Goal: Connect with others: Connect with others

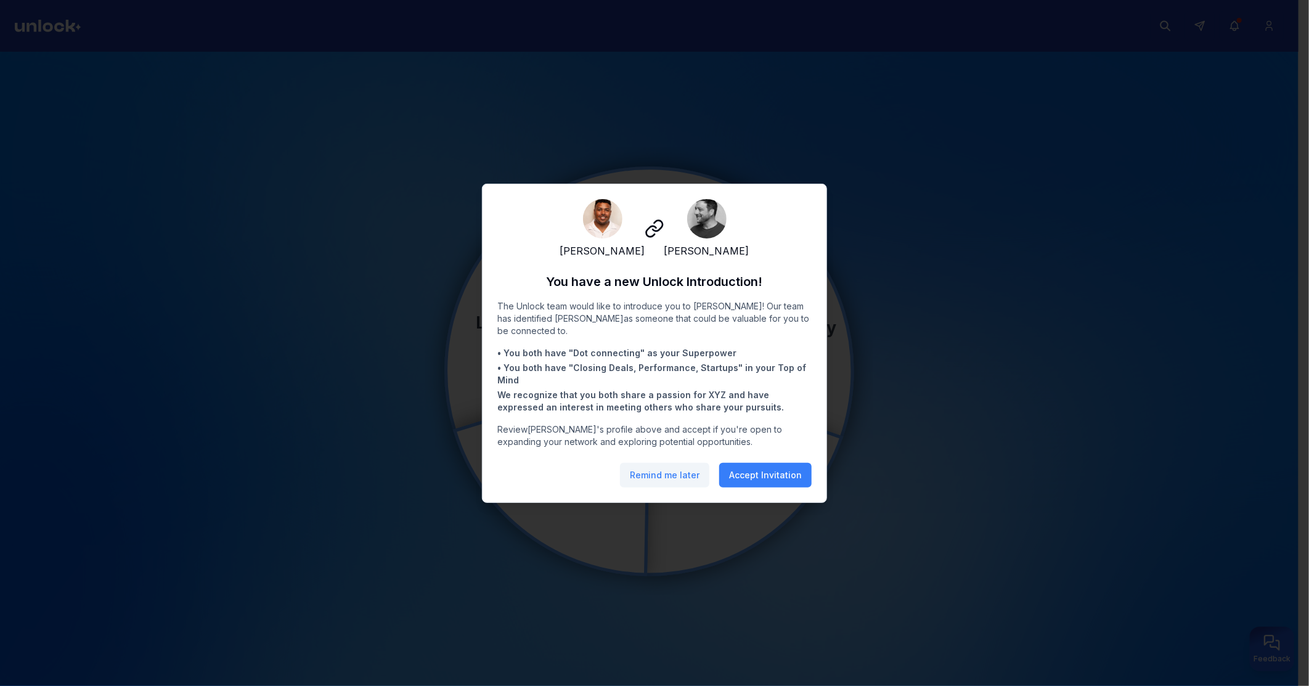
click at [676, 478] on button "Remind me later" at bounding box center [664, 475] width 89 height 25
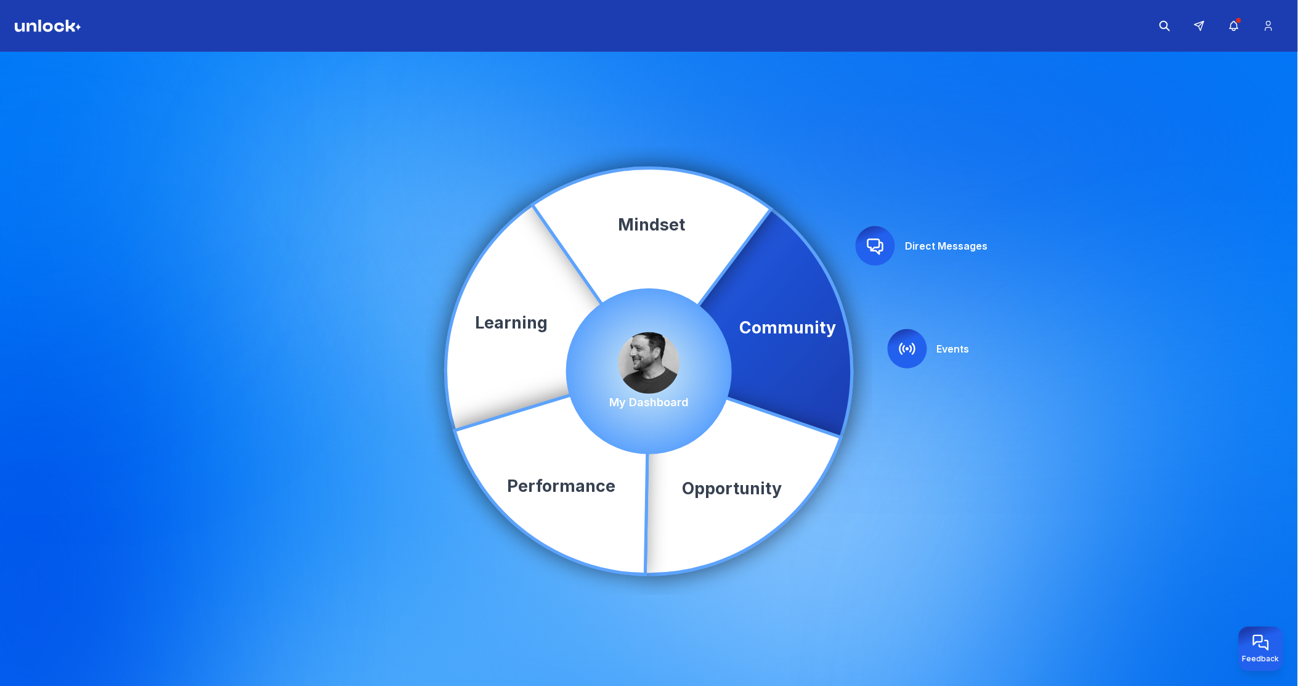
click at [638, 355] on img at bounding box center [650, 363] width 62 height 62
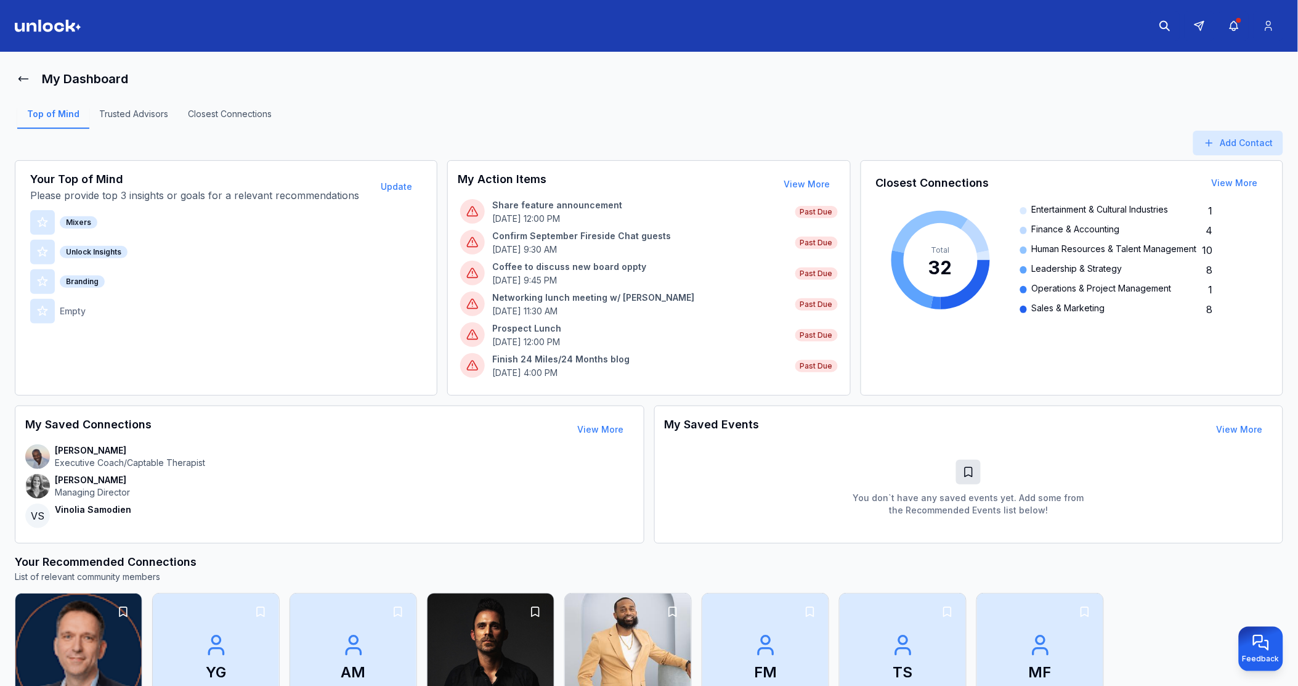
click at [460, 649] on img at bounding box center [490, 657] width 132 height 134
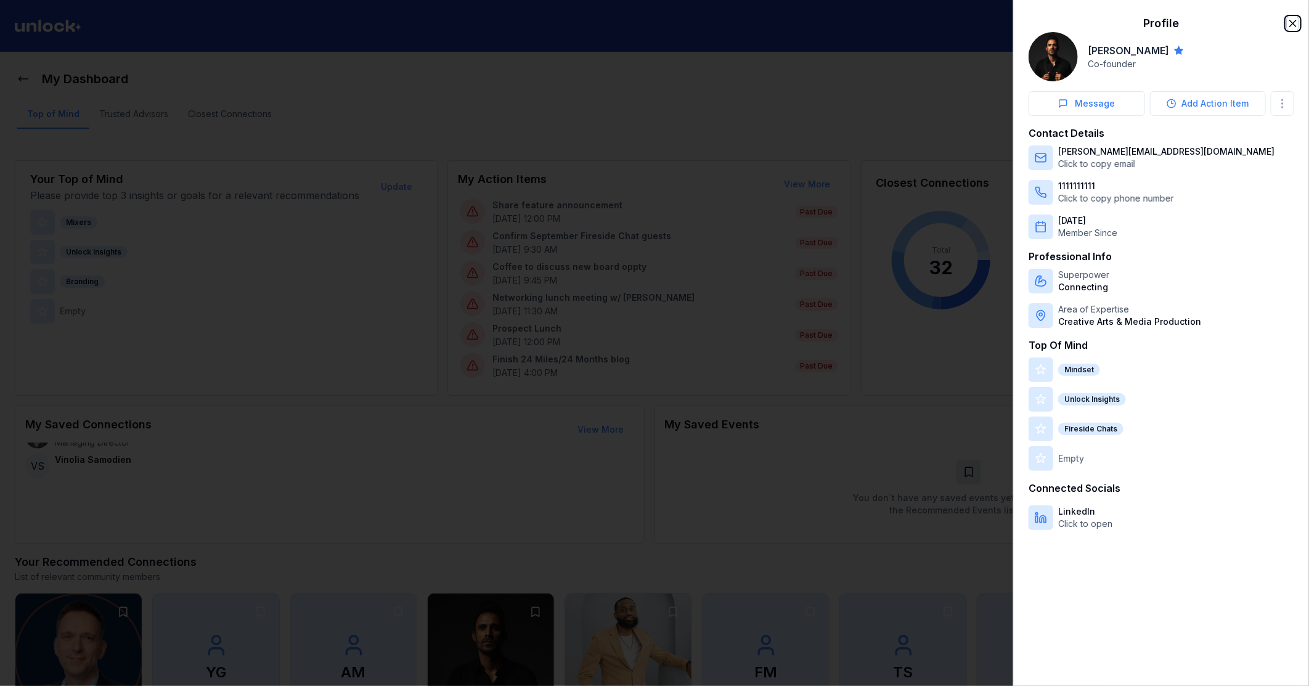
click at [1295, 25] on icon "button" at bounding box center [1292, 23] width 6 height 6
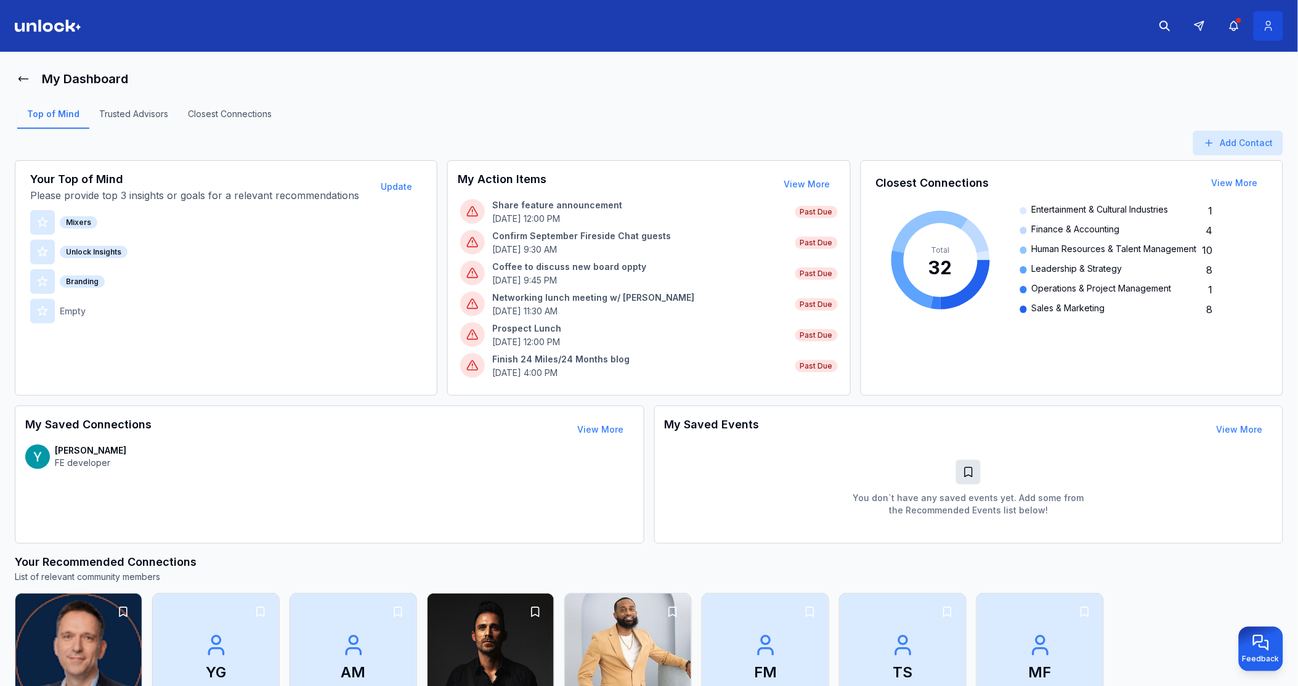
click at [1273, 32] on button at bounding box center [1269, 26] width 30 height 30
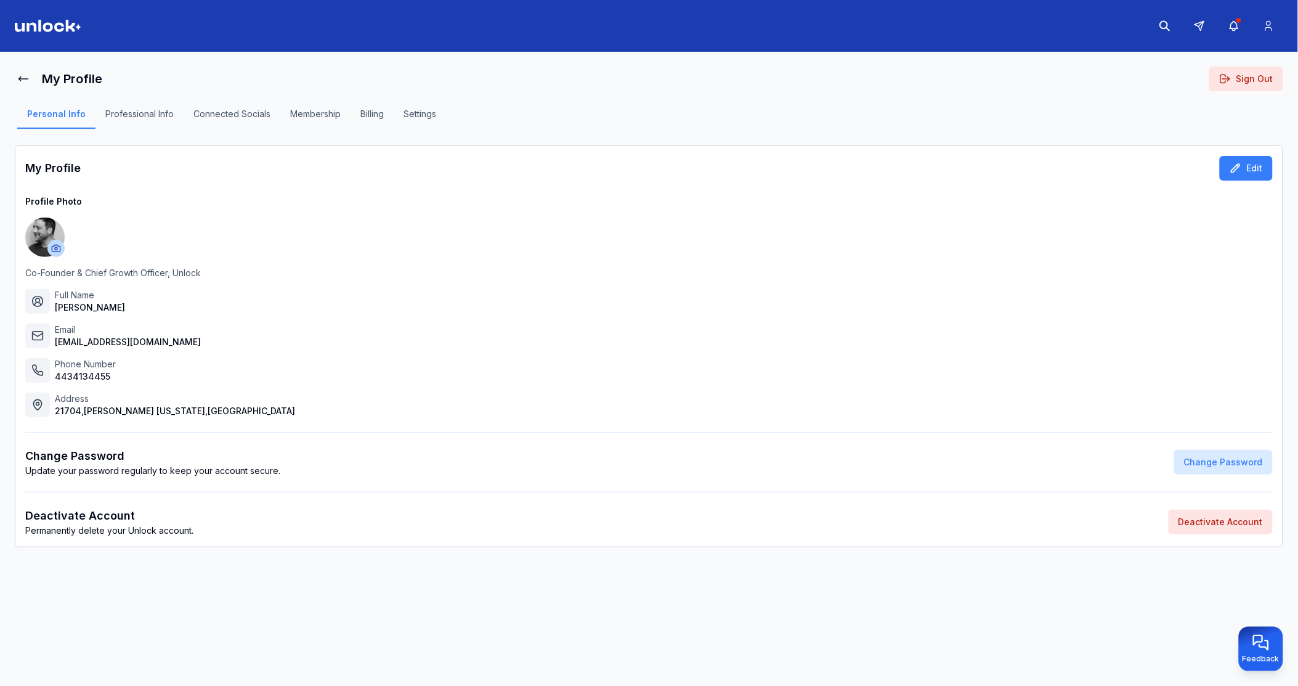
click at [154, 113] on button "Professional Info" at bounding box center [139, 118] width 88 height 21
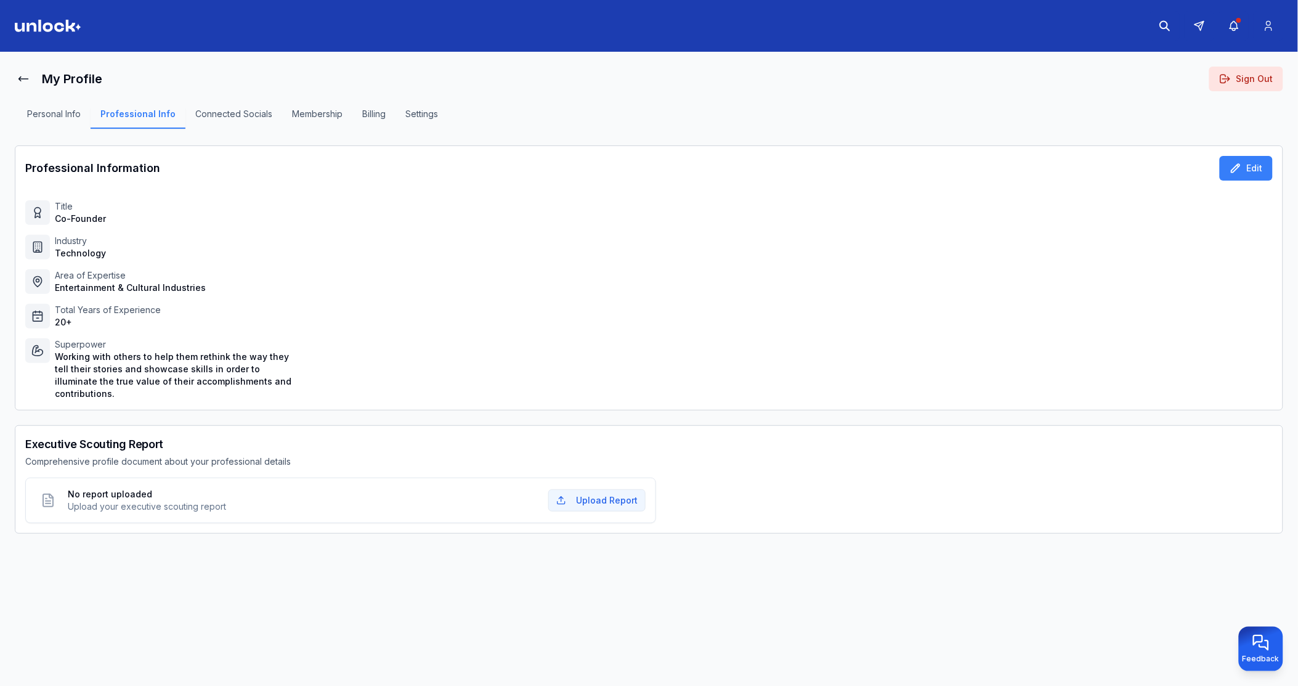
click at [94, 229] on div "Title Co-Founder Industry Technology Area of Expertise Entertainment & Cultural…" at bounding box center [649, 300] width 1248 height 200
drag, startPoint x: 70, startPoint y: 213, endPoint x: 88, endPoint y: 222, distance: 20.4
click at [88, 222] on p "Co-Founder" at bounding box center [80, 219] width 51 height 12
drag, startPoint x: 88, startPoint y: 222, endPoint x: 42, endPoint y: 228, distance: 46.6
click at [31, 230] on div "Title Co-Founder Industry Technology Area of Expertise Entertainment & Cultural…" at bounding box center [649, 300] width 1248 height 200
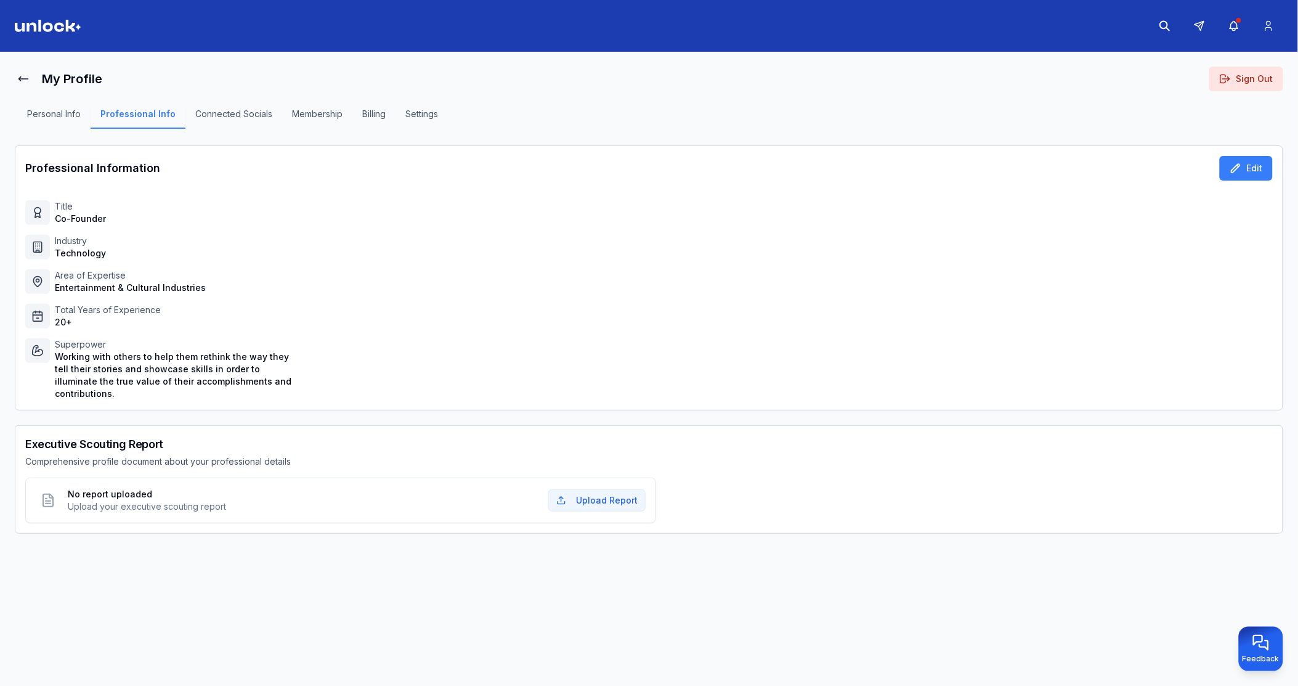
click at [62, 115] on button "Personal Info" at bounding box center [53, 118] width 73 height 21
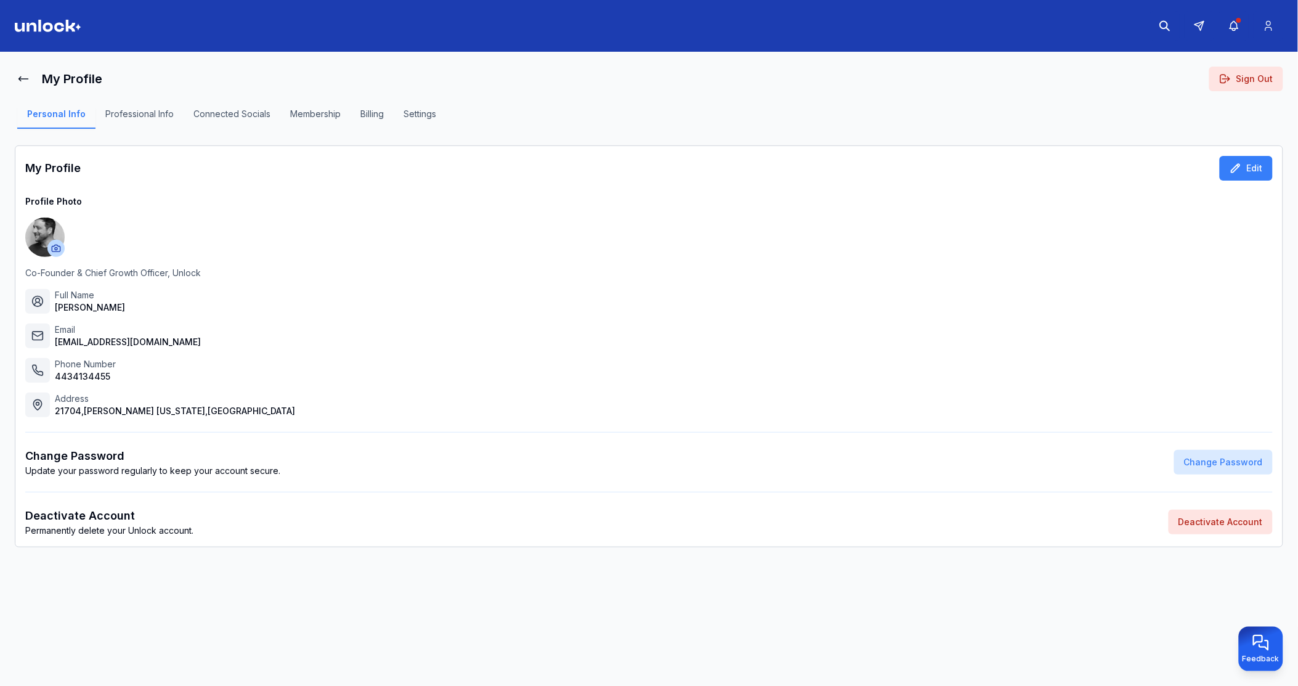
click at [1253, 148] on div "My Profile Edit Profile Photo Co-Founder & Chief Growth Officer, Unlock Full Na…" at bounding box center [649, 346] width 1269 height 402
click at [1248, 160] on button "Edit" at bounding box center [1246, 168] width 53 height 25
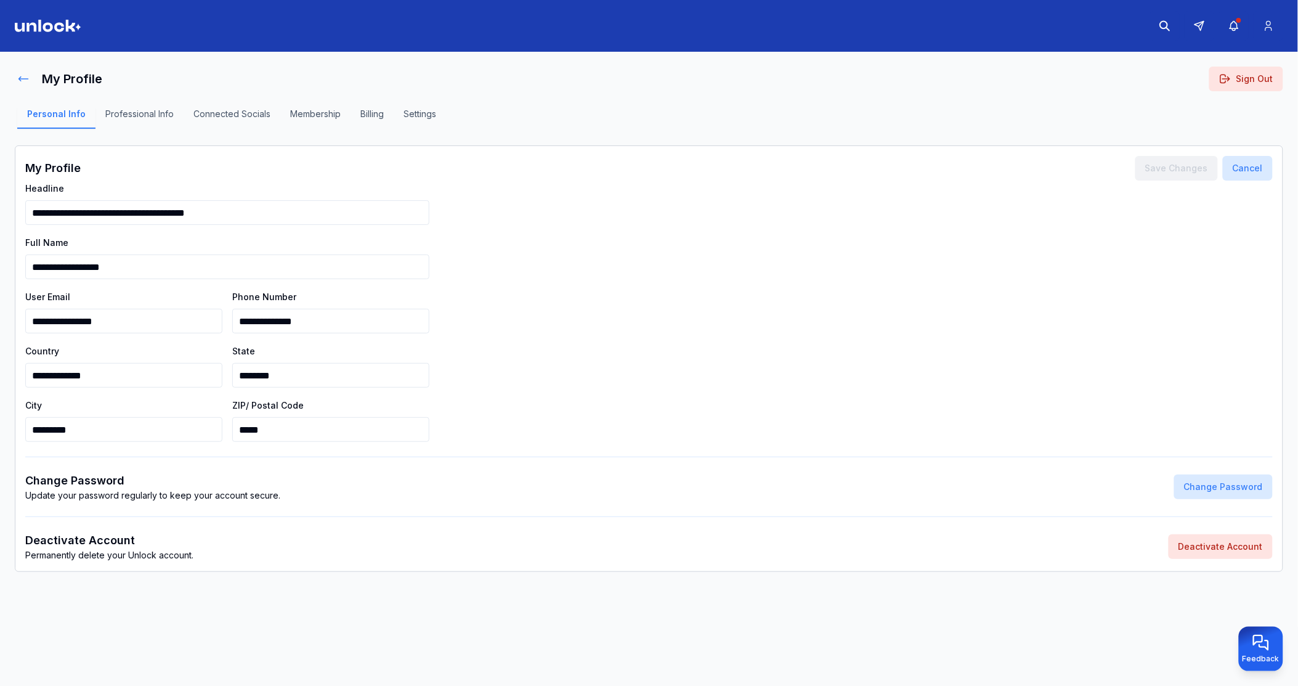
click at [21, 77] on icon at bounding box center [23, 79] width 12 height 12
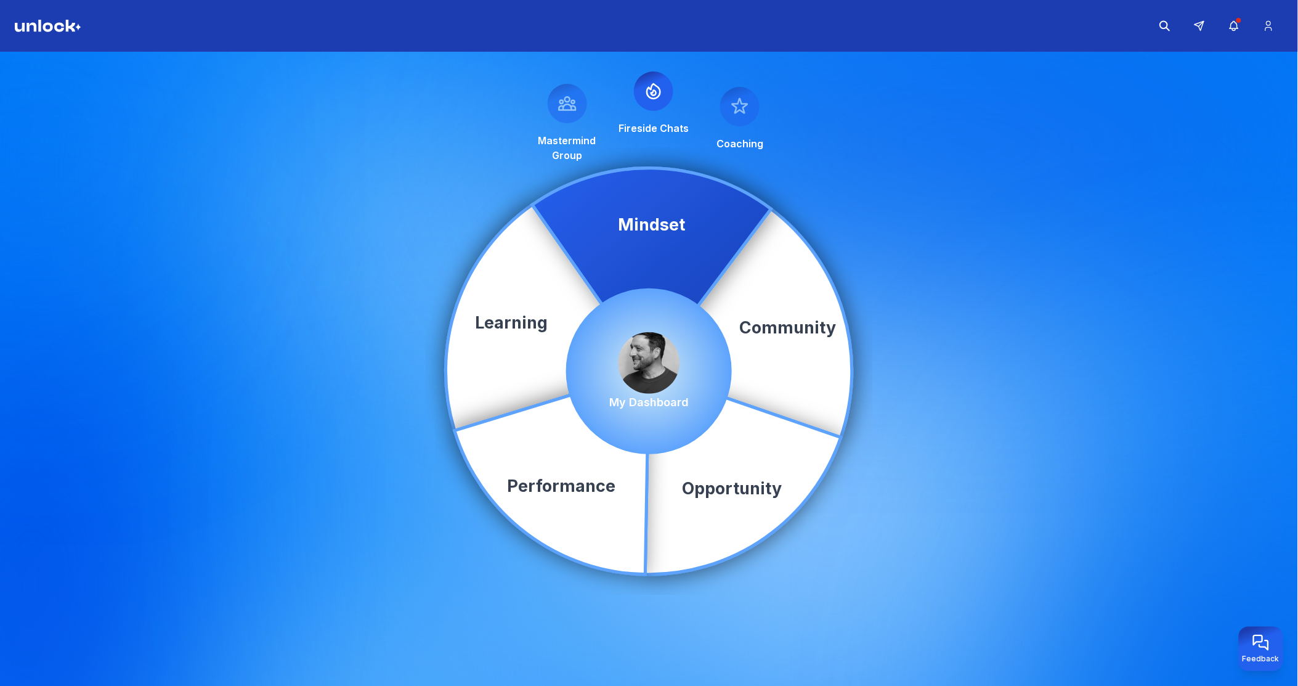
click at [646, 348] on img at bounding box center [650, 363] width 62 height 62
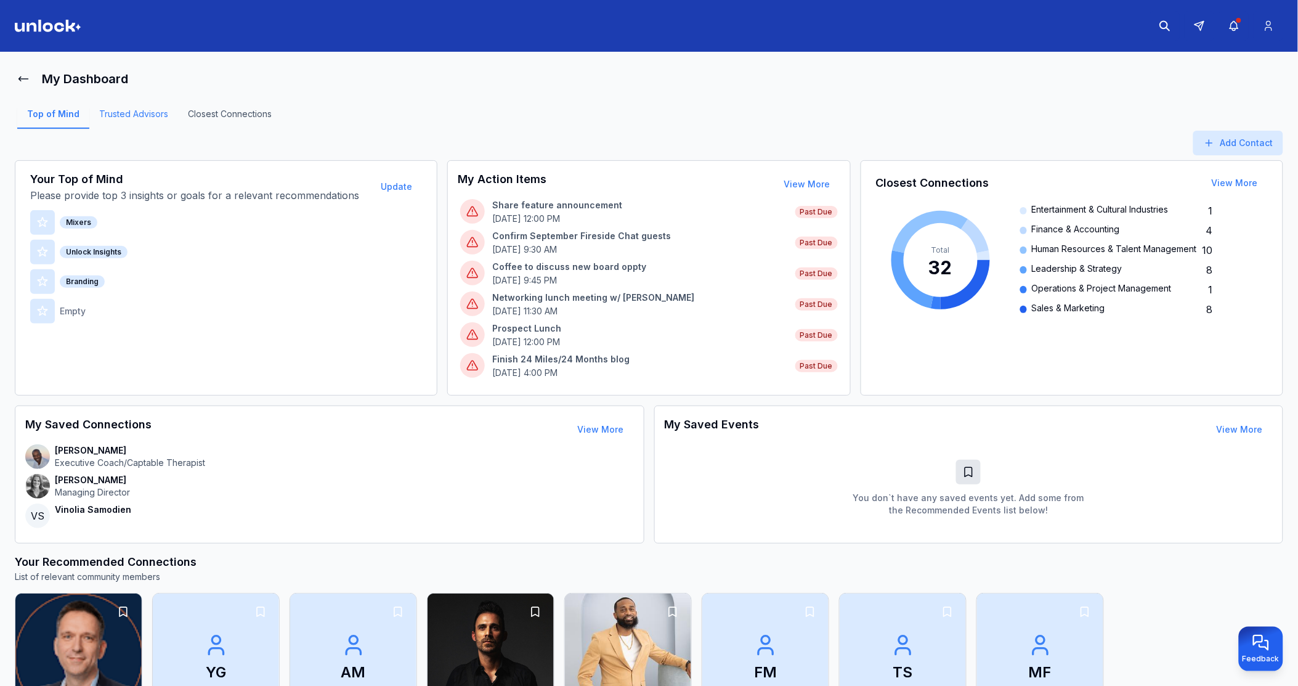
click at [123, 115] on link "Trusted Advisors" at bounding box center [133, 118] width 89 height 21
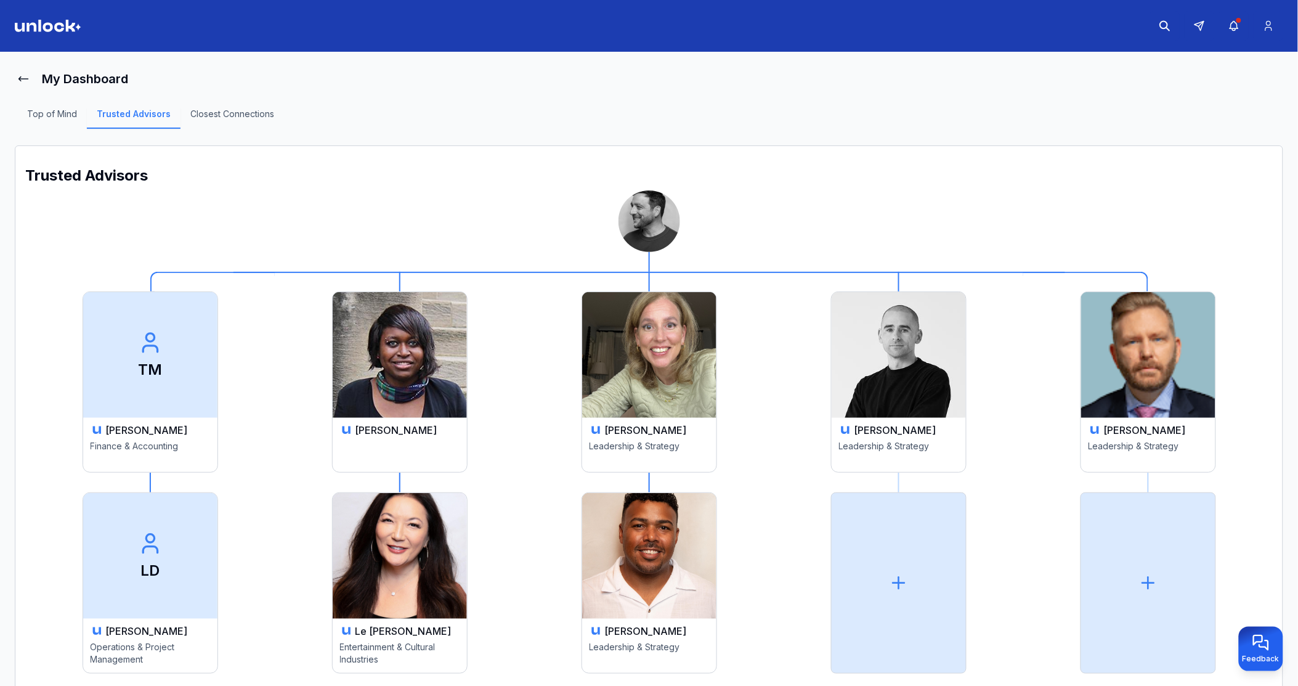
click at [408, 360] on img at bounding box center [400, 355] width 134 height 126
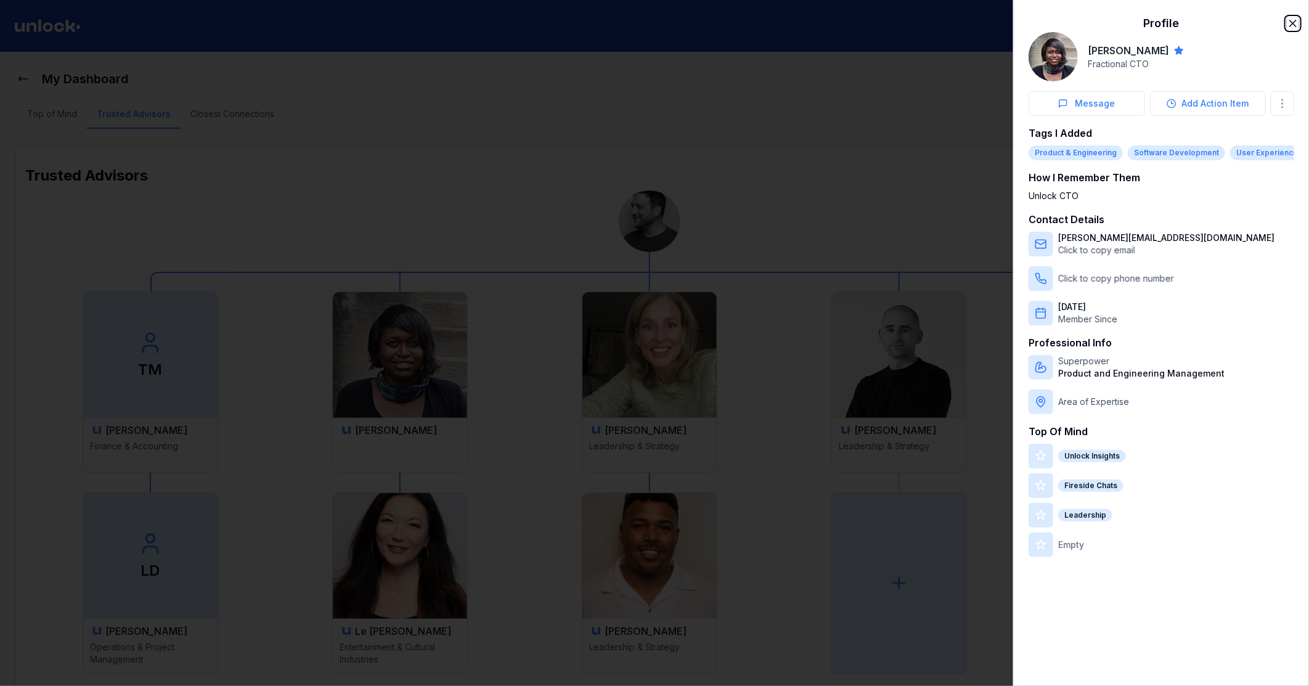
click at [1294, 20] on icon "button" at bounding box center [1292, 23] width 12 height 12
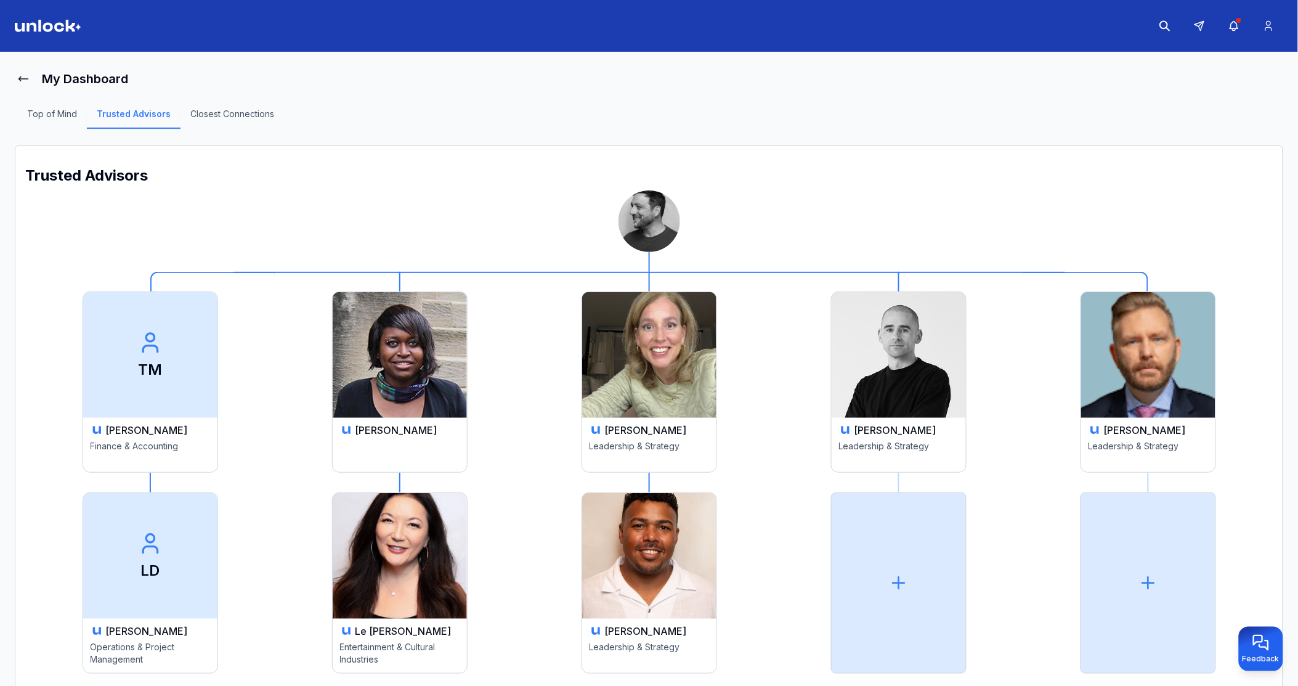
click at [410, 388] on img at bounding box center [400, 355] width 134 height 126
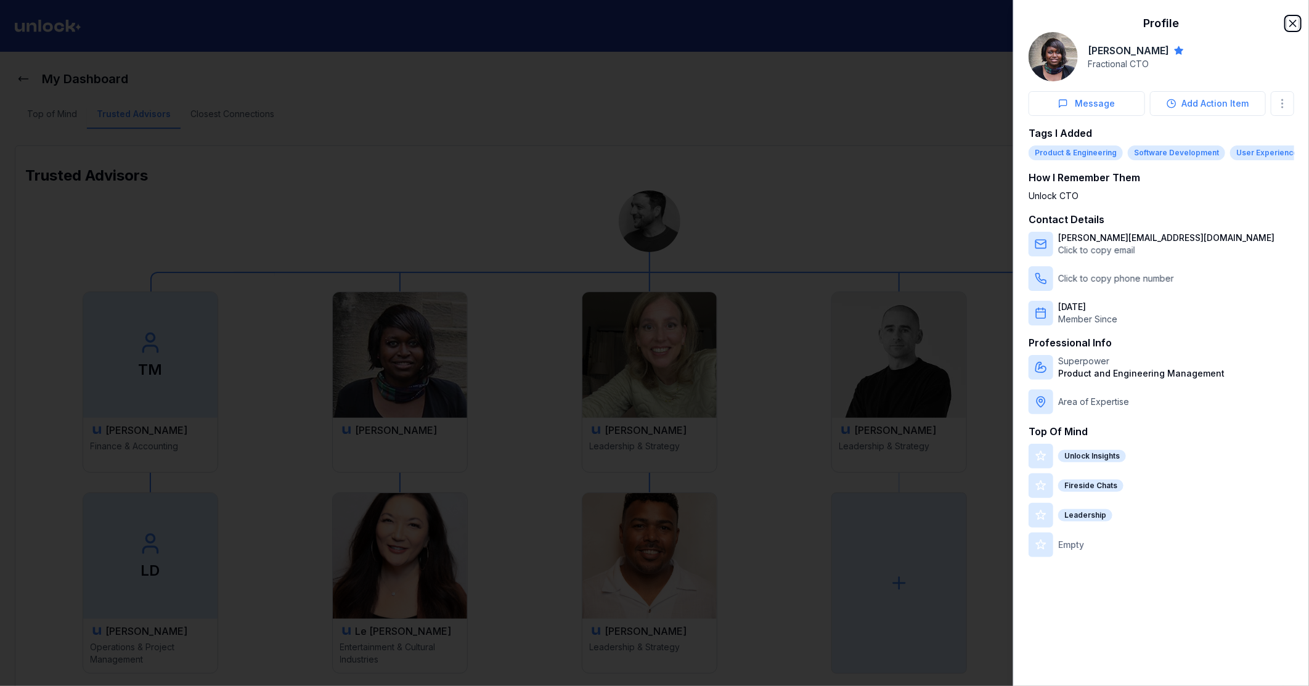
click at [1291, 22] on icon "button" at bounding box center [1292, 23] width 6 height 6
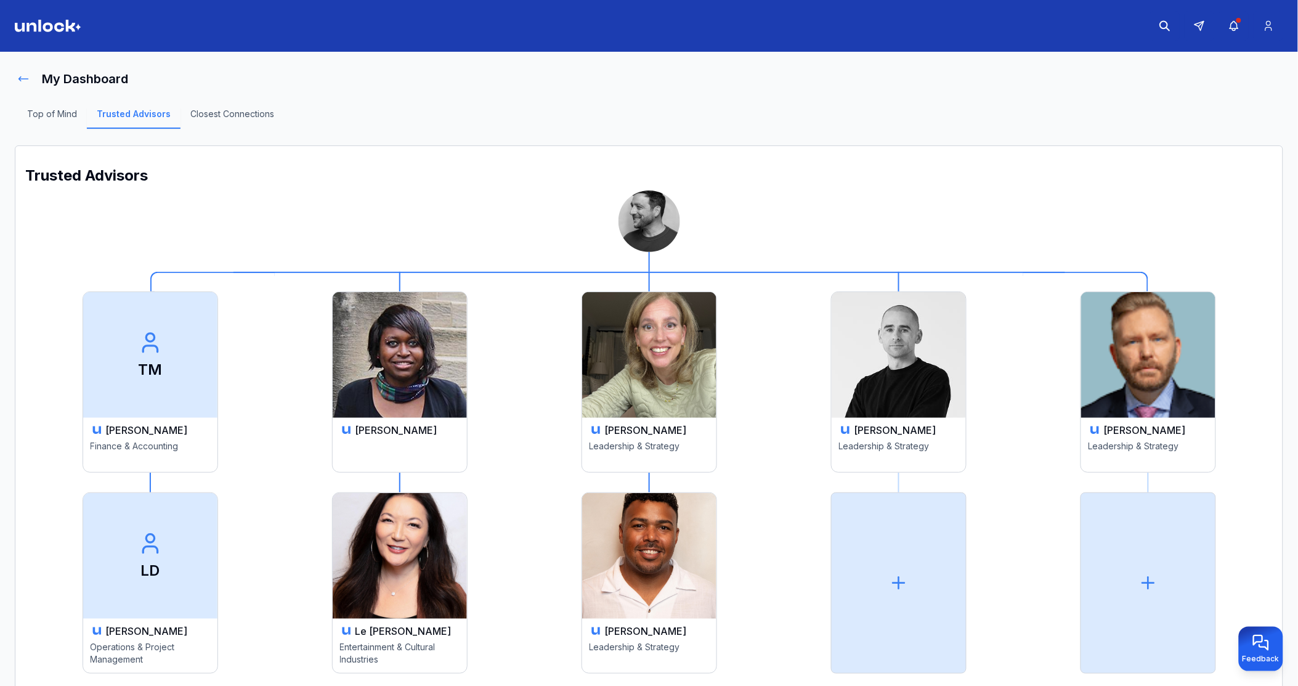
click at [27, 84] on icon at bounding box center [23, 79] width 12 height 12
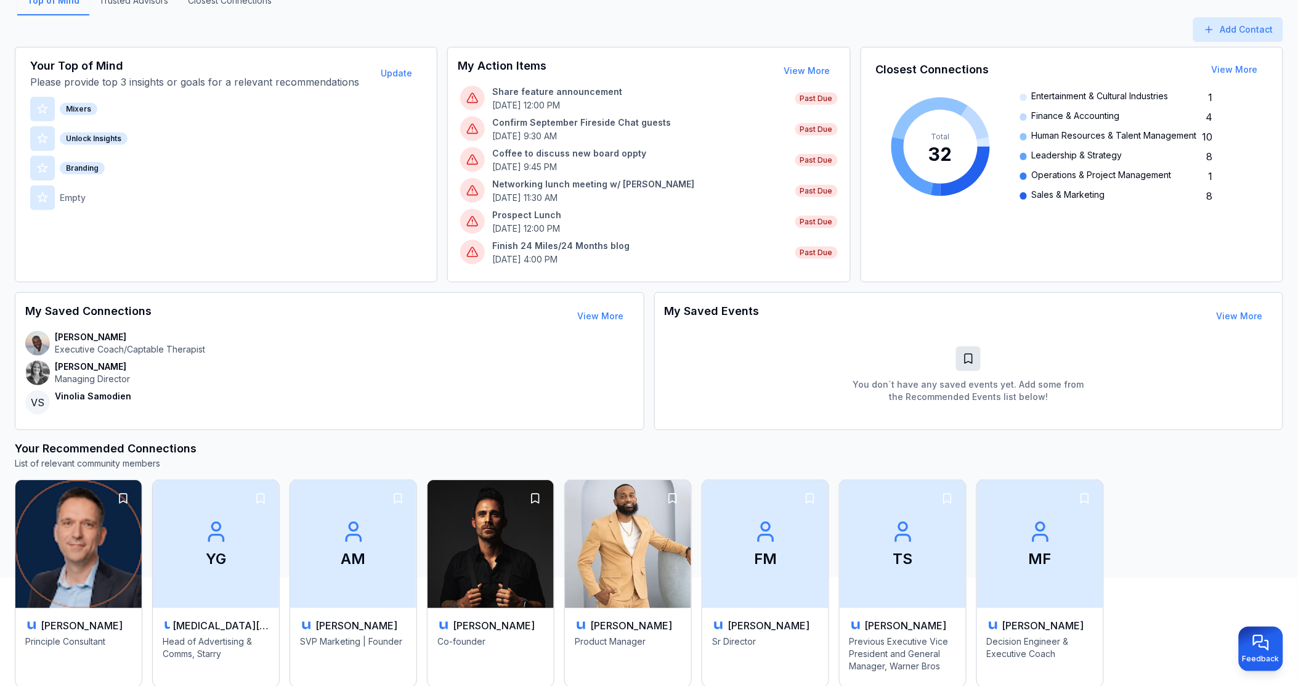
scroll to position [137, 0]
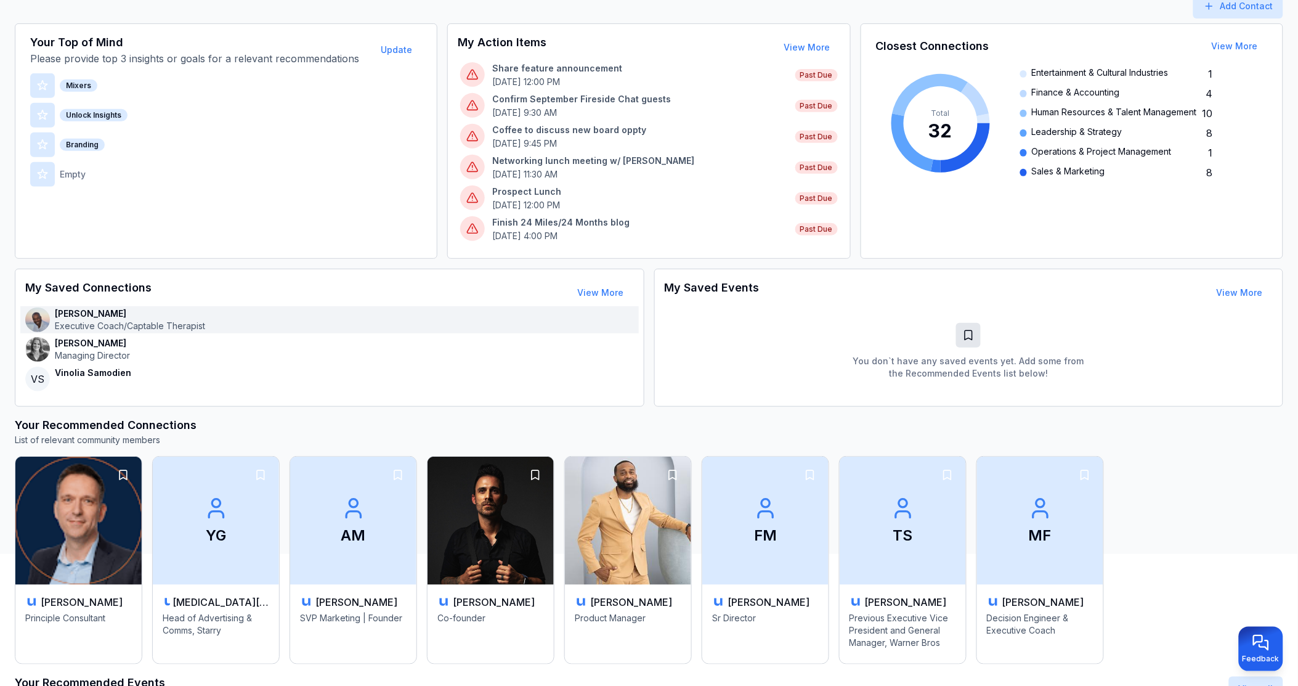
click at [91, 322] on p "Executive Coach/Captable Therapist" at bounding box center [130, 326] width 150 height 12
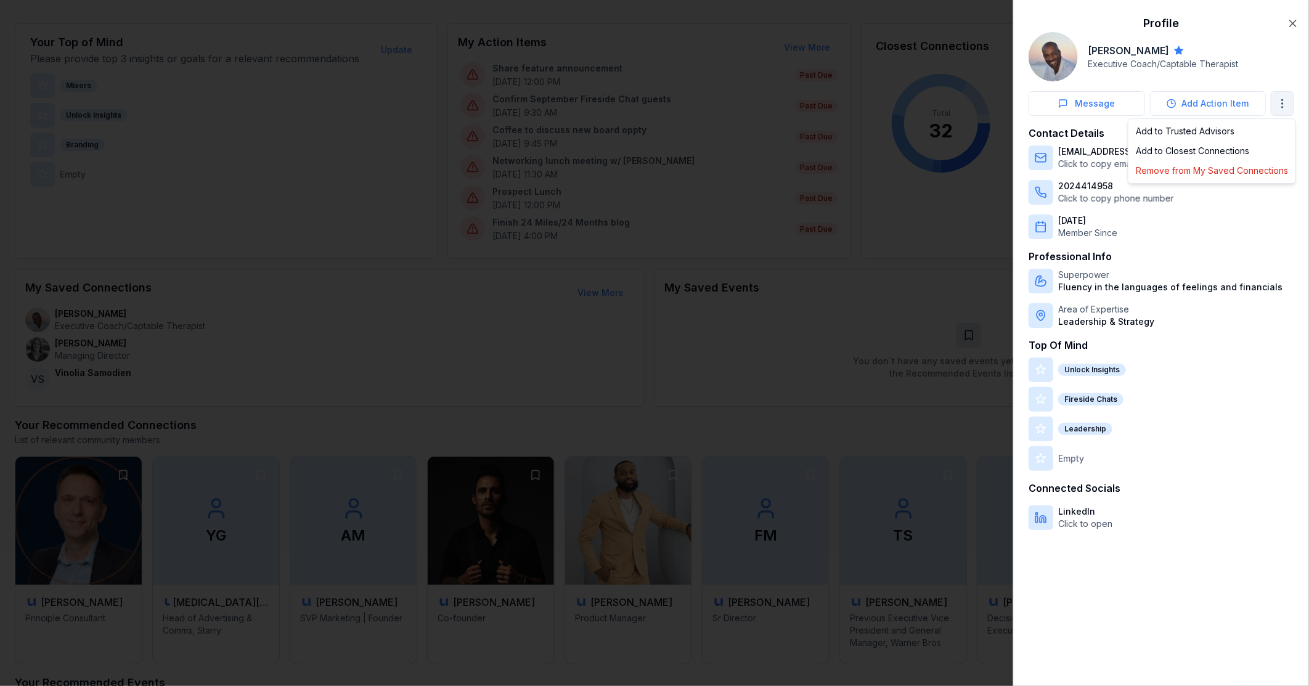
click at [1278, 99] on body "My Dashboard Top of Mind Trusted Advisors Closest Connections Add Contact Your …" at bounding box center [649, 206] width 1298 height 686
click at [1296, 20] on div at bounding box center [654, 343] width 1309 height 686
click at [1292, 22] on icon "button" at bounding box center [1292, 23] width 12 height 12
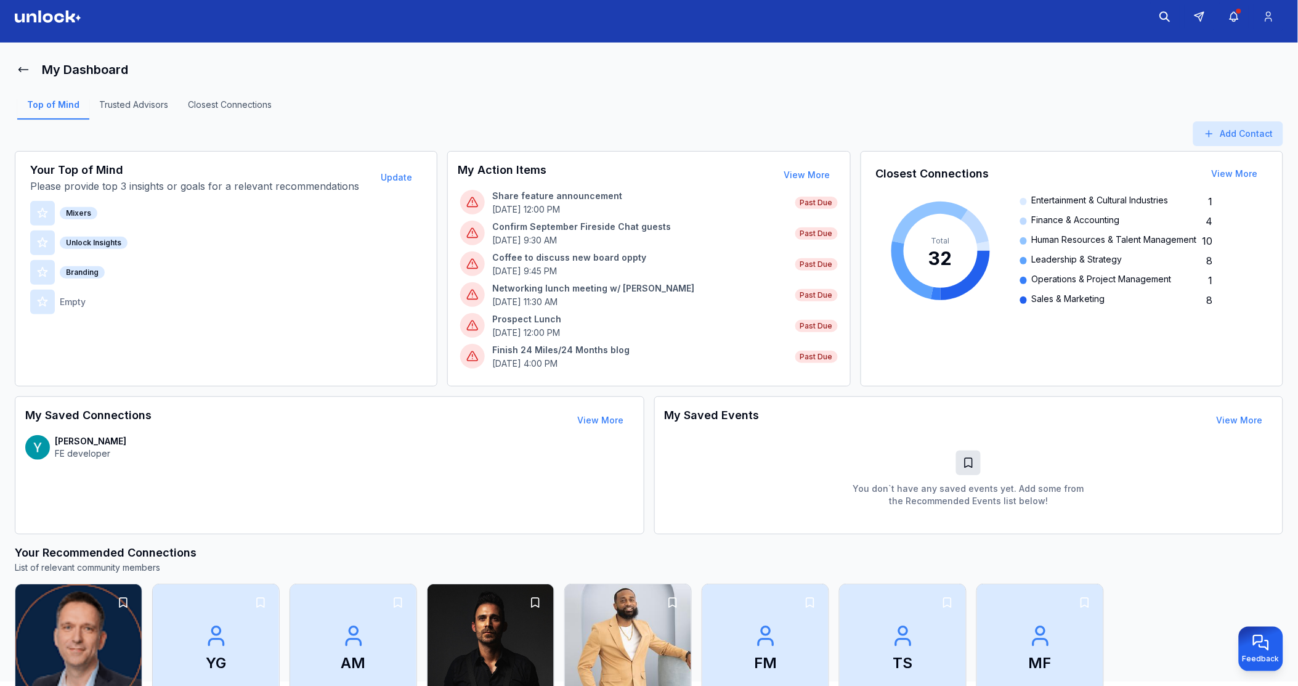
scroll to position [0, 0]
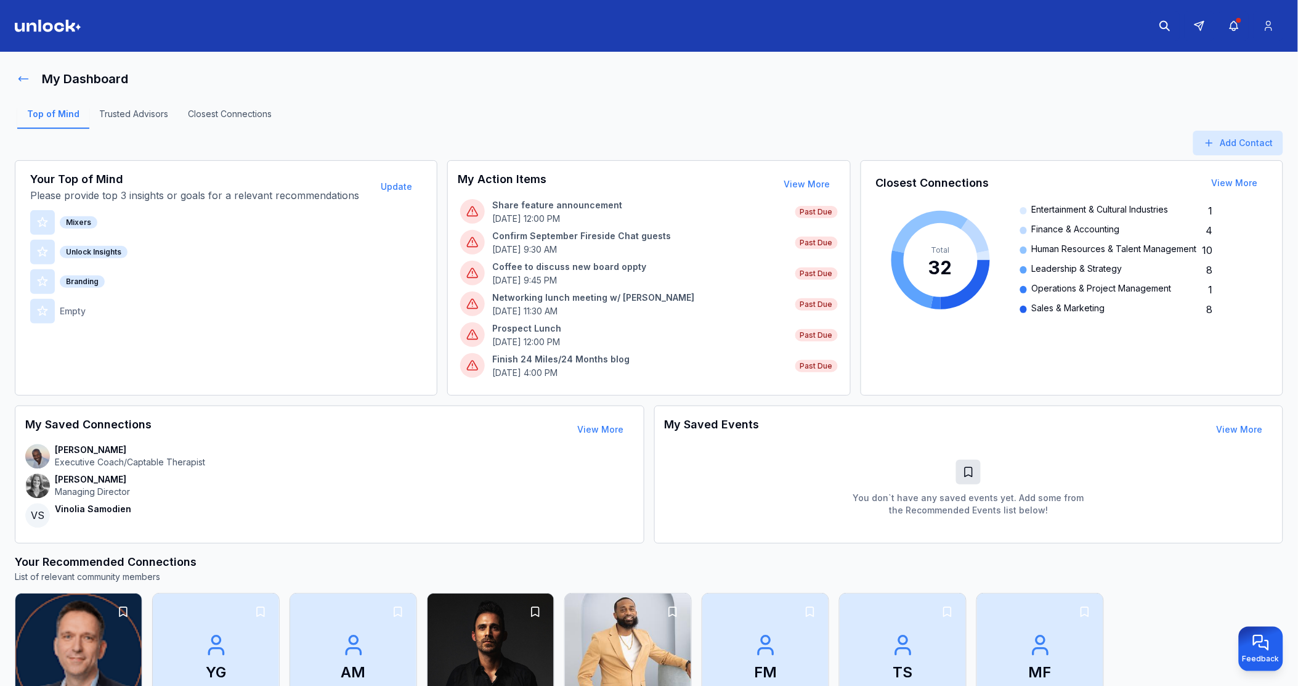
click at [22, 76] on icon at bounding box center [23, 79] width 12 height 12
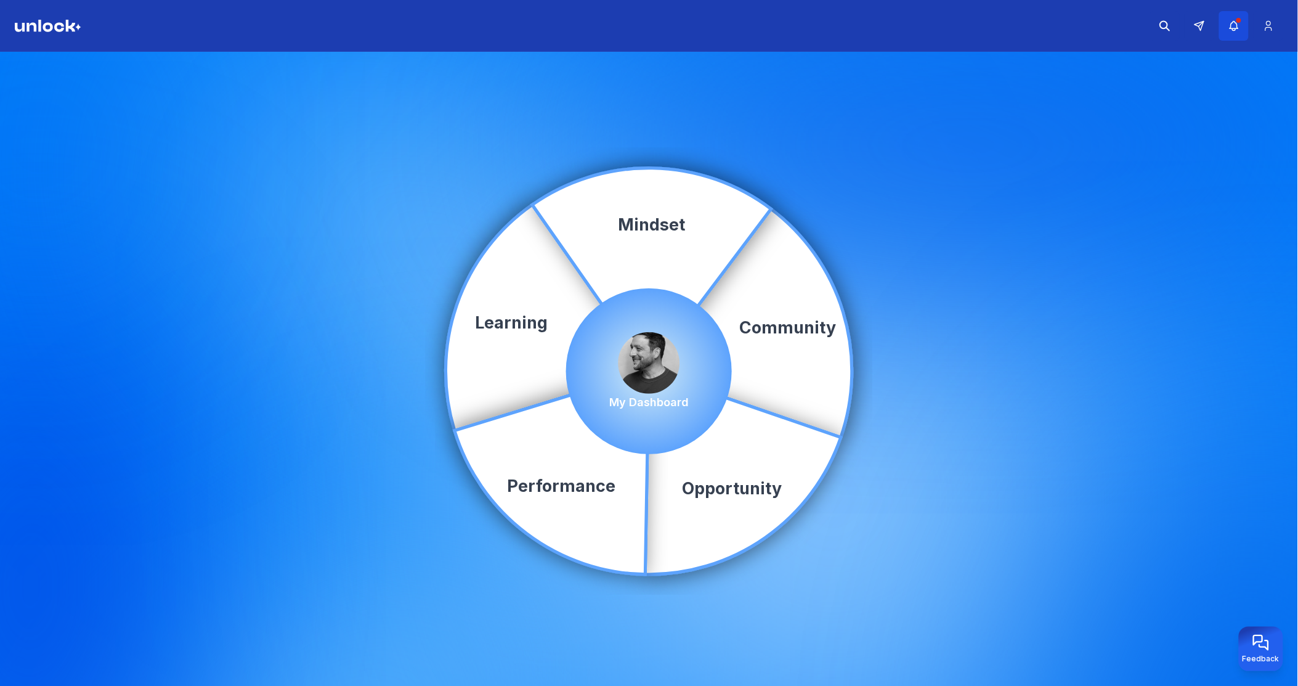
click at [1228, 22] on icon "button" at bounding box center [1234, 26] width 13 height 12
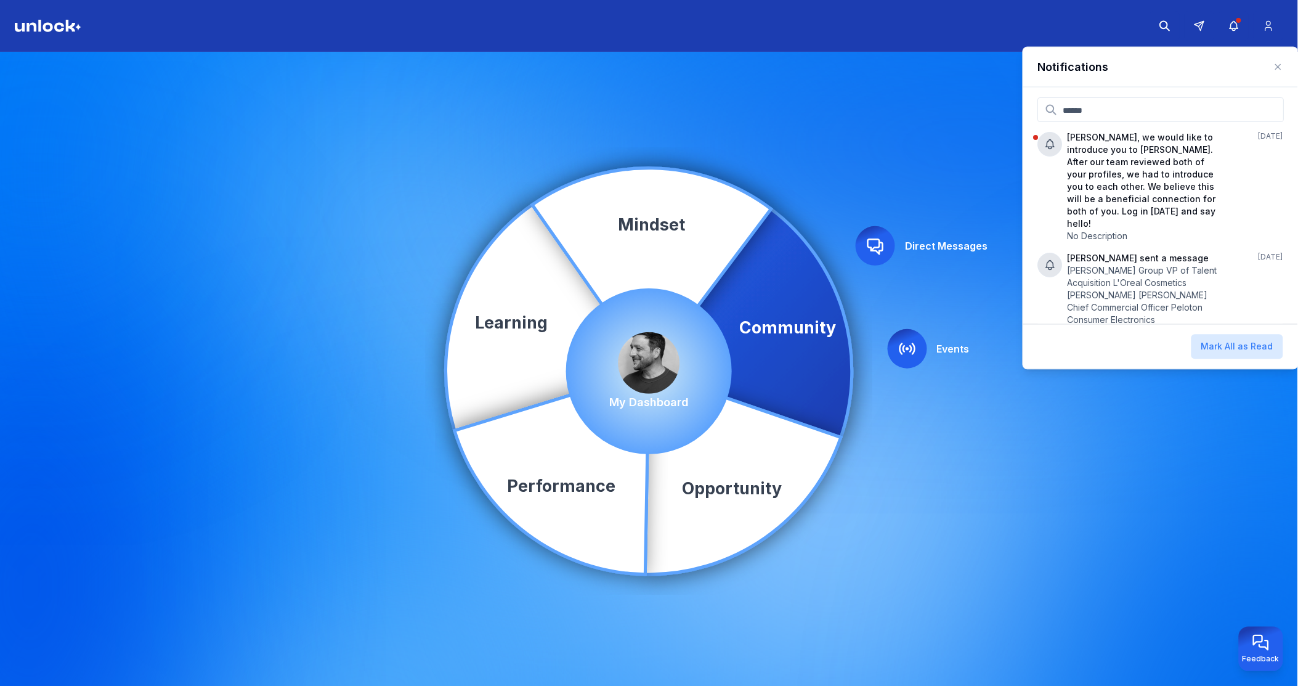
click at [646, 358] on img at bounding box center [650, 363] width 62 height 62
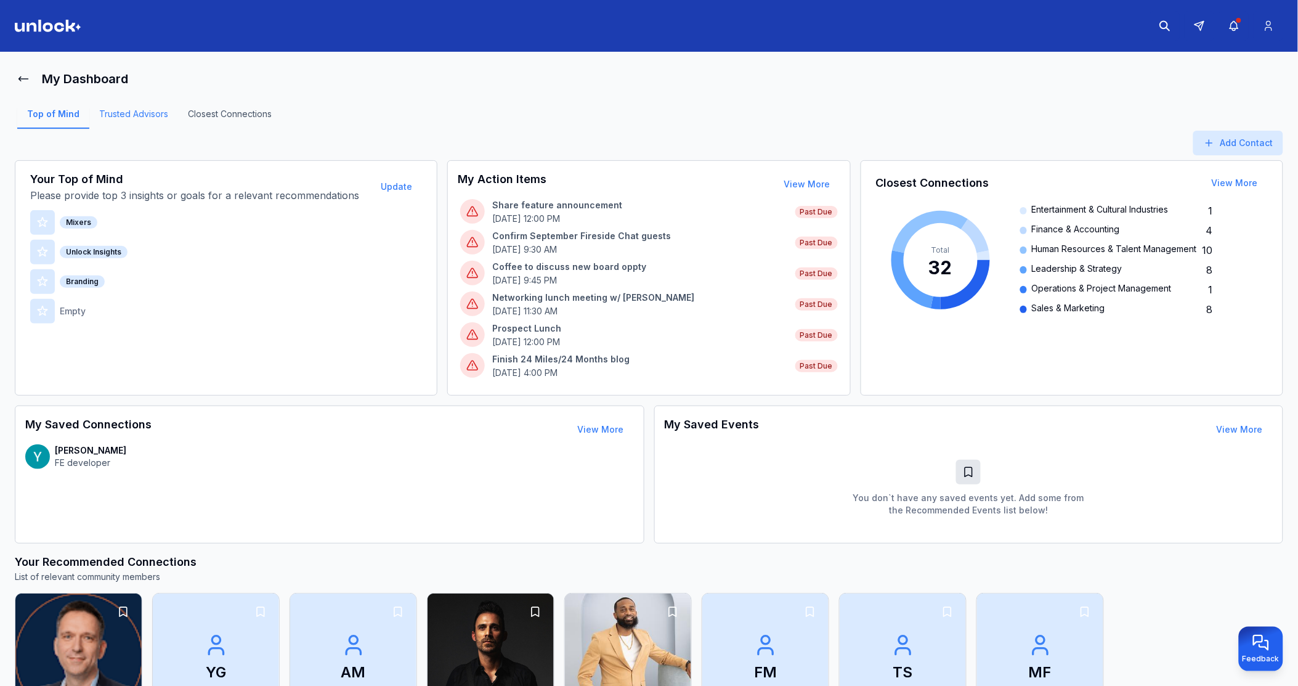
click at [139, 118] on link "Trusted Advisors" at bounding box center [133, 118] width 89 height 21
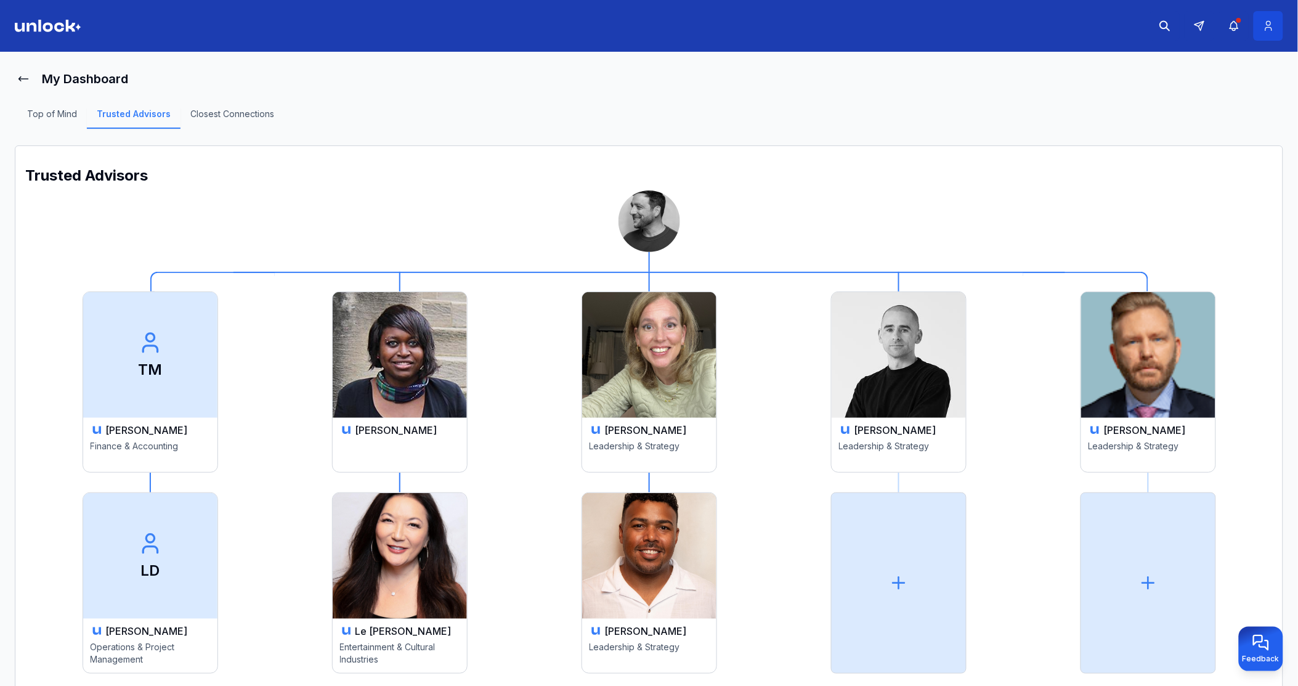
click at [1267, 20] on icon at bounding box center [1268, 26] width 13 height 12
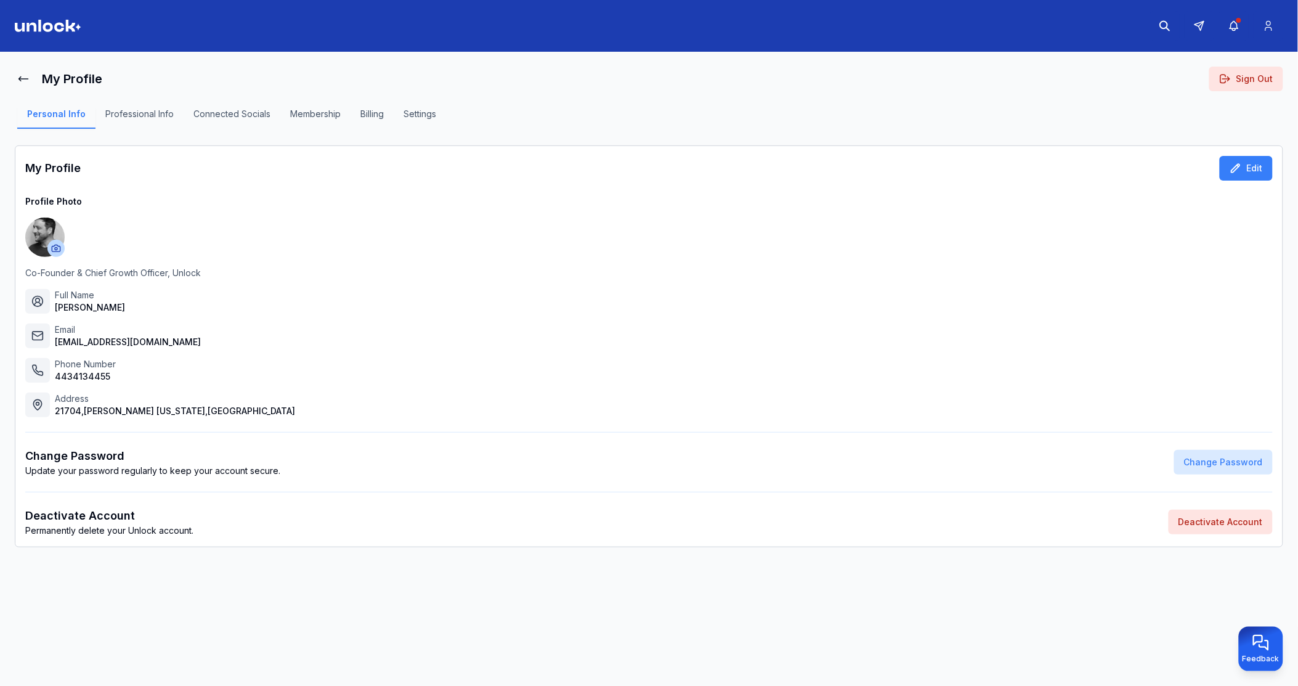
click at [144, 109] on button "Professional Info" at bounding box center [139, 118] width 88 height 21
click at [28, 81] on icon at bounding box center [23, 79] width 12 height 12
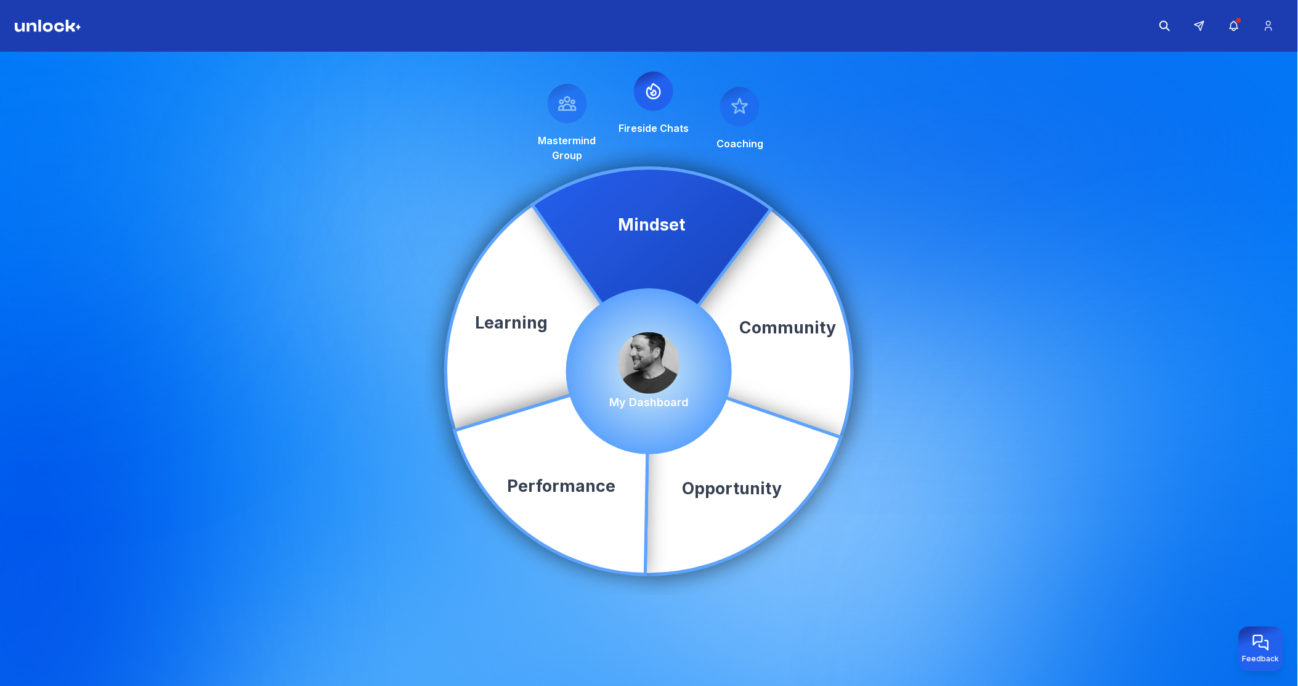
click at [654, 359] on img at bounding box center [650, 363] width 62 height 62
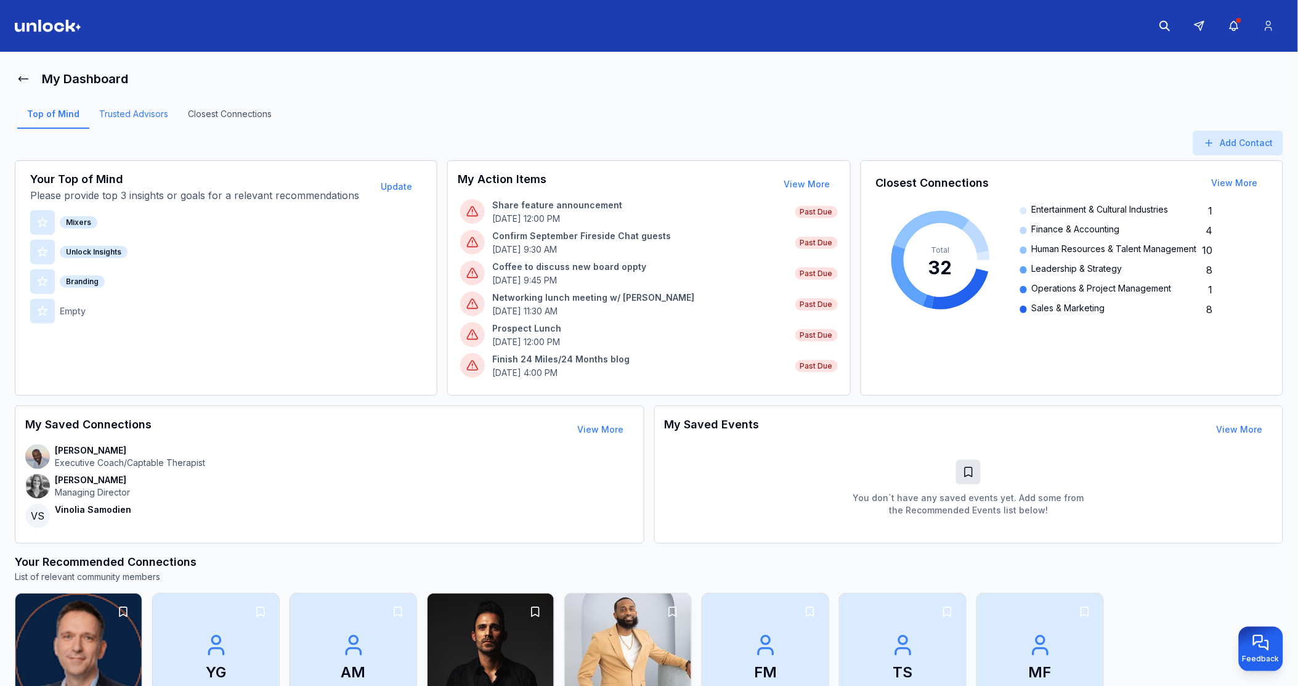
click at [126, 113] on link "Trusted Advisors" at bounding box center [133, 118] width 89 height 21
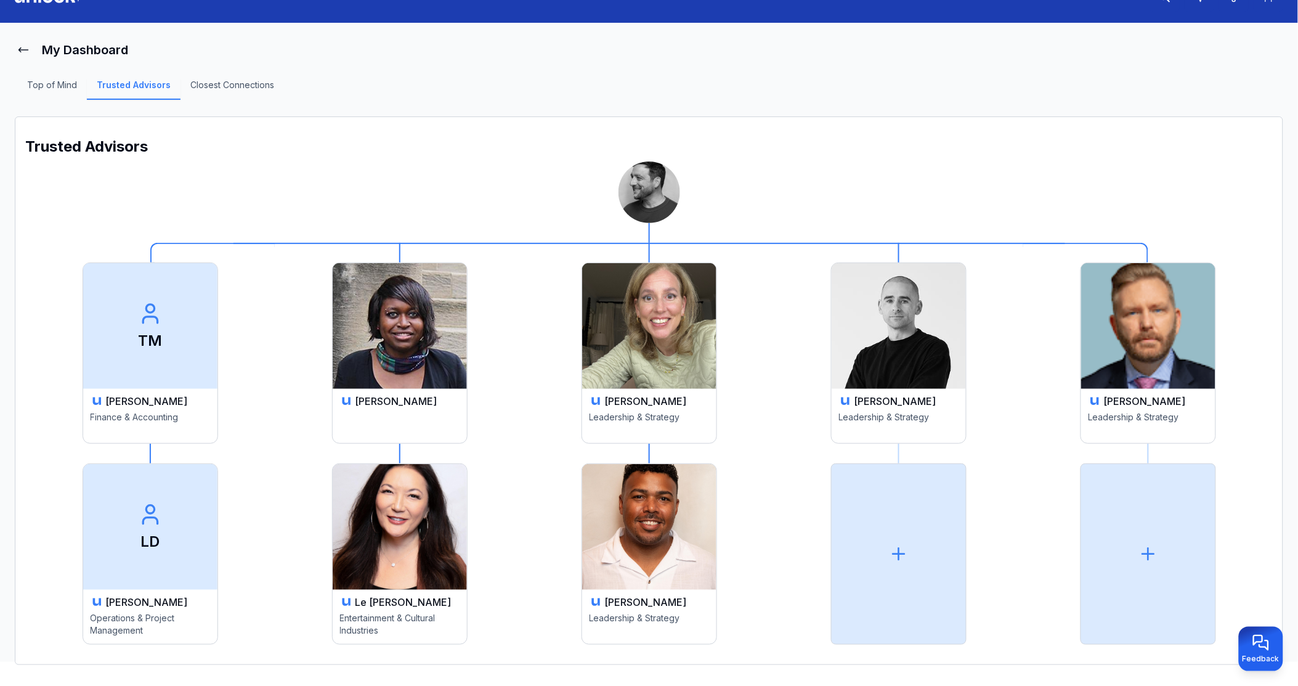
scroll to position [45, 0]
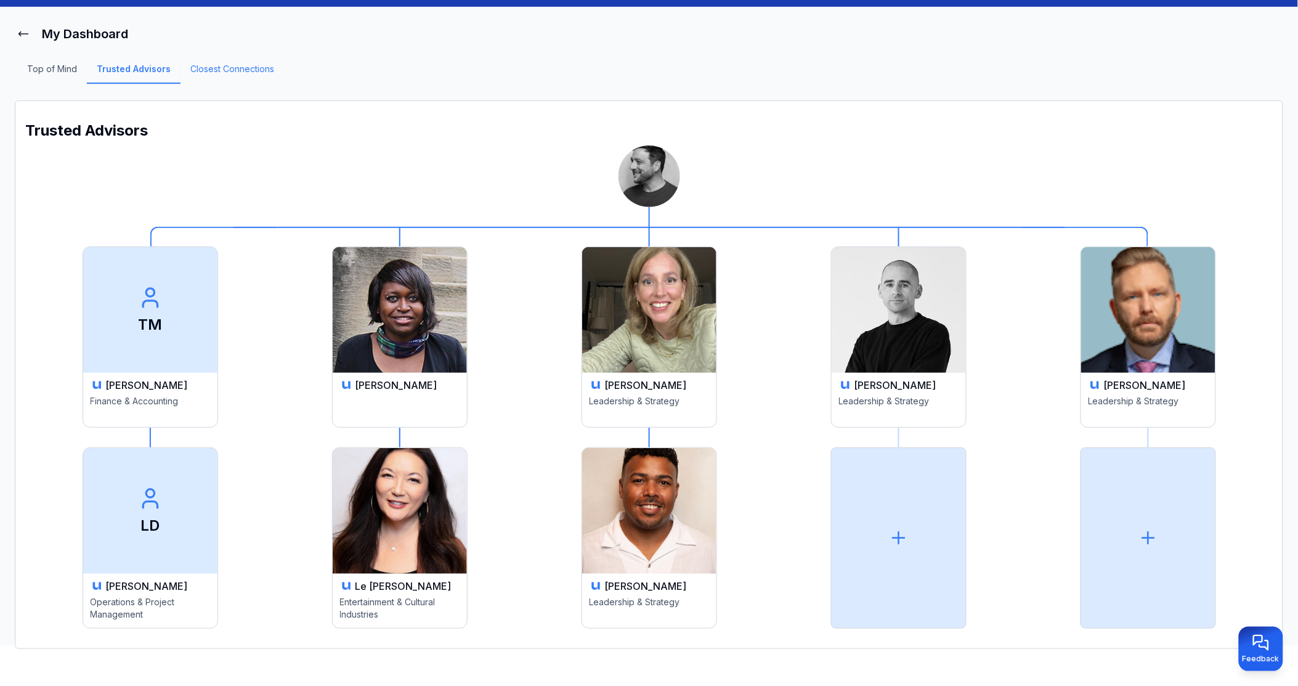
click at [223, 64] on link "Closest Connections" at bounding box center [233, 73] width 104 height 21
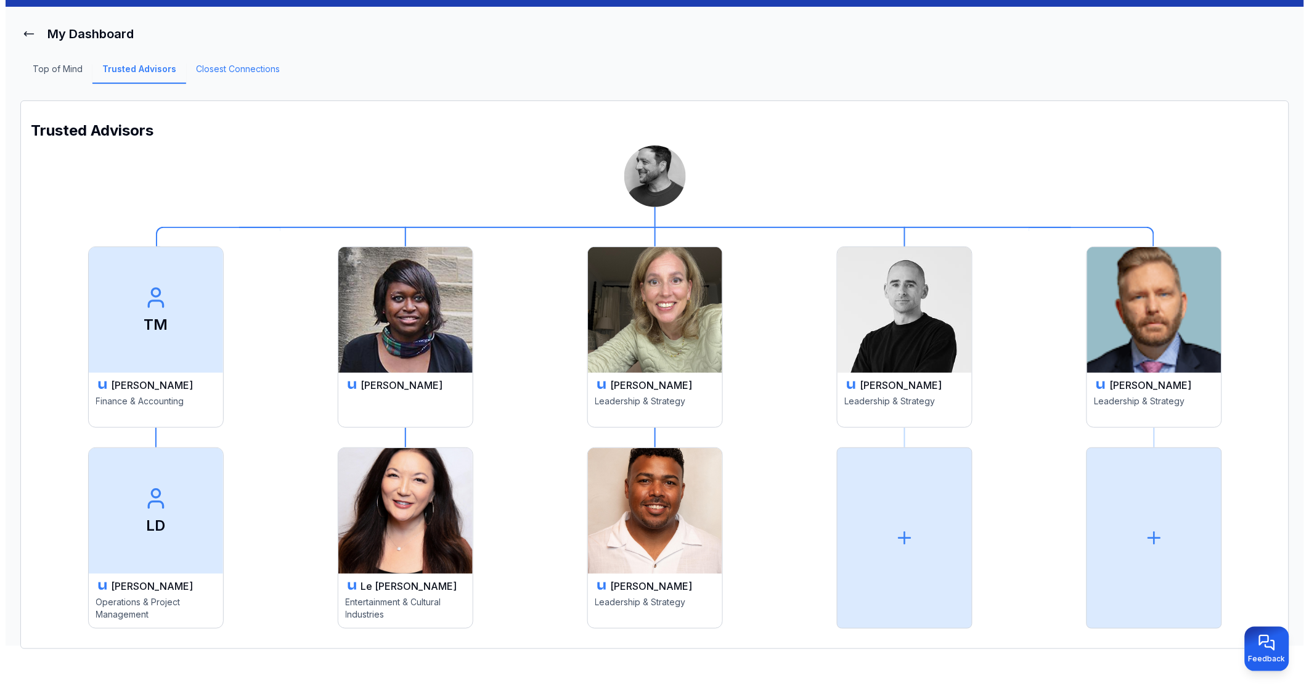
scroll to position [33, 0]
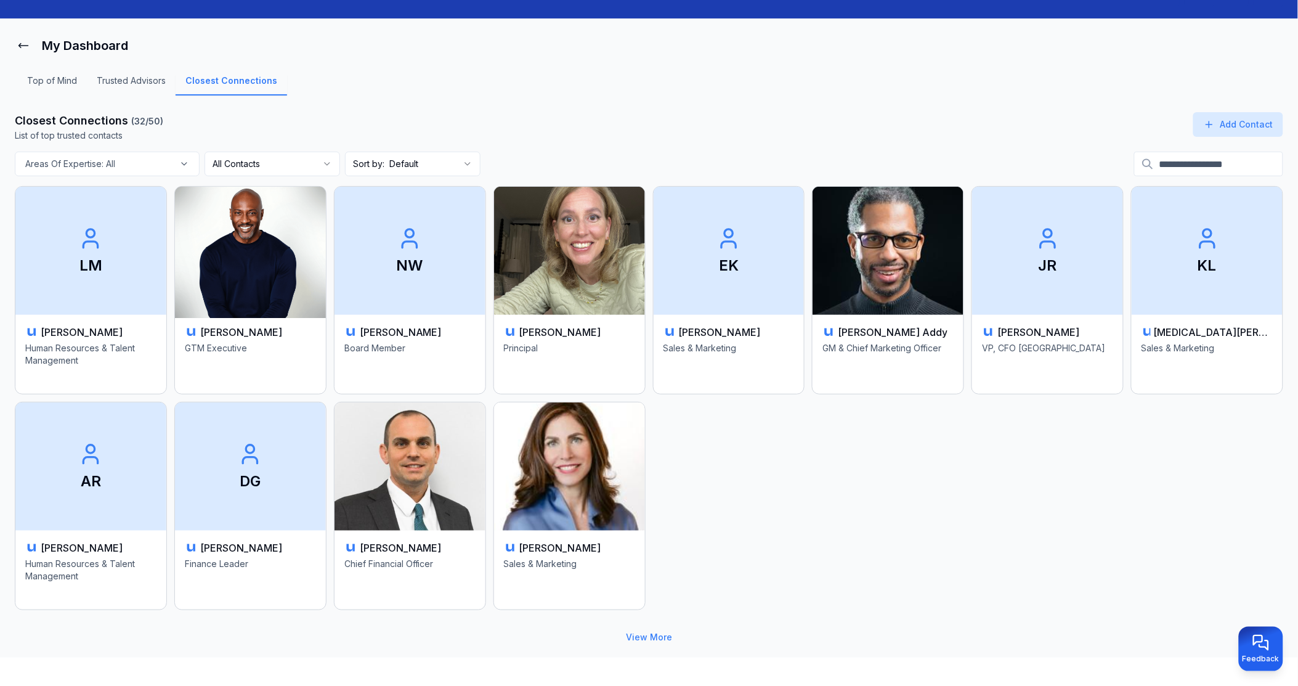
click at [259, 347] on p "GTM Executive" at bounding box center [250, 361] width 131 height 39
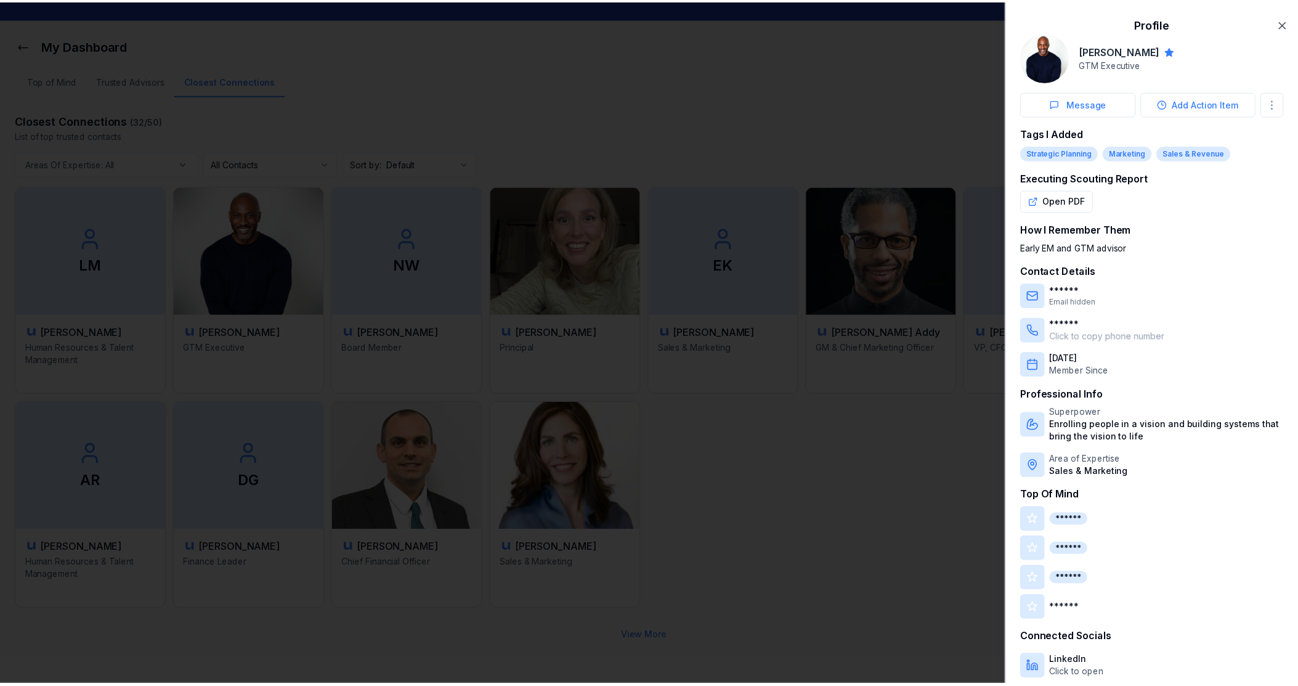
scroll to position [9, 0]
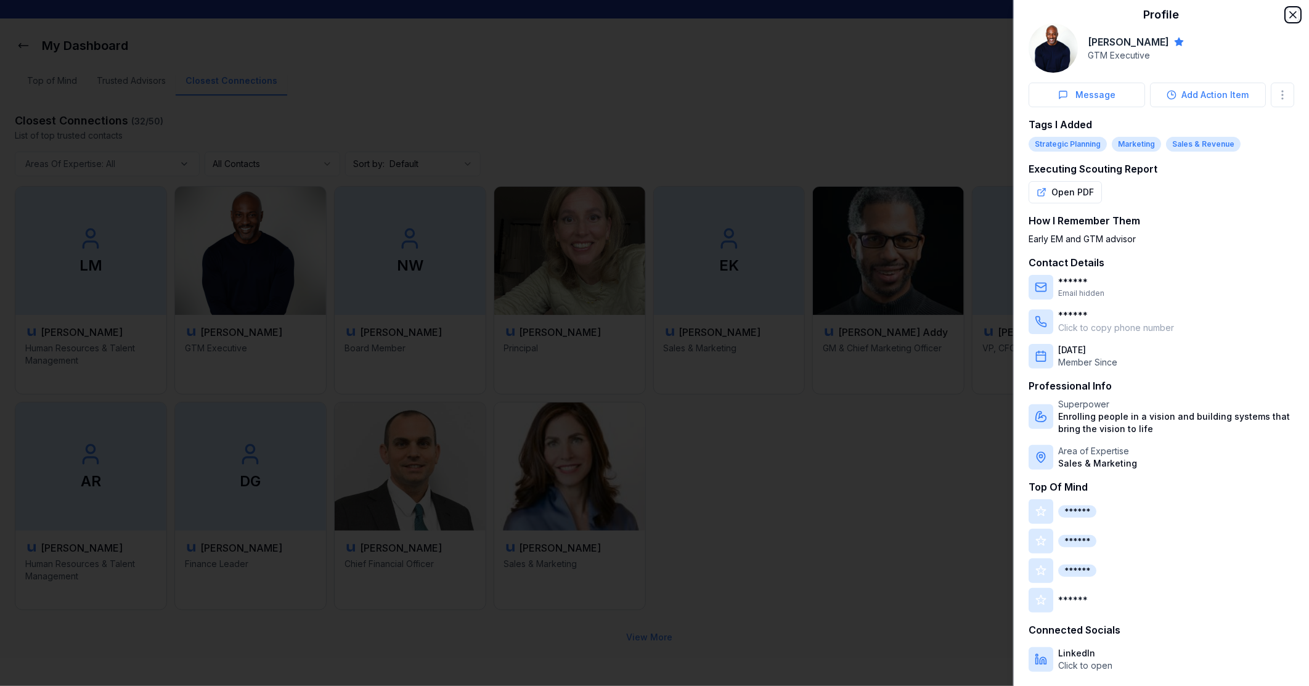
click at [1286, 17] on icon "button" at bounding box center [1292, 15] width 12 height 12
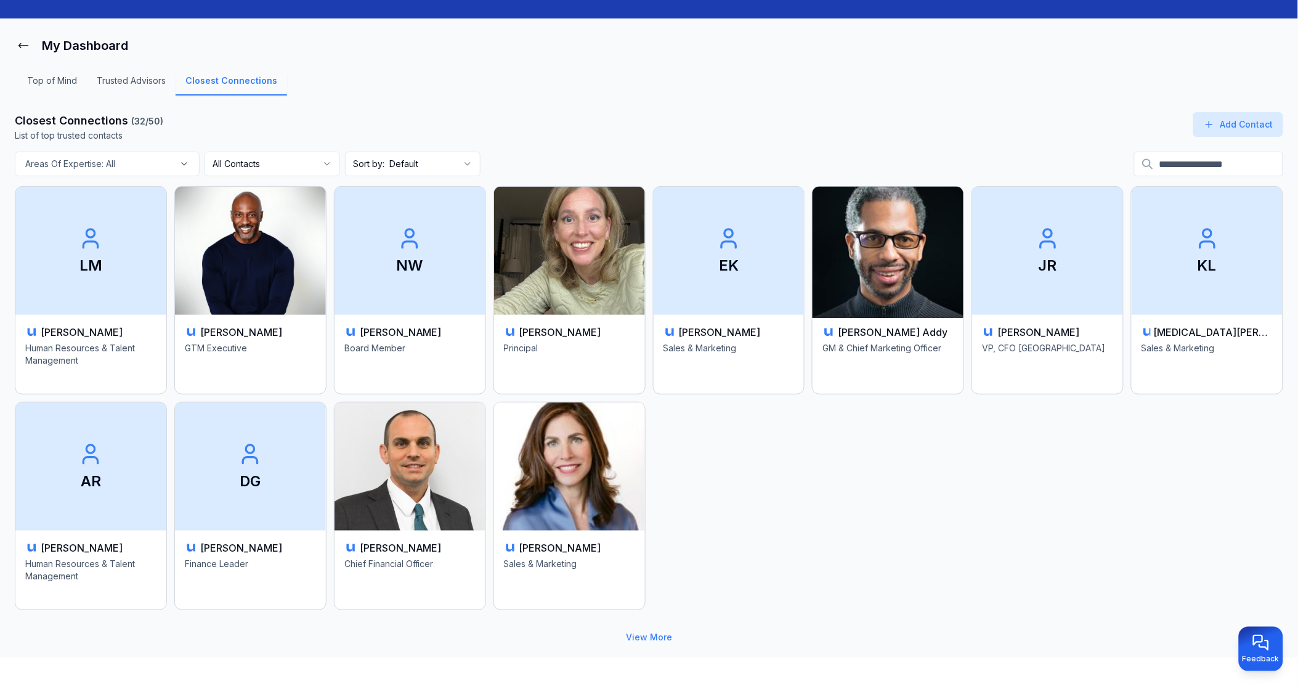
click at [910, 318] on div "Nii Mantse Addy GM & Chief Marketing Officer" at bounding box center [888, 354] width 151 height 79
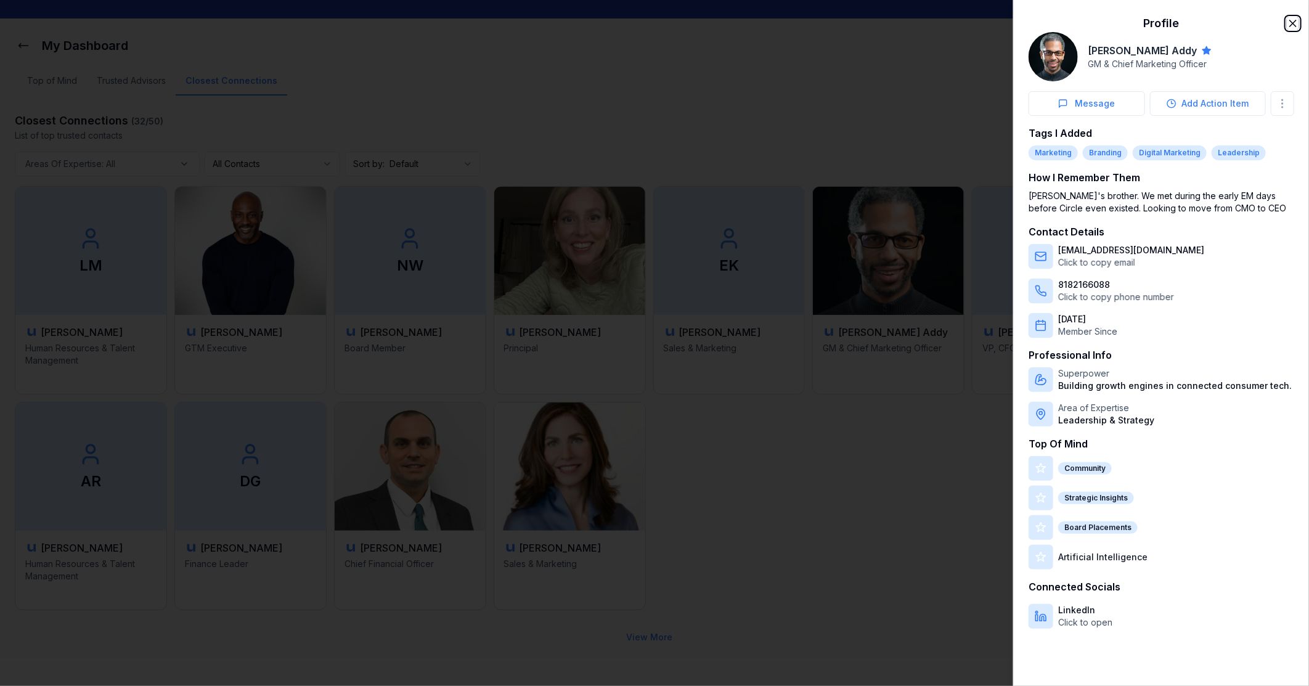
click at [1289, 21] on icon "button" at bounding box center [1292, 23] width 12 height 12
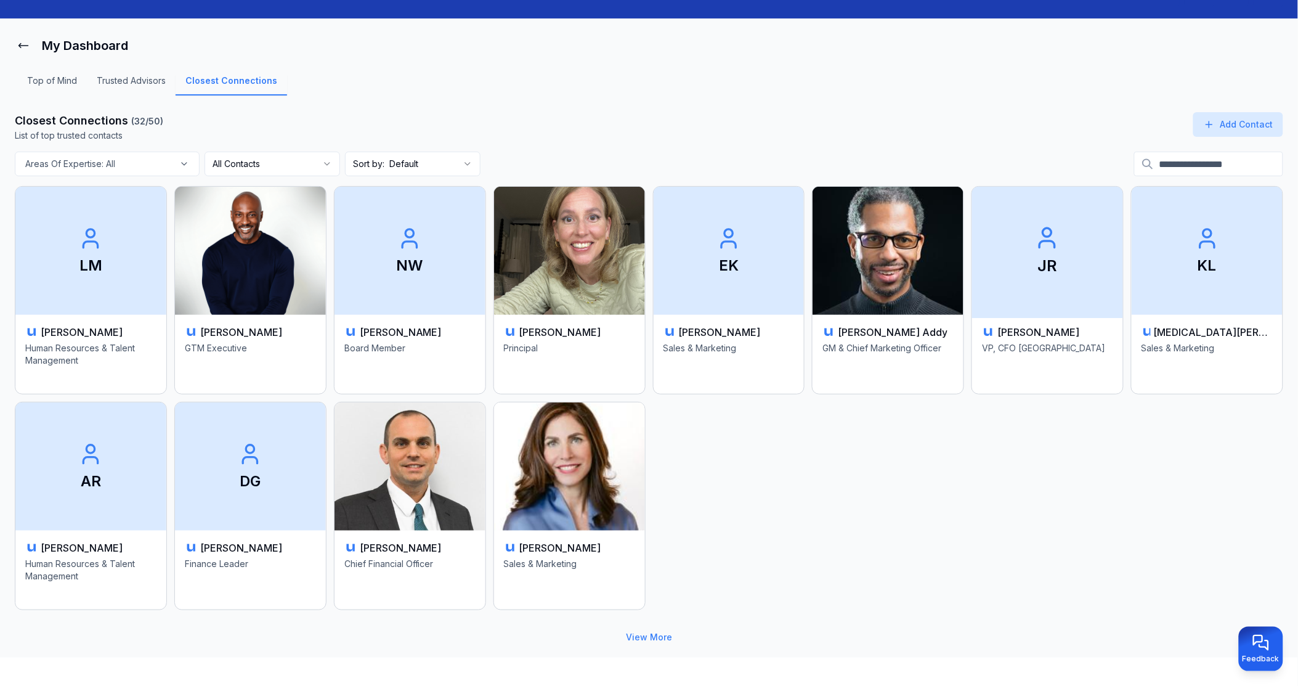
click at [1039, 352] on p "VP, CFO [GEOGRAPHIC_DATA]" at bounding box center [1047, 361] width 131 height 39
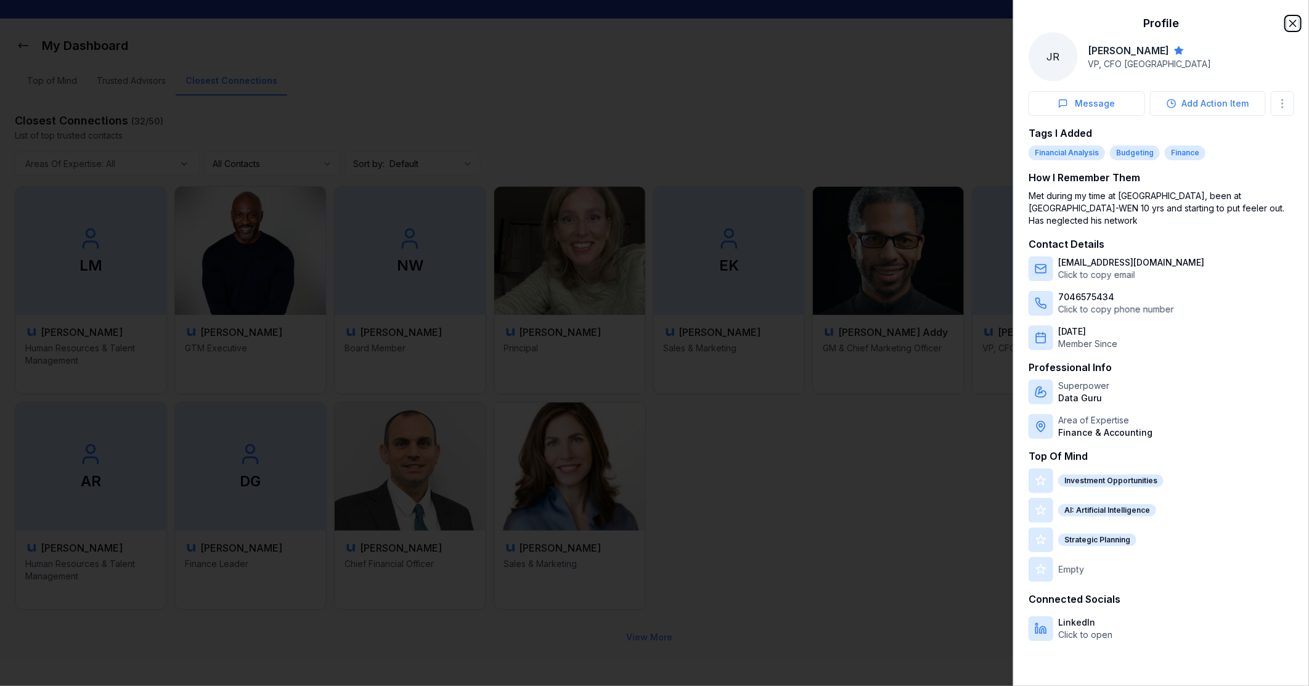
click at [1292, 23] on icon "button" at bounding box center [1292, 23] width 6 height 6
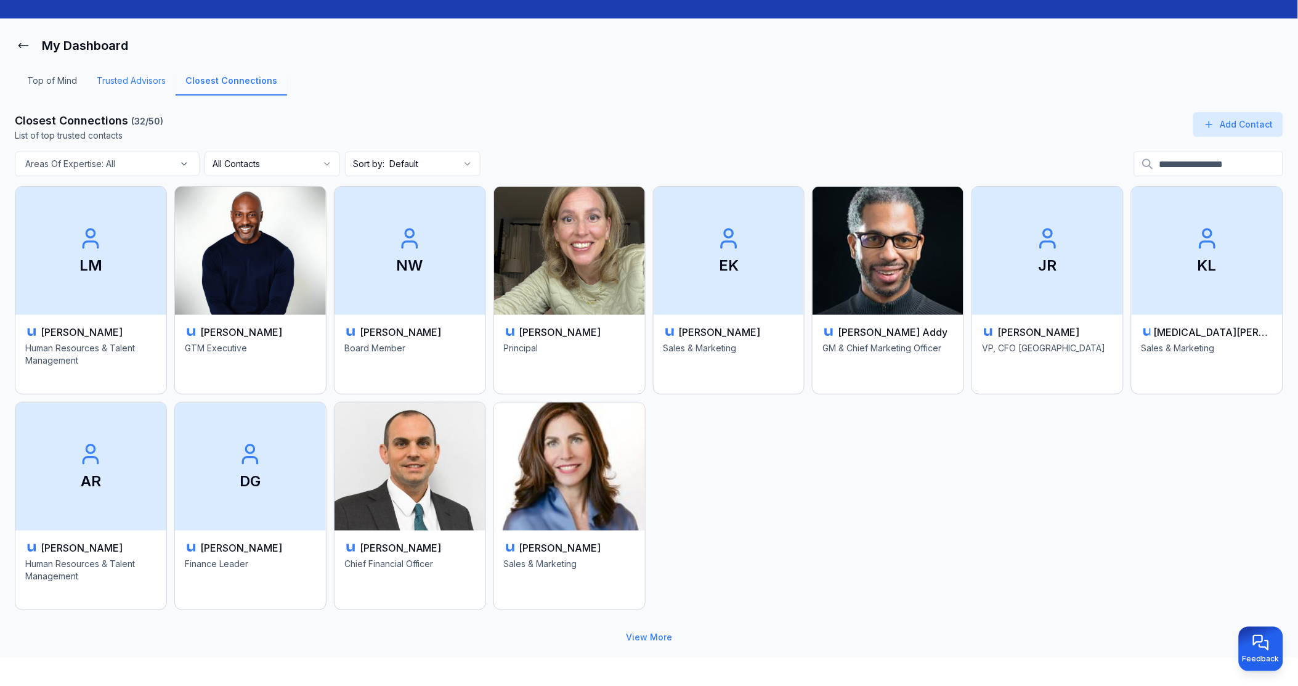
click at [140, 79] on link "Trusted Advisors" at bounding box center [131, 85] width 89 height 21
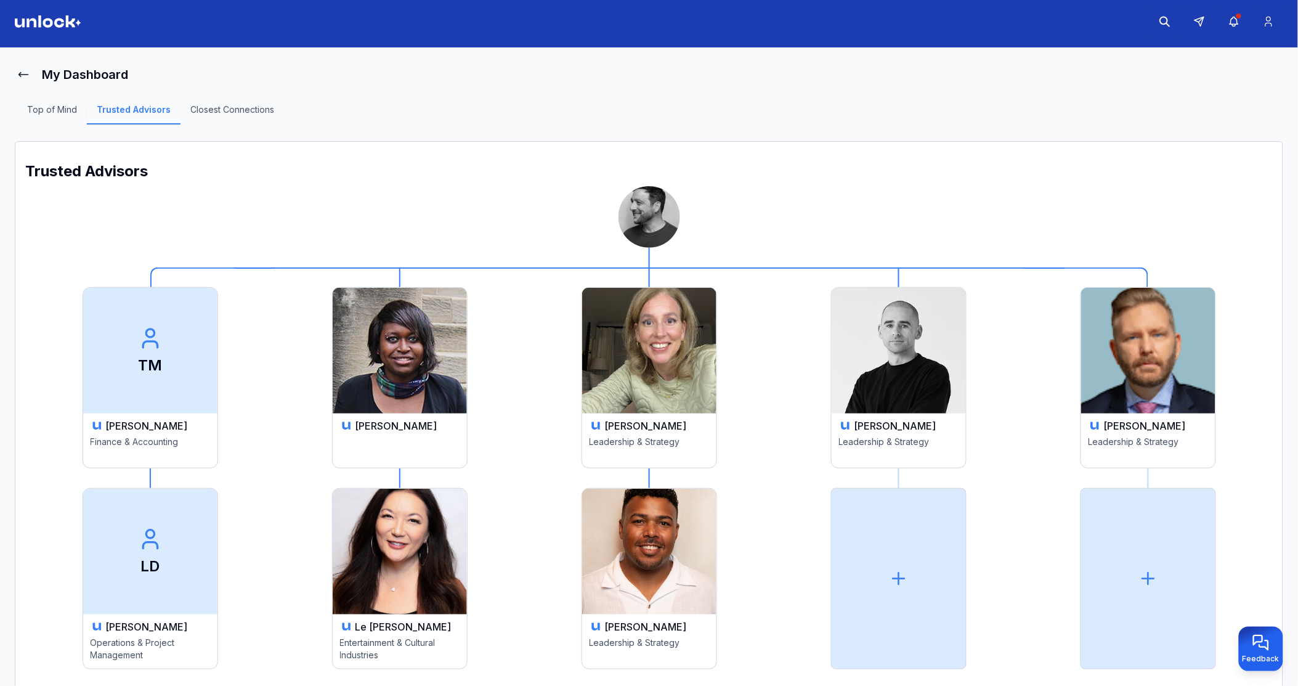
scroll to position [33, 0]
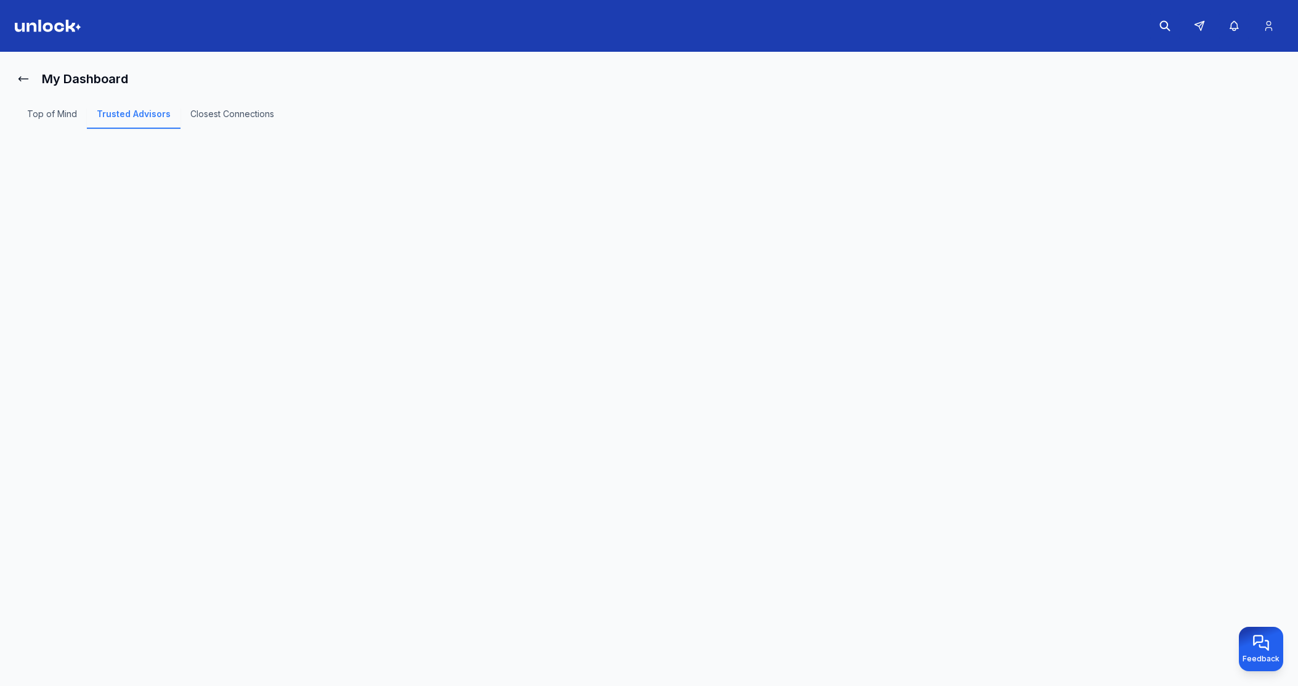
scroll to position [4, 0]
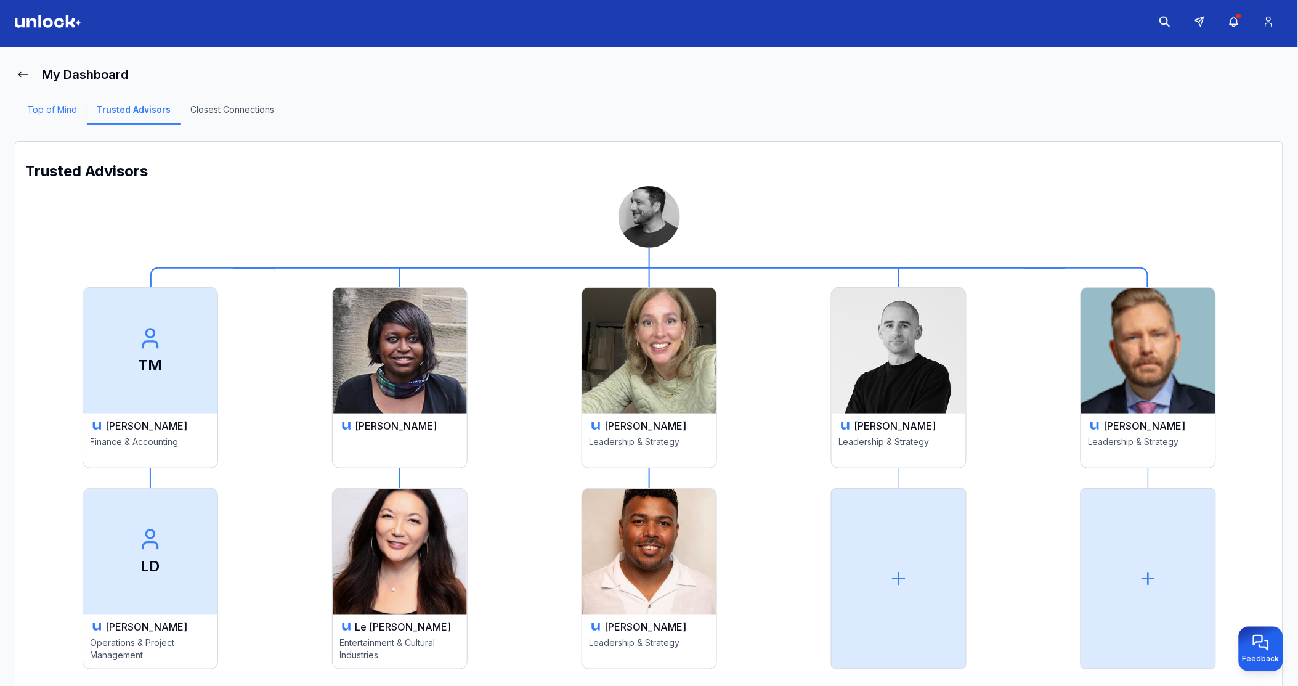
click at [62, 113] on link "Top of Mind" at bounding box center [52, 114] width 70 height 21
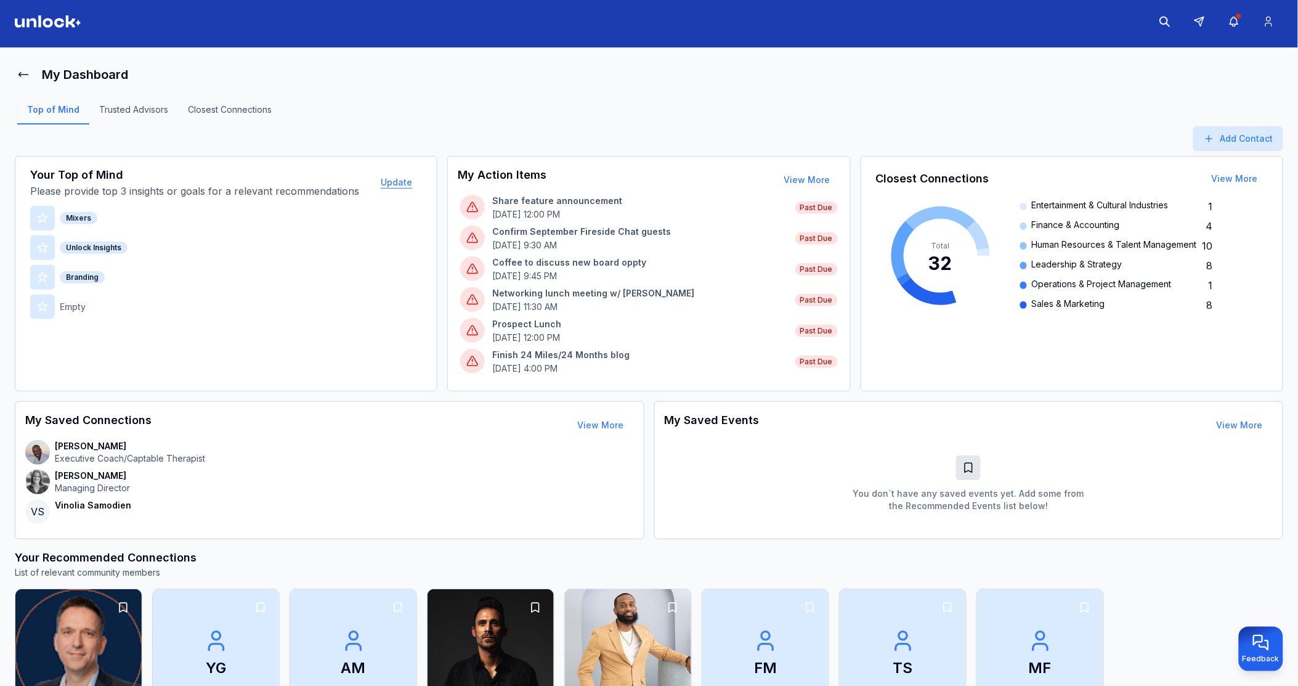
click at [391, 185] on button "Update" at bounding box center [396, 182] width 51 height 25
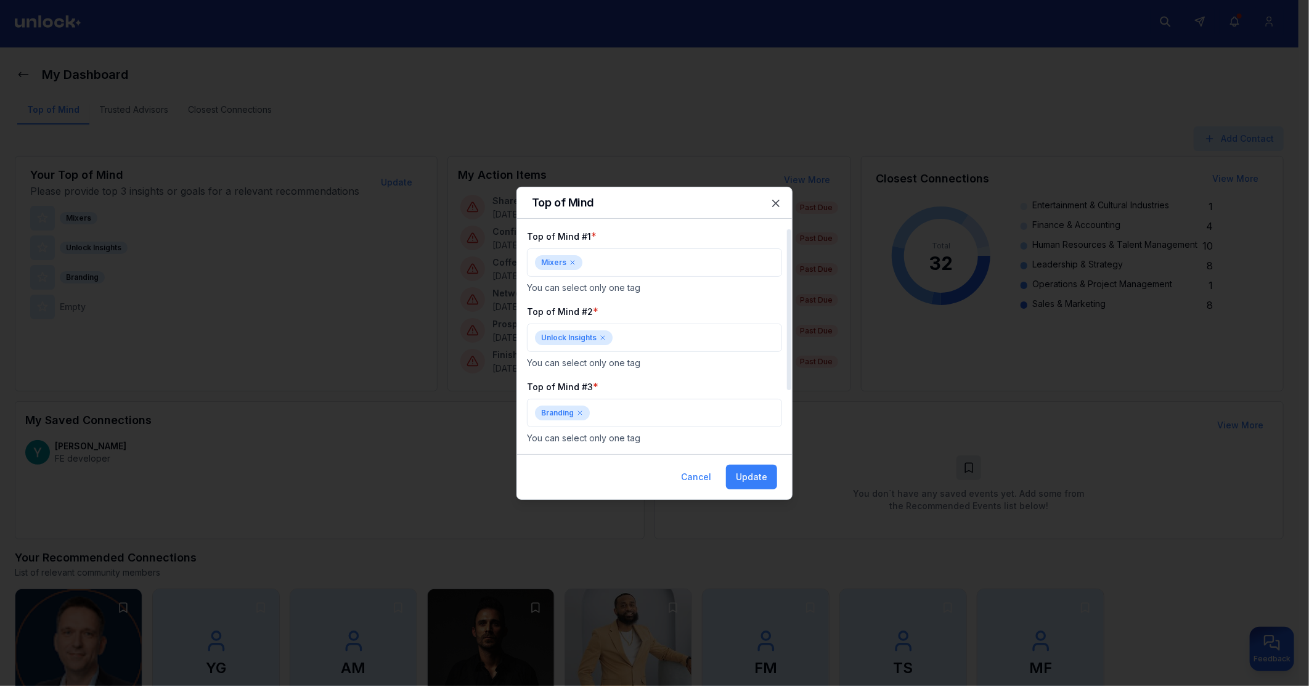
click at [575, 263] on icon at bounding box center [572, 262] width 7 height 7
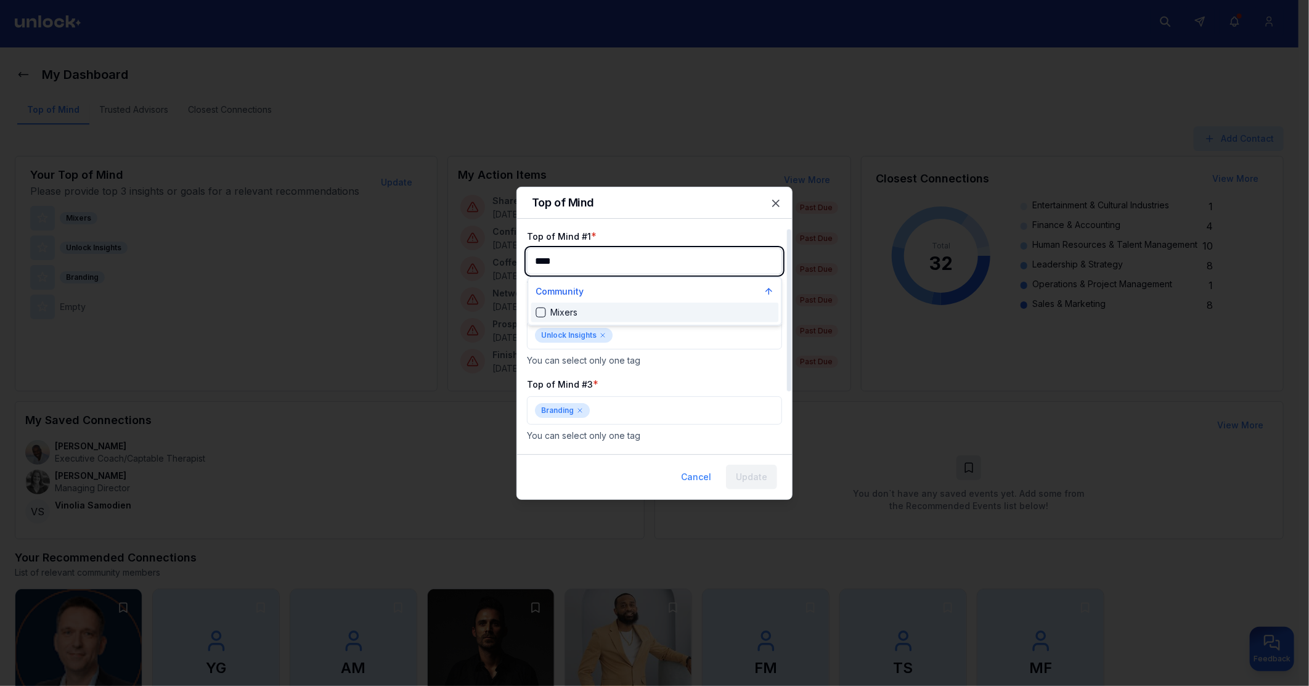
click at [538, 311] on div "Suggestions" at bounding box center [541, 312] width 10 height 10
type input "****"
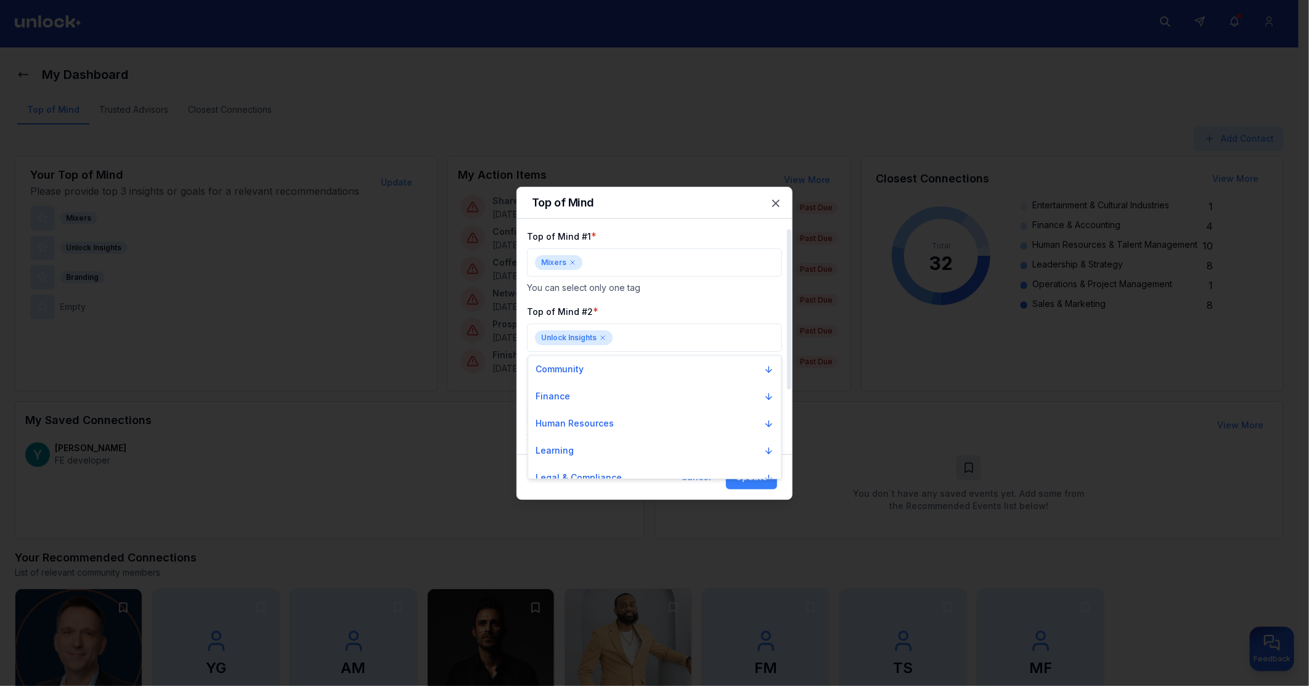
click at [599, 336] on div at bounding box center [654, 343] width 1309 height 686
click at [599, 336] on icon at bounding box center [602, 337] width 7 height 7
click at [578, 365] on p "Community" at bounding box center [560, 366] width 48 height 12
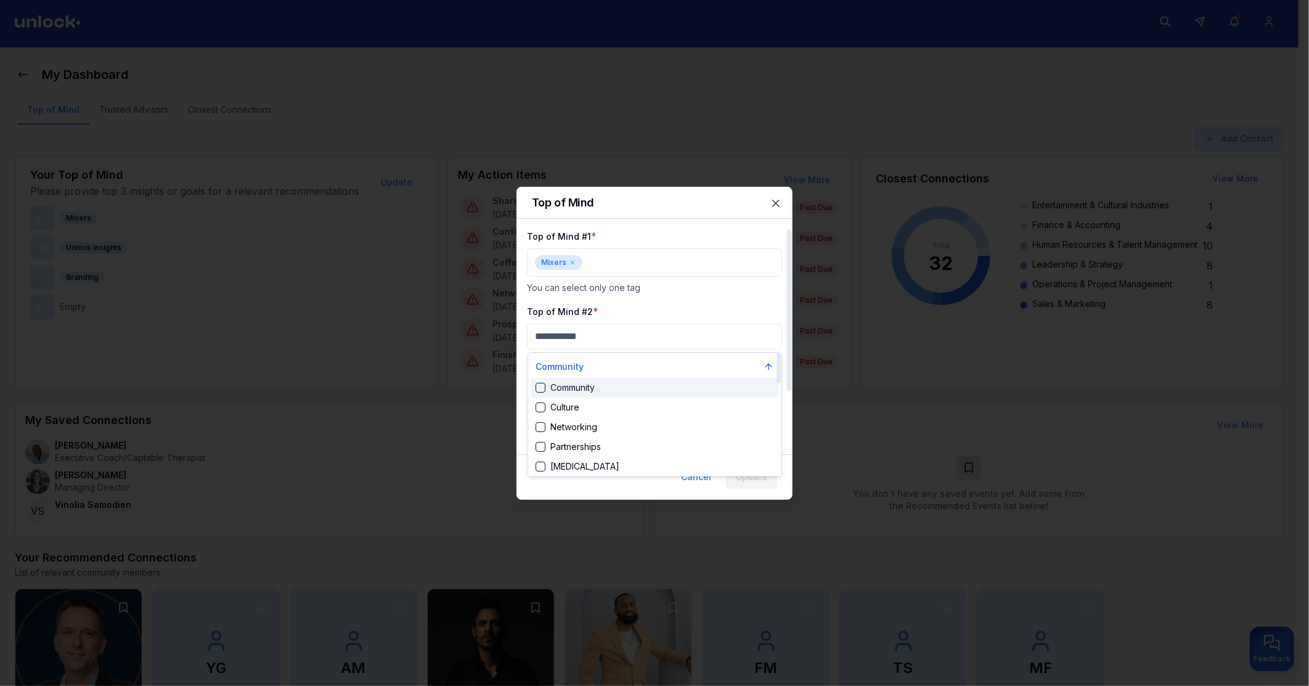
click at [545, 387] on div "Suggestions" at bounding box center [541, 388] width 10 height 10
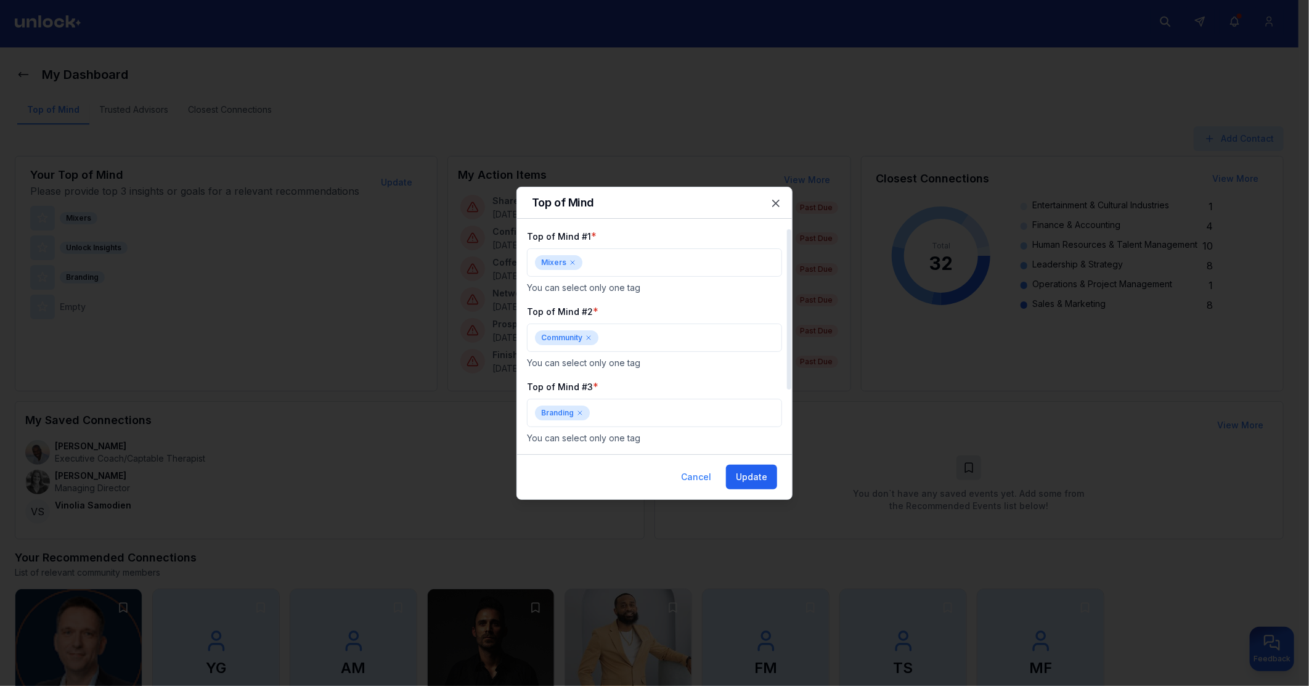
click at [766, 477] on button "Update" at bounding box center [751, 477] width 51 height 25
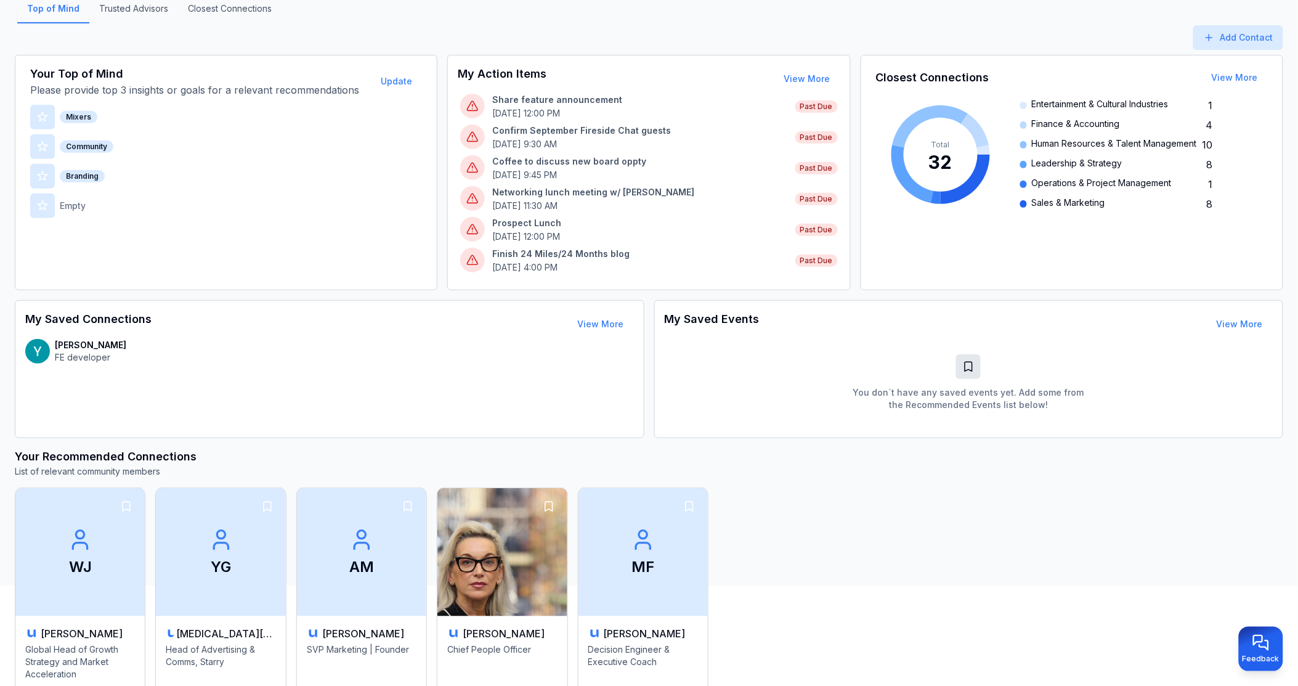
scroll to position [73, 0]
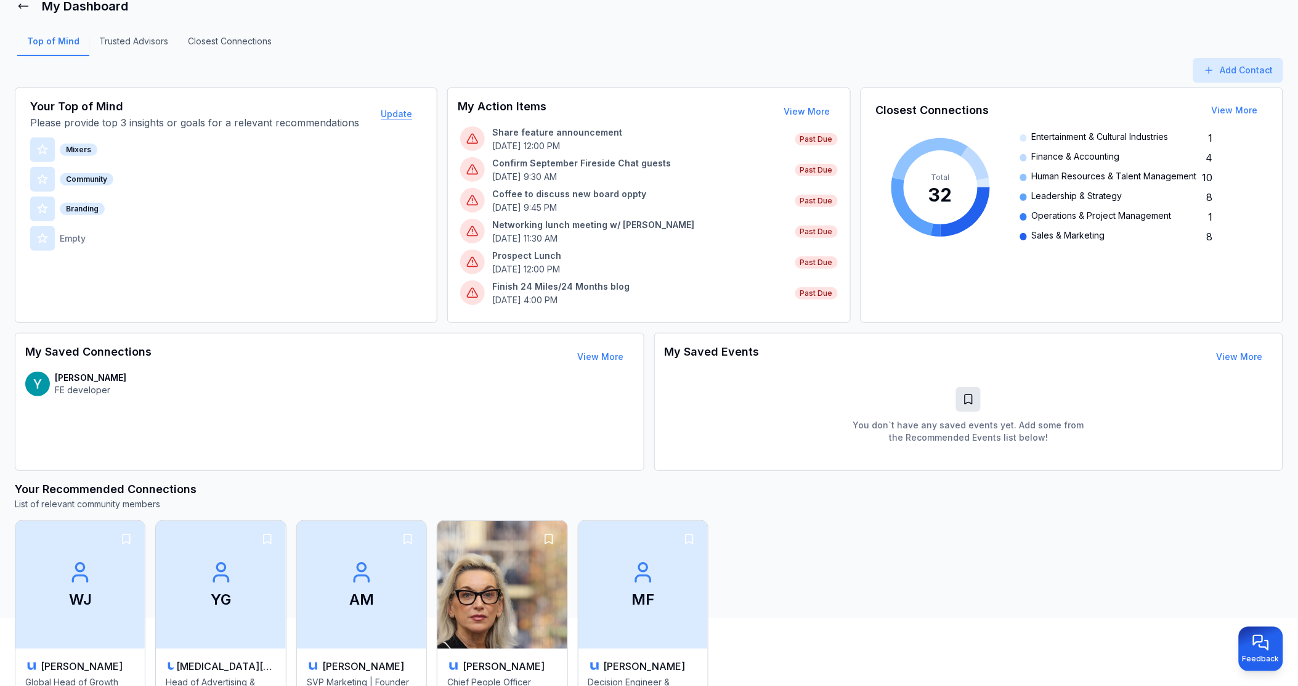
click at [399, 110] on button "Update" at bounding box center [396, 114] width 51 height 25
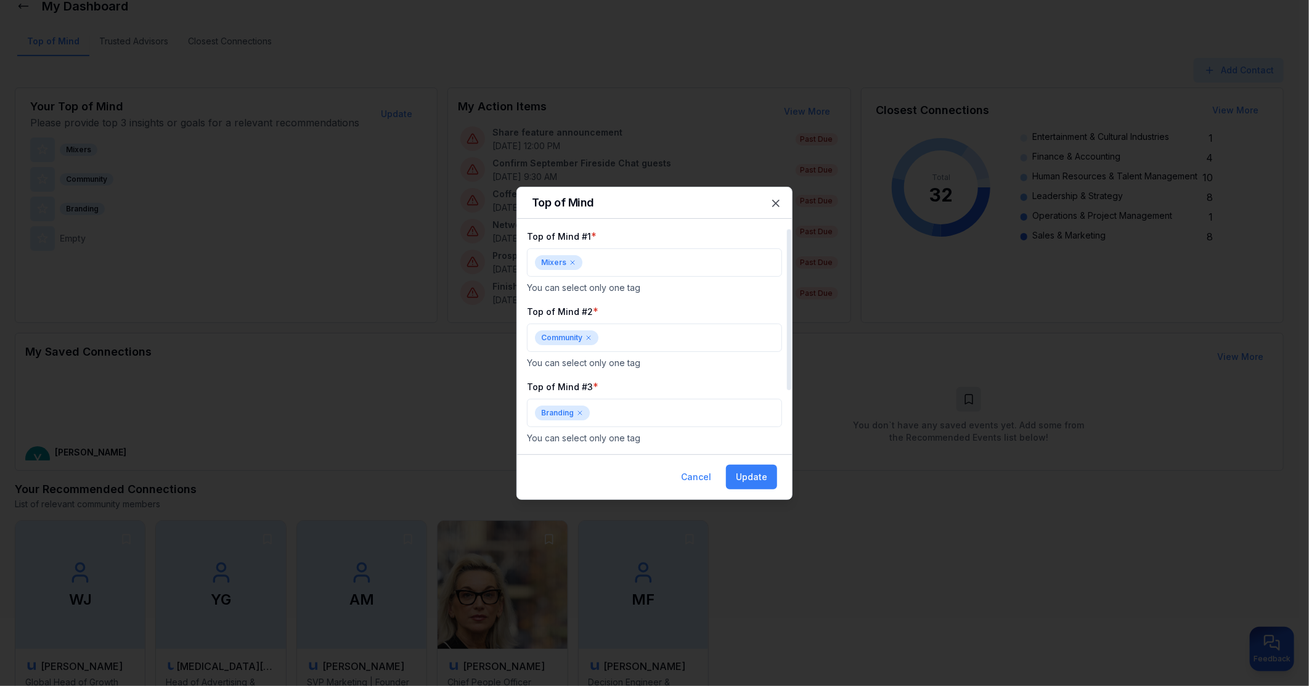
click at [580, 413] on icon at bounding box center [580, 413] width 4 height 4
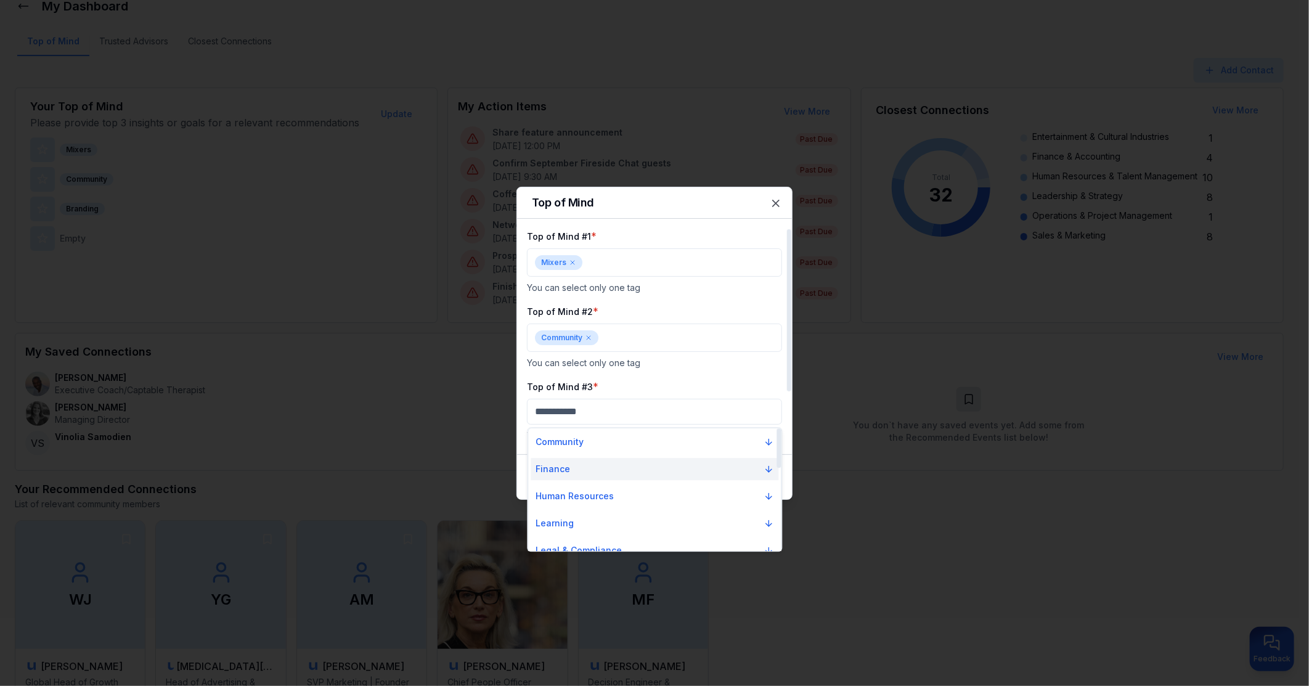
click at [570, 462] on button "Finance" at bounding box center [655, 469] width 248 height 22
click at [542, 529] on div "Suggestions" at bounding box center [541, 529] width 10 height 10
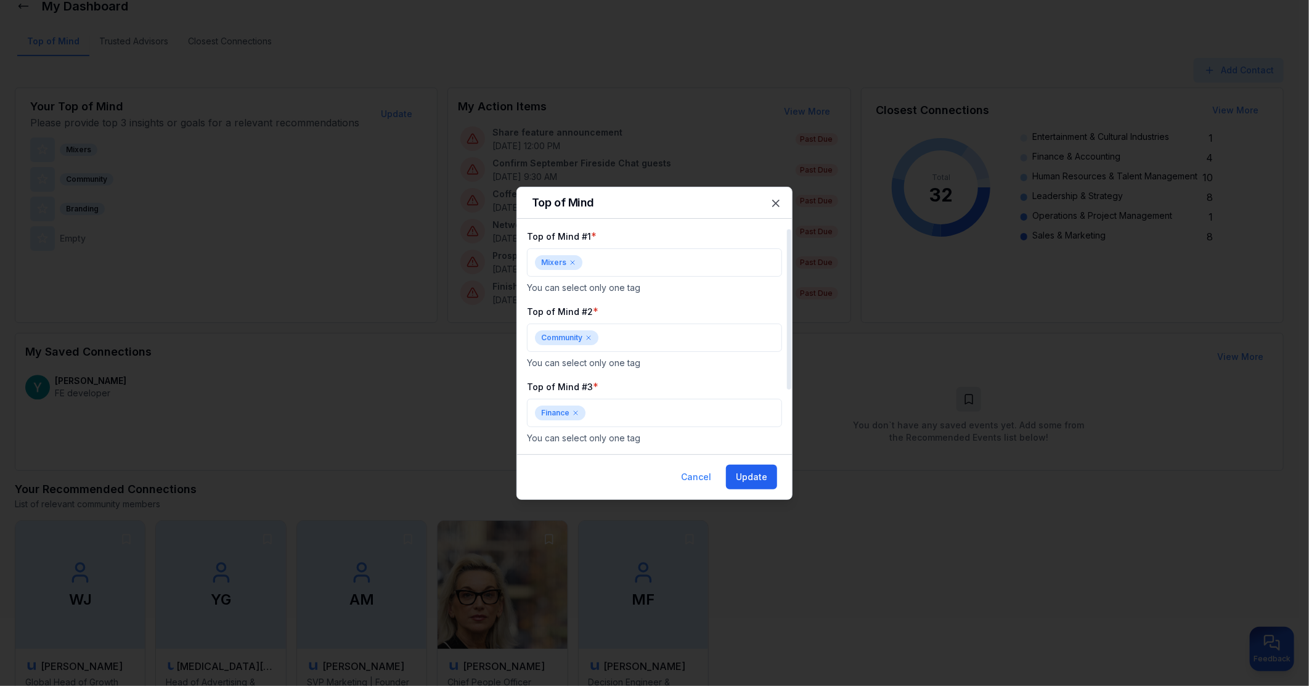
click at [737, 473] on button "Update" at bounding box center [751, 477] width 51 height 25
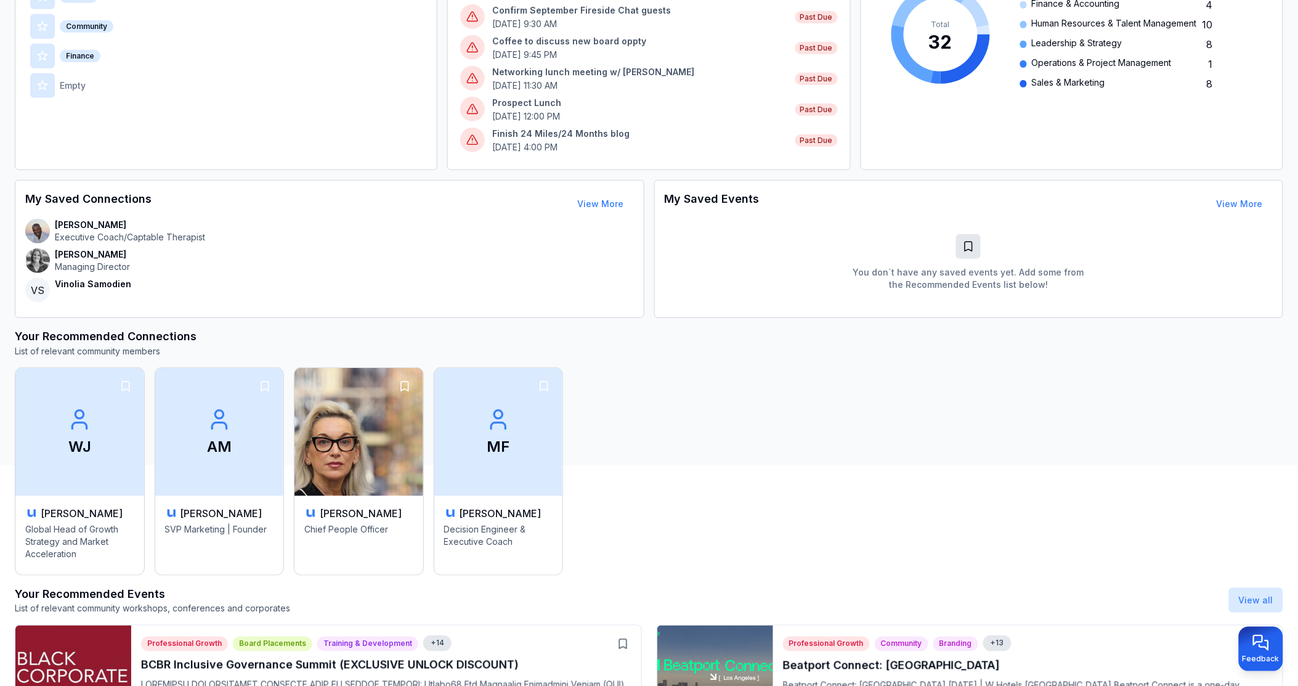
scroll to position [0, 0]
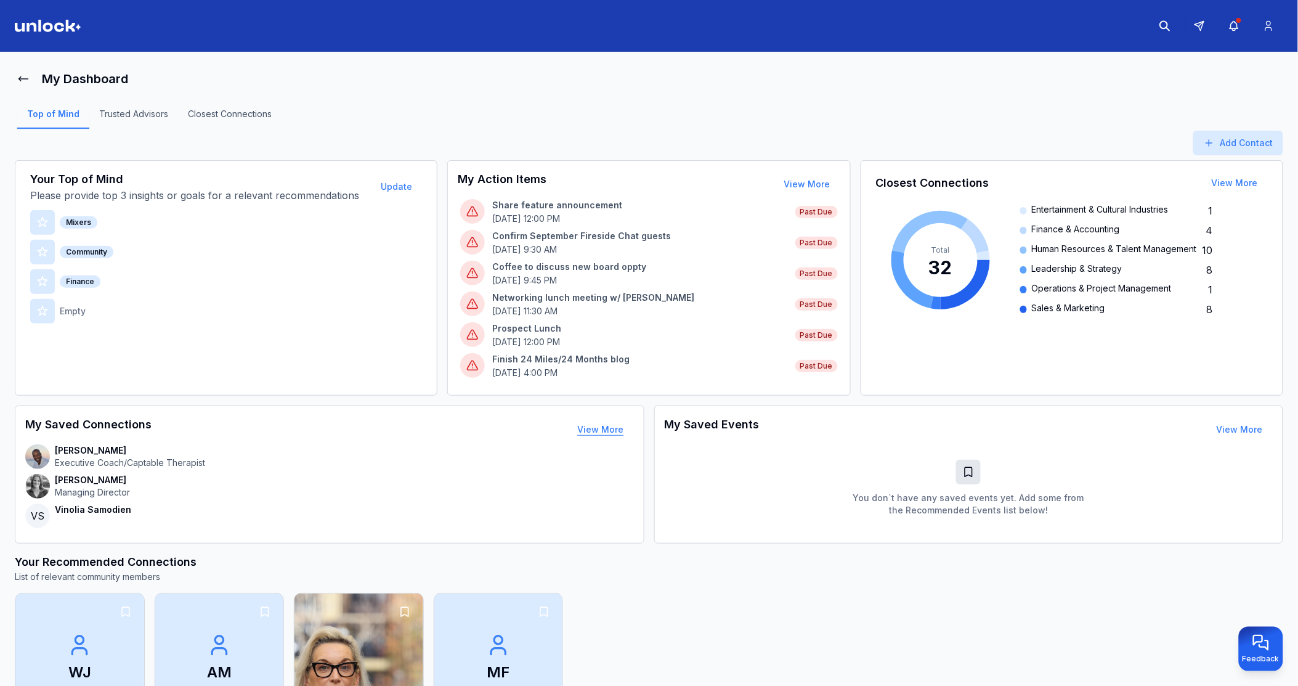
click at [612, 432] on button "View More" at bounding box center [601, 429] width 66 height 25
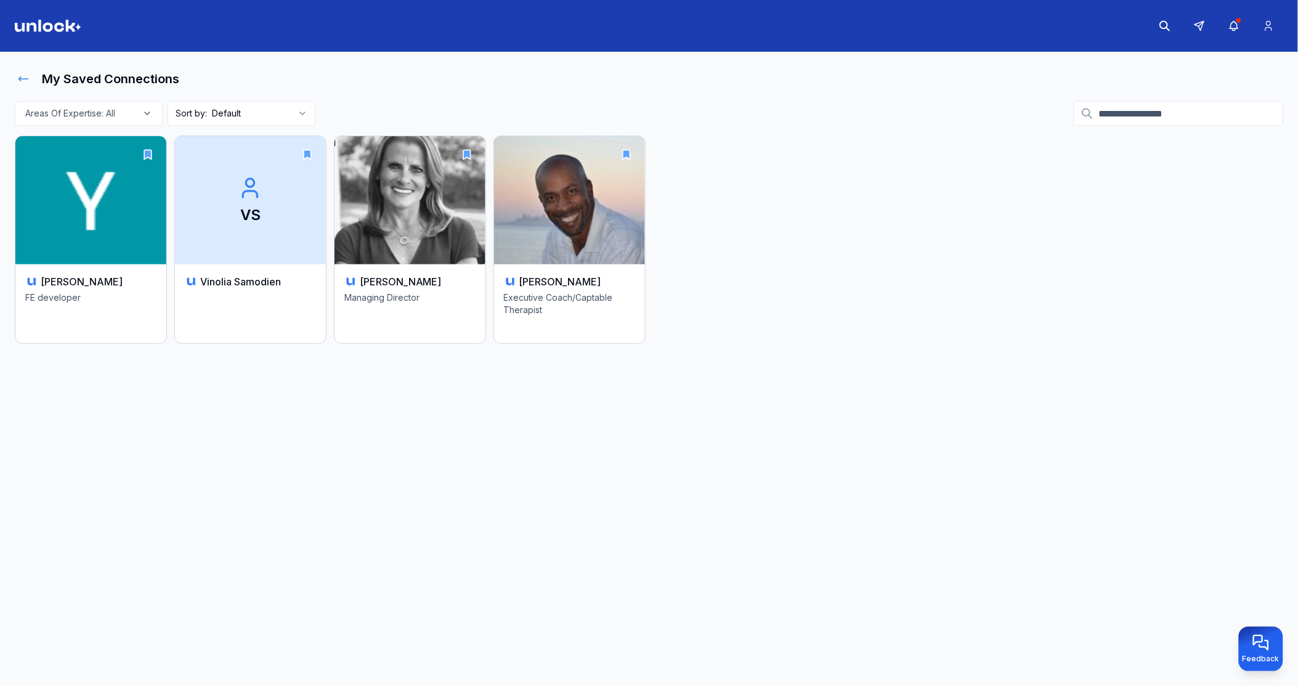
click at [25, 82] on icon at bounding box center [23, 79] width 12 height 12
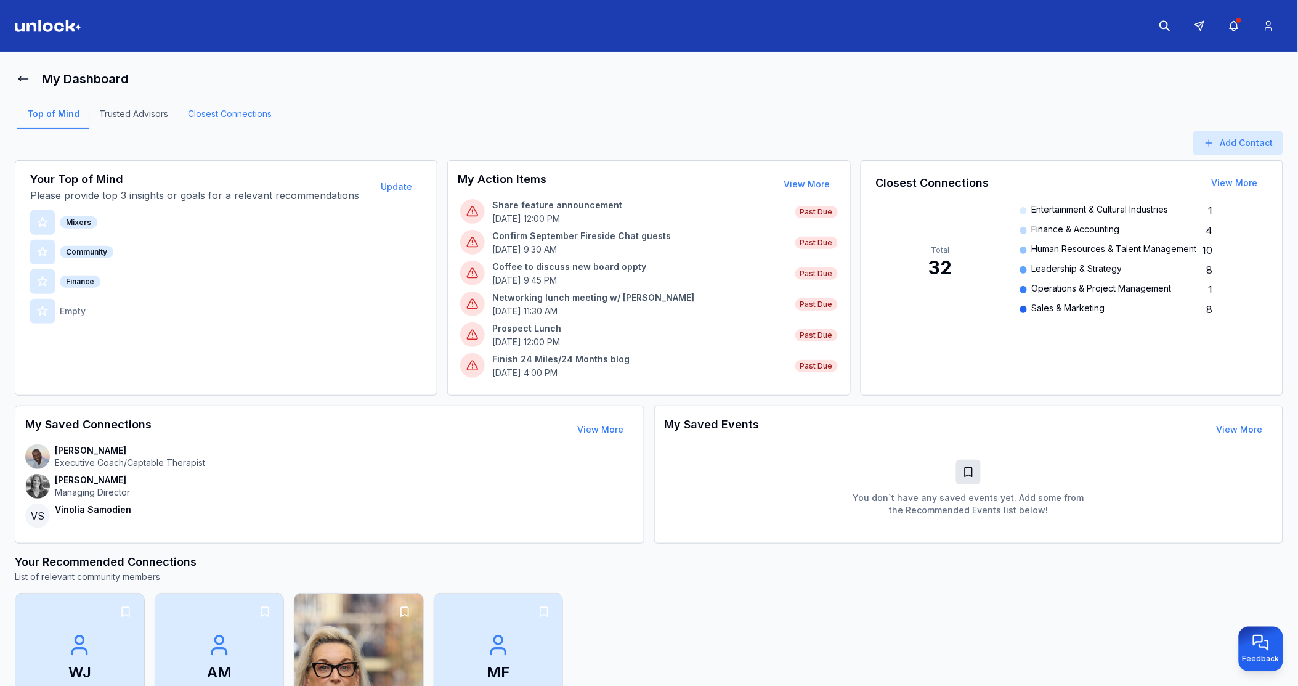
click at [228, 113] on link "Closest Connections" at bounding box center [230, 118] width 104 height 21
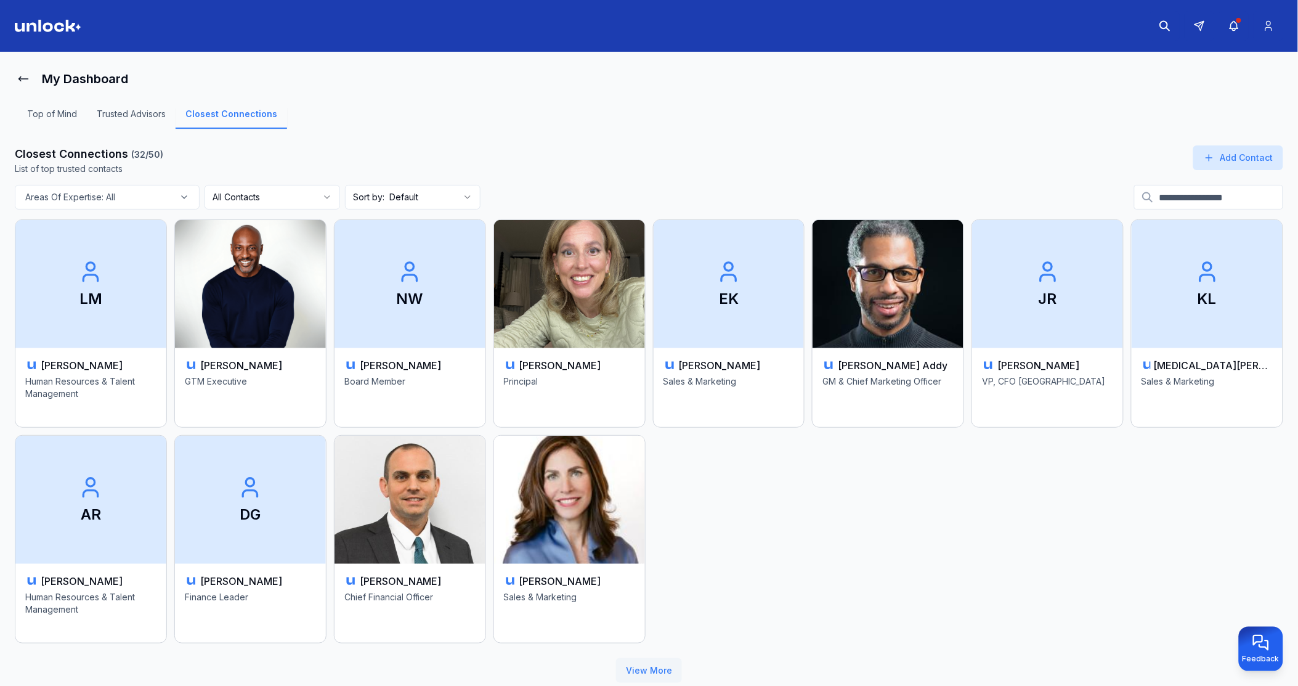
click at [647, 667] on button "View More" at bounding box center [649, 670] width 66 height 25
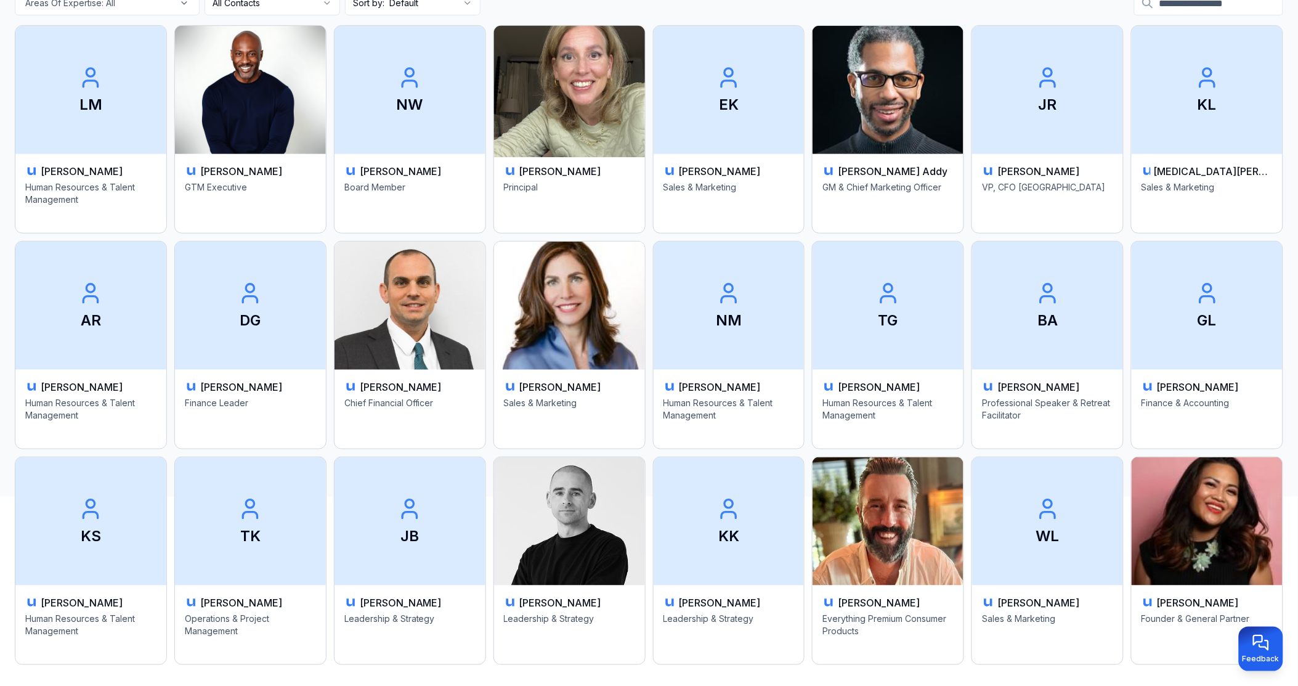
scroll to position [250, 0]
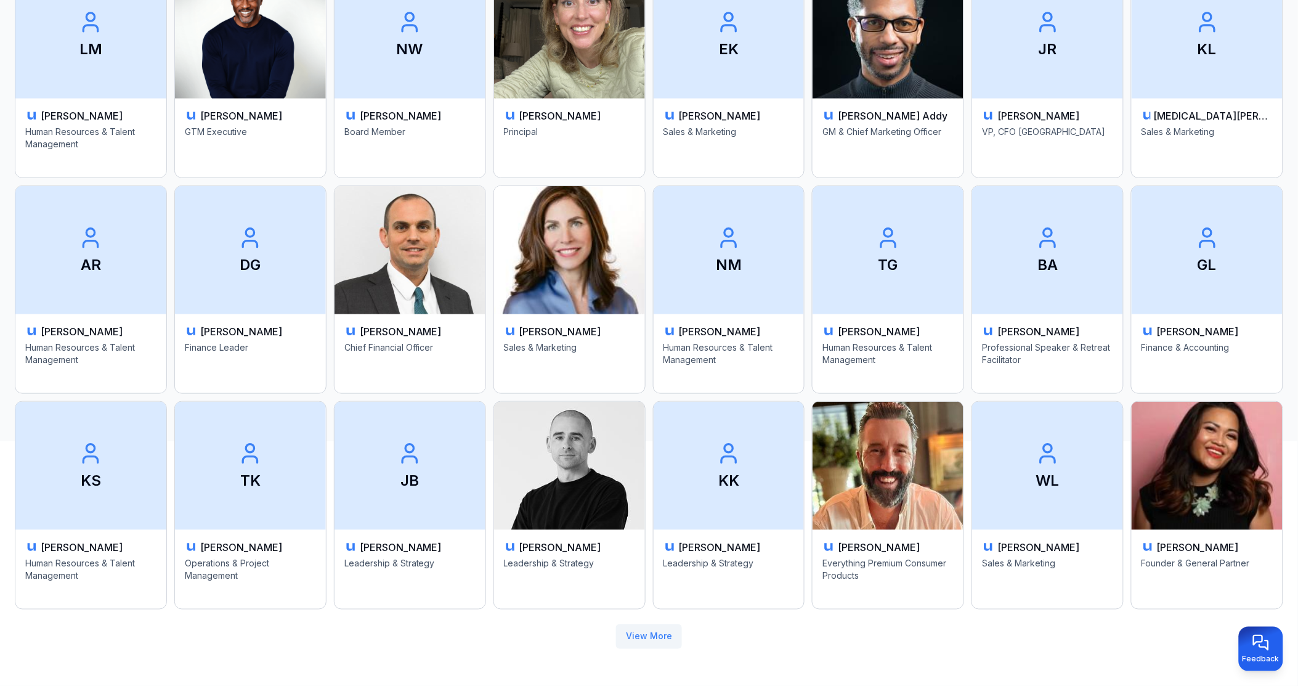
click at [664, 631] on button "View More" at bounding box center [649, 636] width 66 height 25
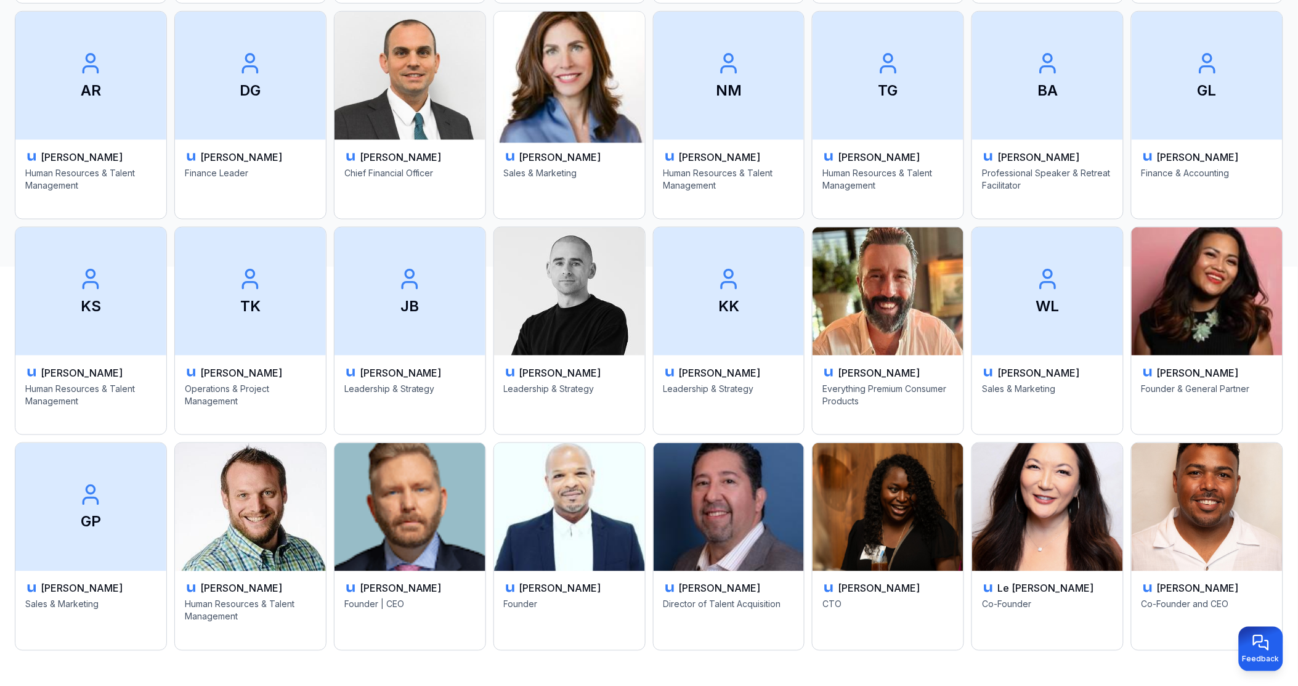
scroll to position [426, 0]
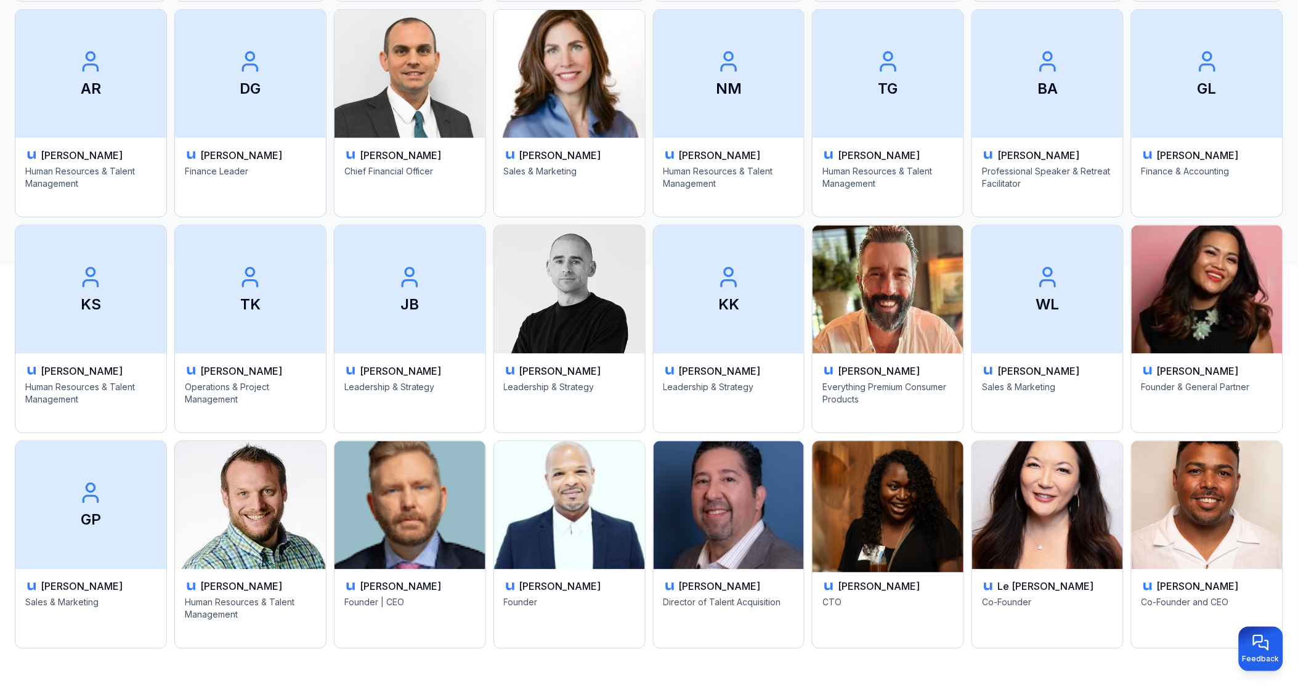
click at [848, 589] on h3 "[PERSON_NAME]" at bounding box center [879, 586] width 82 height 15
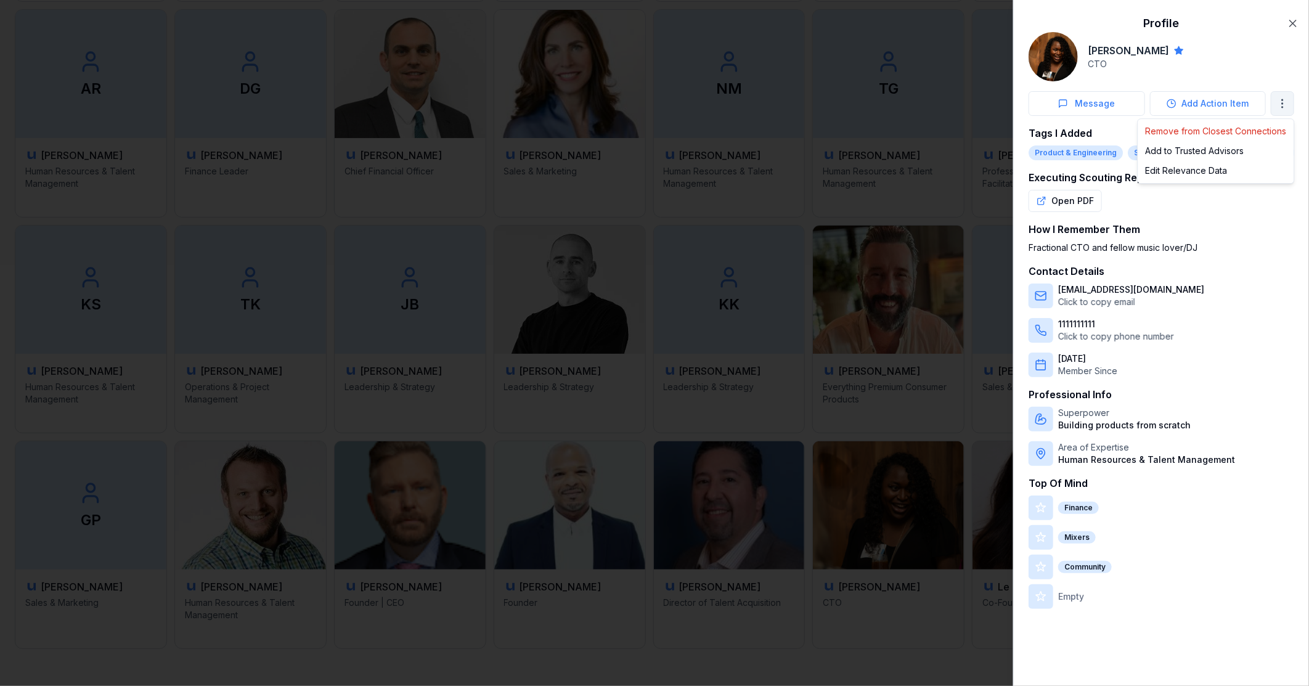
click at [1216, 150] on div "Add to Trusted Advisors" at bounding box center [1215, 151] width 151 height 20
click at [1294, 22] on icon "button" at bounding box center [1292, 23] width 6 height 6
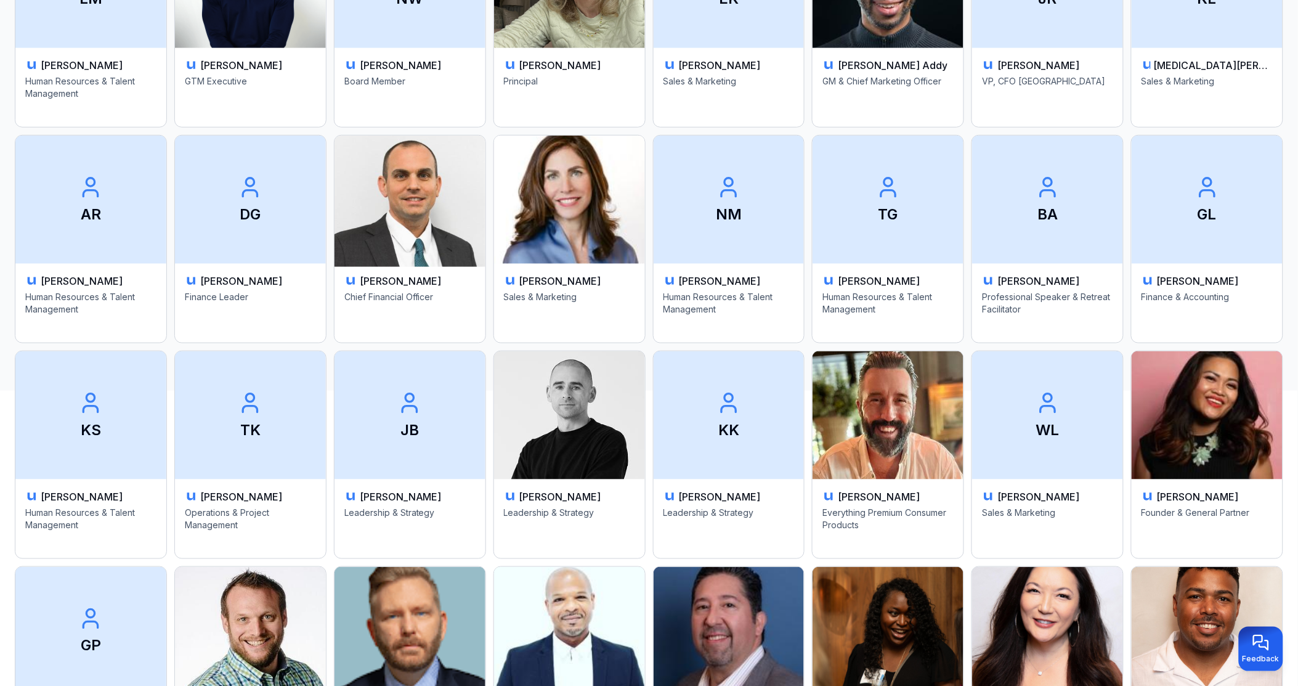
scroll to position [0, 0]
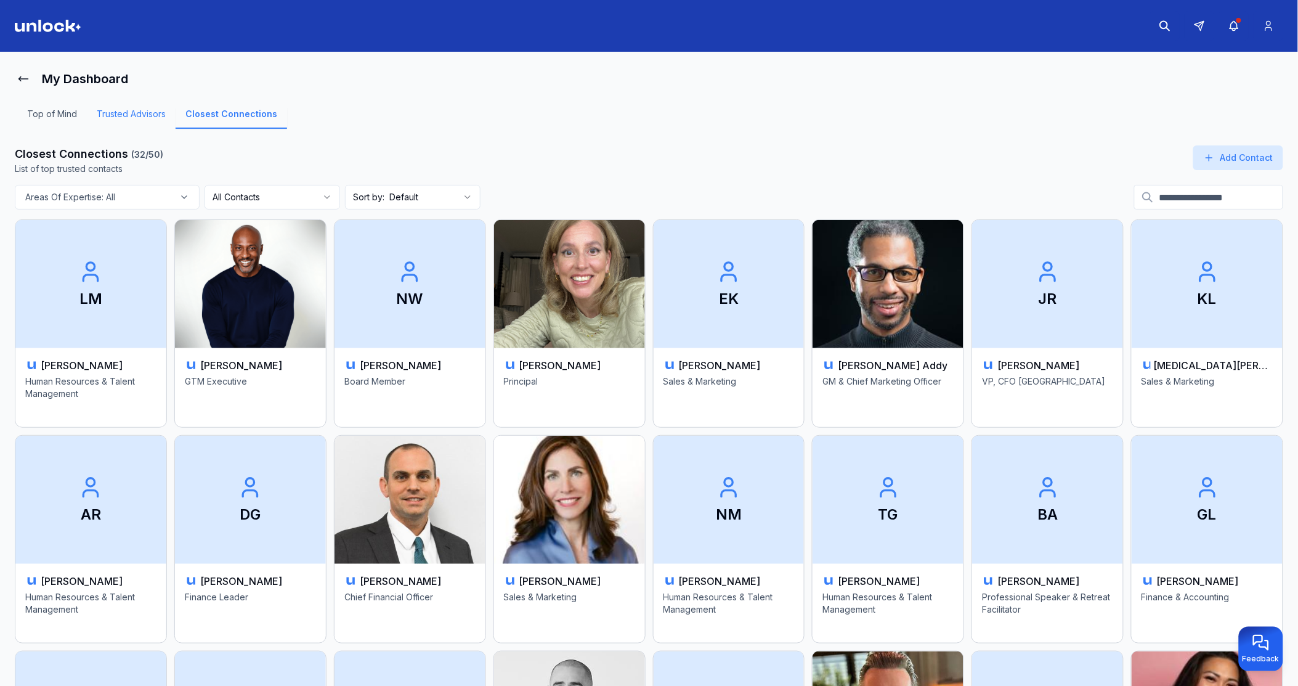
click at [136, 111] on link "Trusted Advisors" at bounding box center [131, 118] width 89 height 21
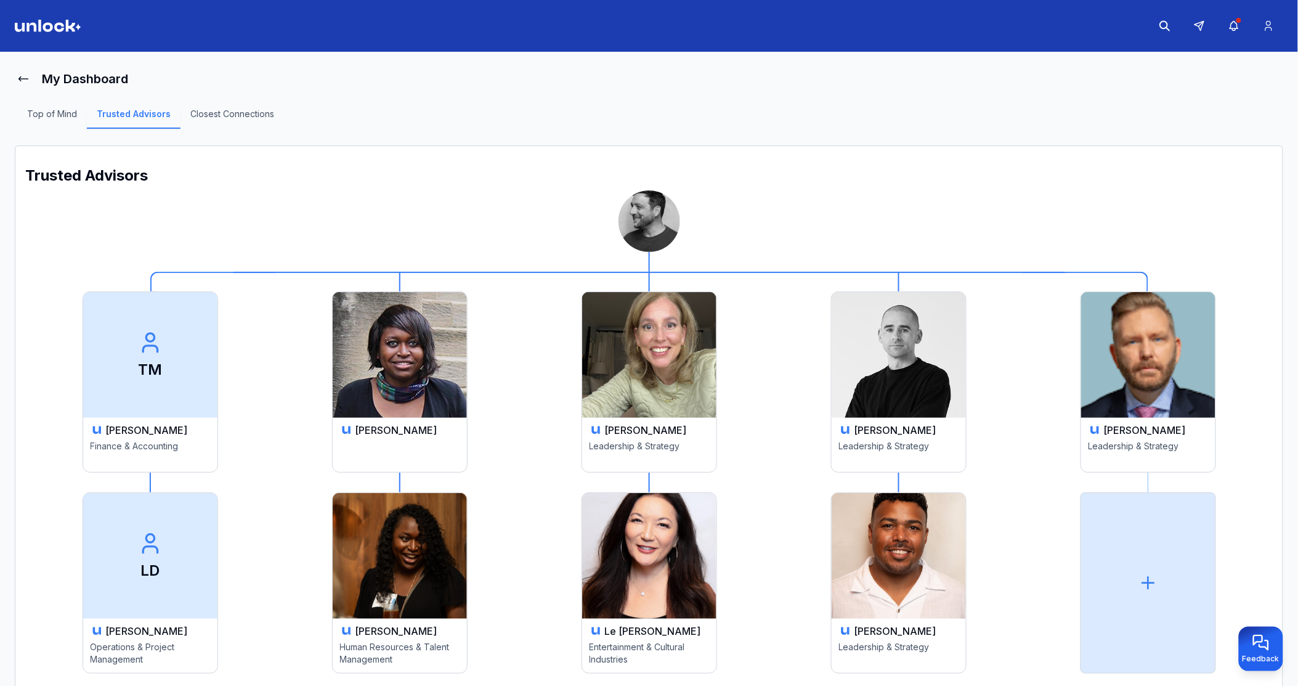
click at [450, 428] on div "[PERSON_NAME]" at bounding box center [400, 430] width 120 height 15
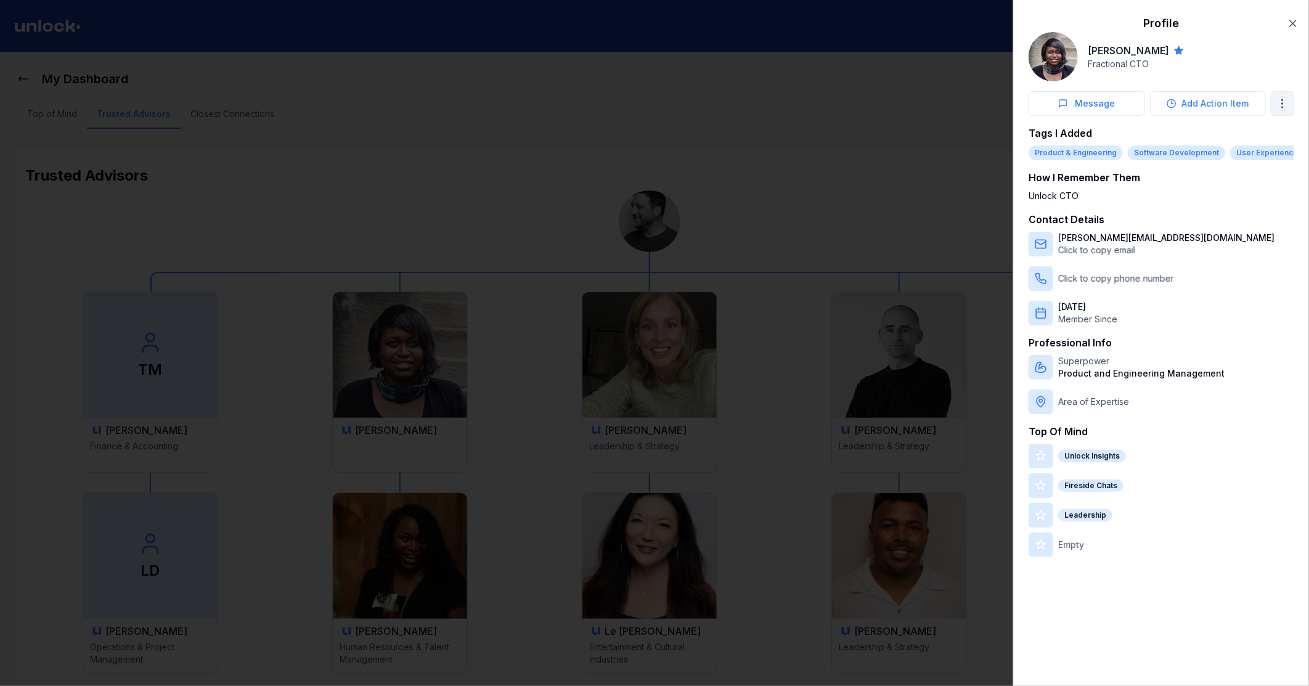
click at [1283, 105] on body "My Dashboard Top of Mind Trusted Advisors Closest Connections Trusted Advisors …" at bounding box center [649, 343] width 1298 height 686
click at [1251, 131] on span "Remove from Trusted Advisors" at bounding box center [1223, 131] width 126 height 12
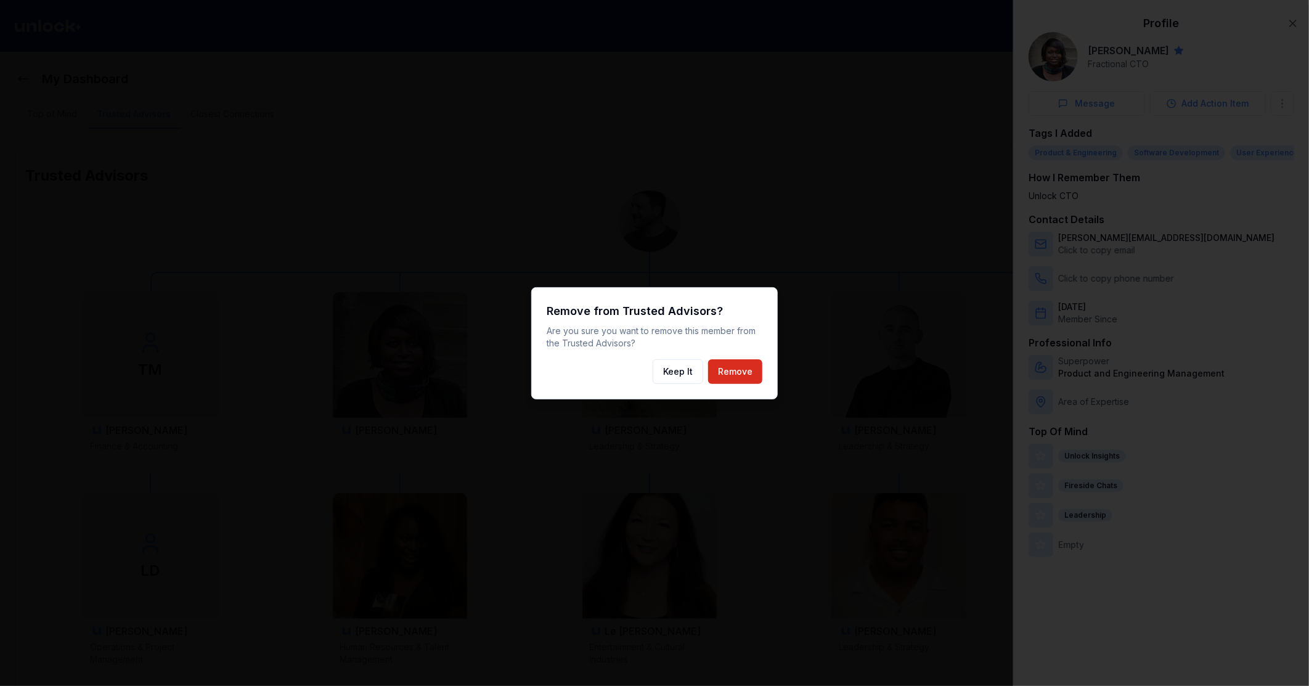
click at [735, 373] on button "Remove" at bounding box center [735, 371] width 54 height 25
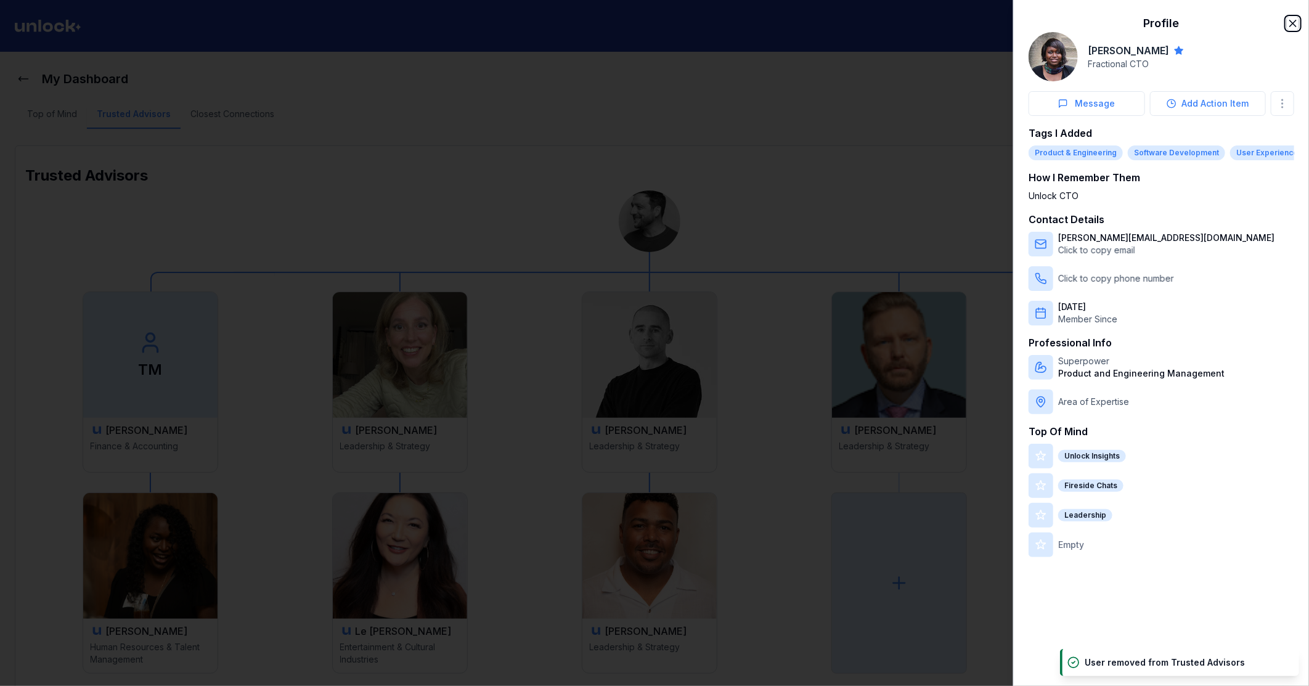
click at [1296, 26] on icon "button" at bounding box center [1292, 23] width 12 height 12
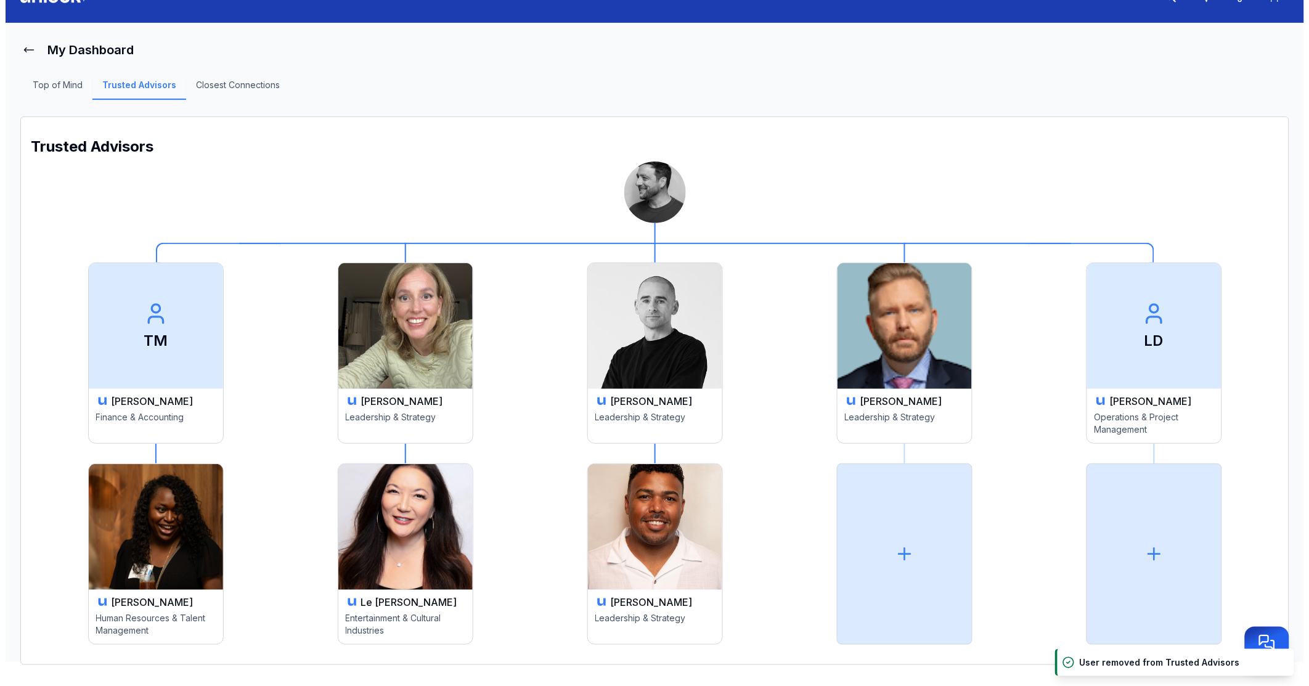
scroll to position [45, 0]
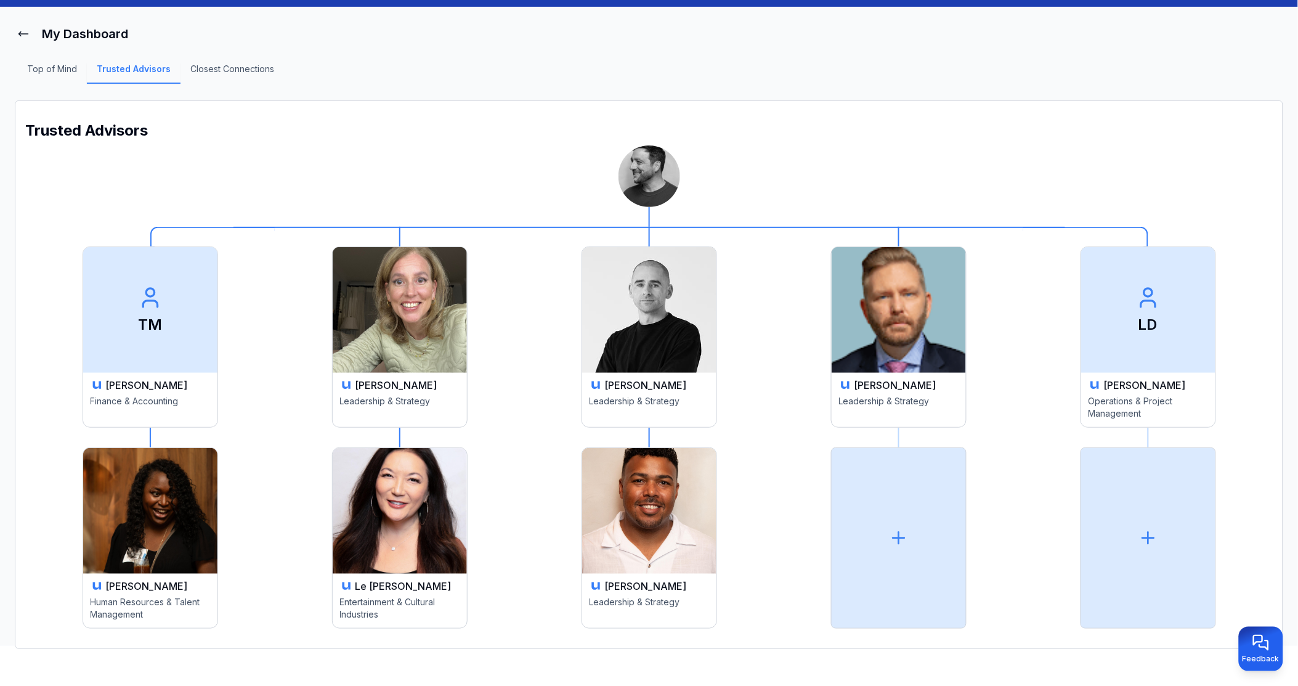
click at [126, 368] on span "TM" at bounding box center [150, 310] width 134 height 126
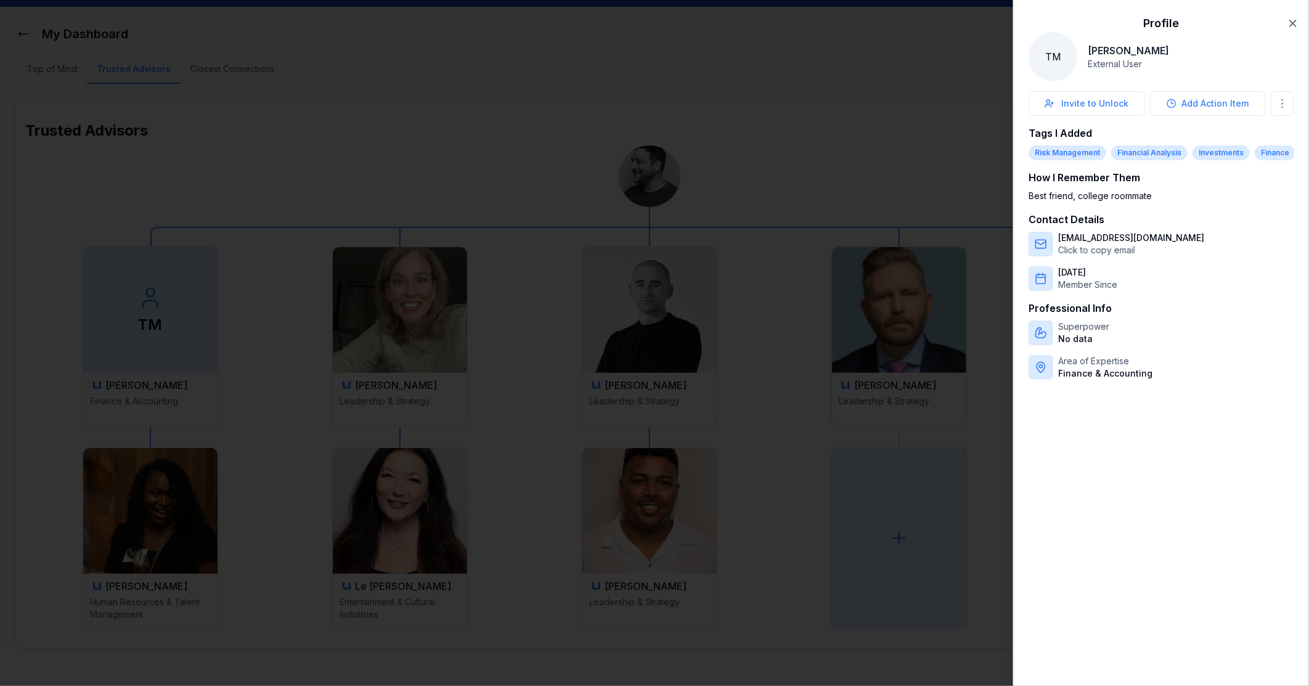
click at [933, 80] on div at bounding box center [654, 343] width 1309 height 686
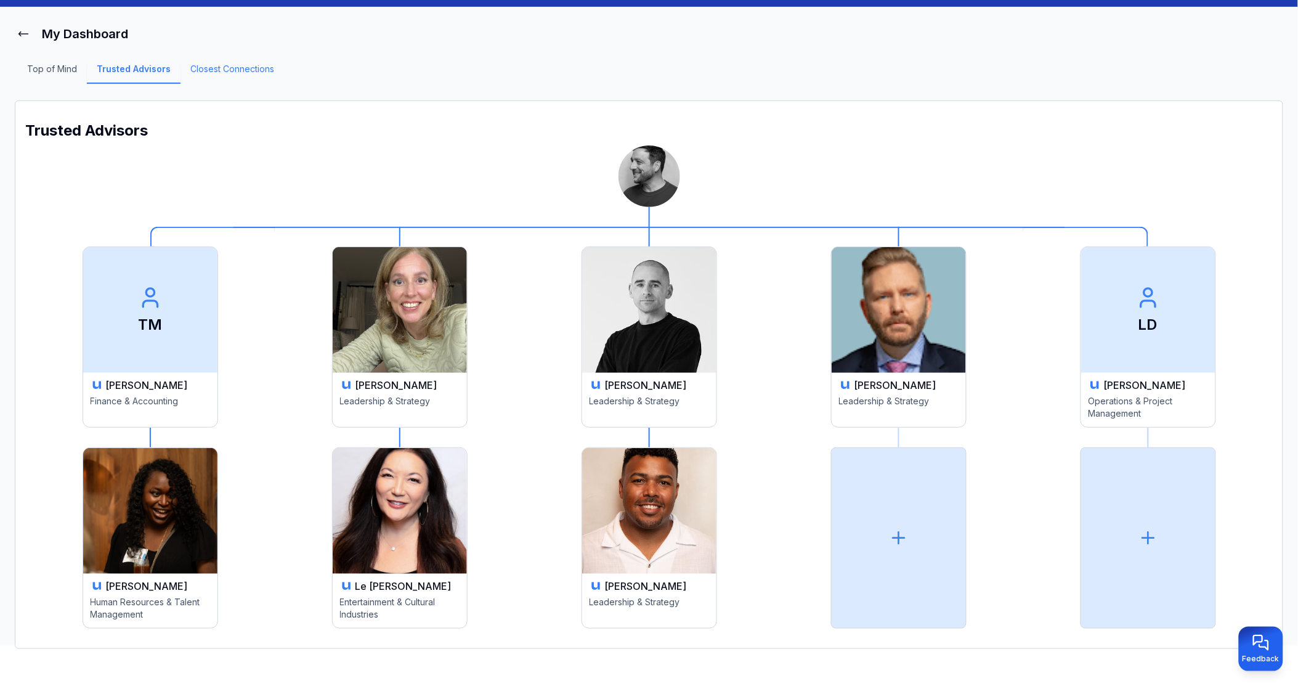
click at [235, 71] on link "Closest Connections" at bounding box center [233, 73] width 104 height 21
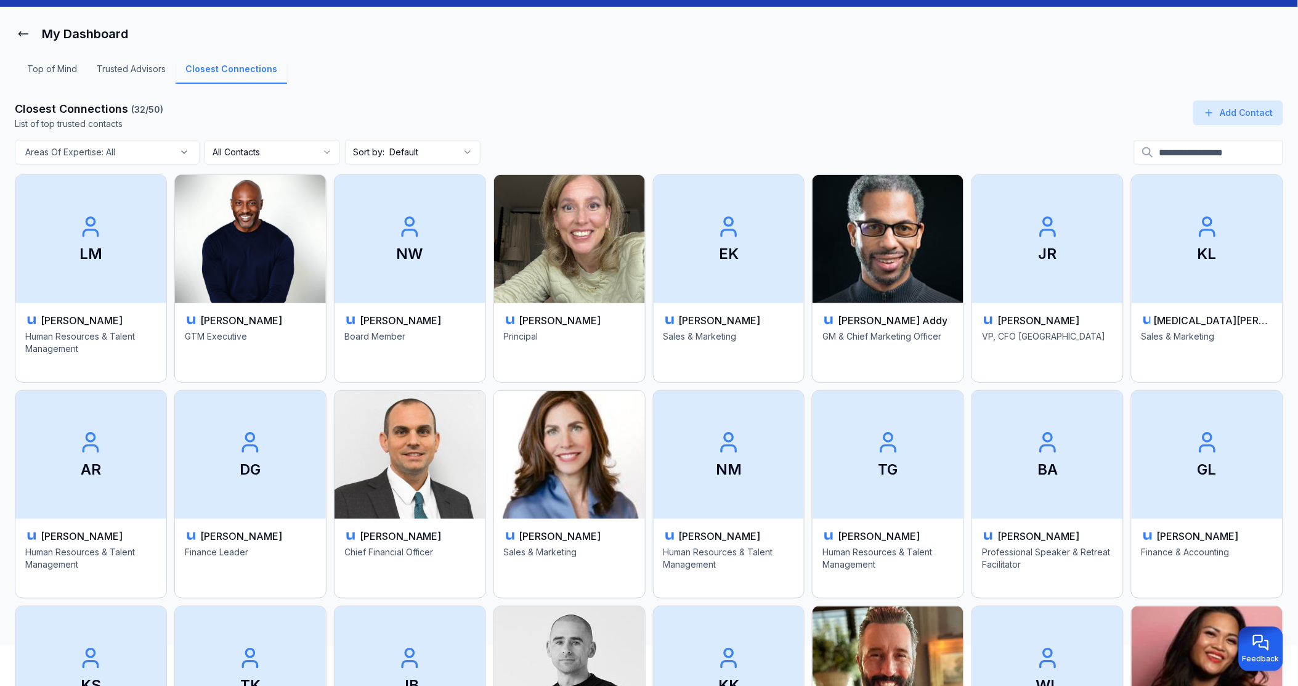
click at [460, 150] on html "My Dashboard Top of Mind Trusted Advisors Closest Connections Closest Connectio…" at bounding box center [649, 298] width 1298 height 686
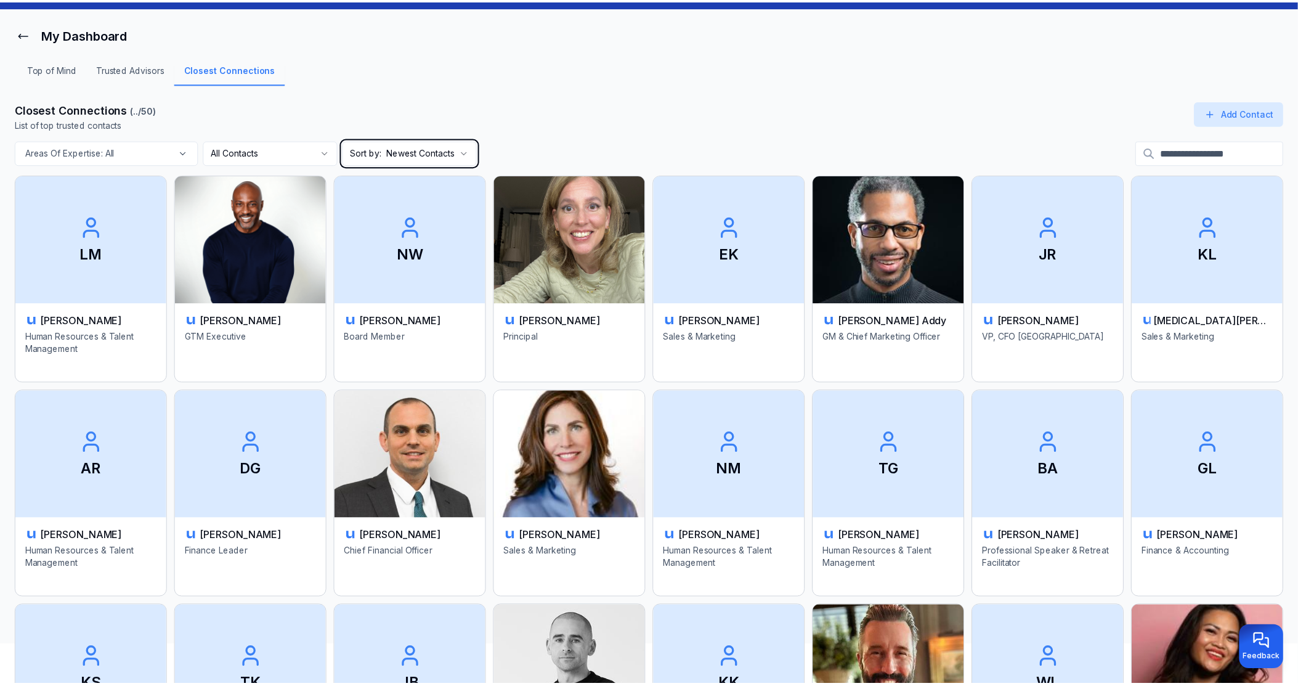
scroll to position [33, 0]
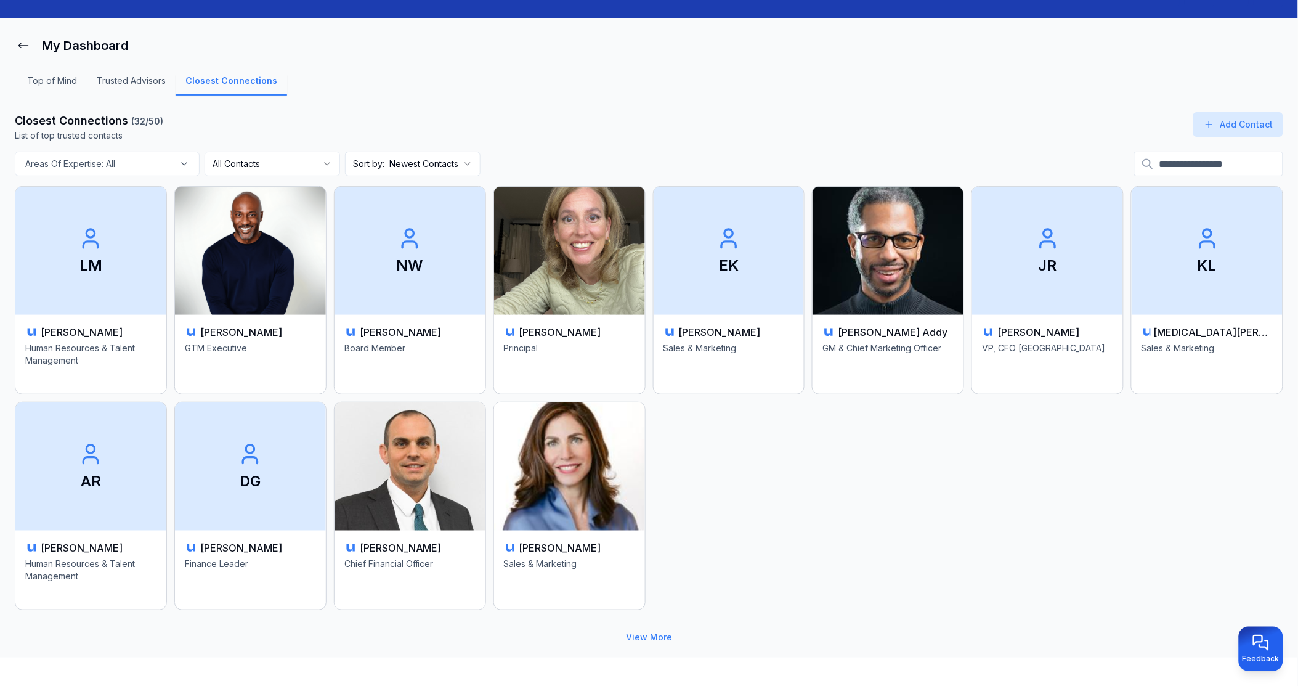
click at [525, 71] on div "Top of Mind Trusted Advisors Closest Connections" at bounding box center [649, 85] width 1269 height 54
click at [121, 80] on link "Trusted Advisors" at bounding box center [131, 85] width 89 height 21
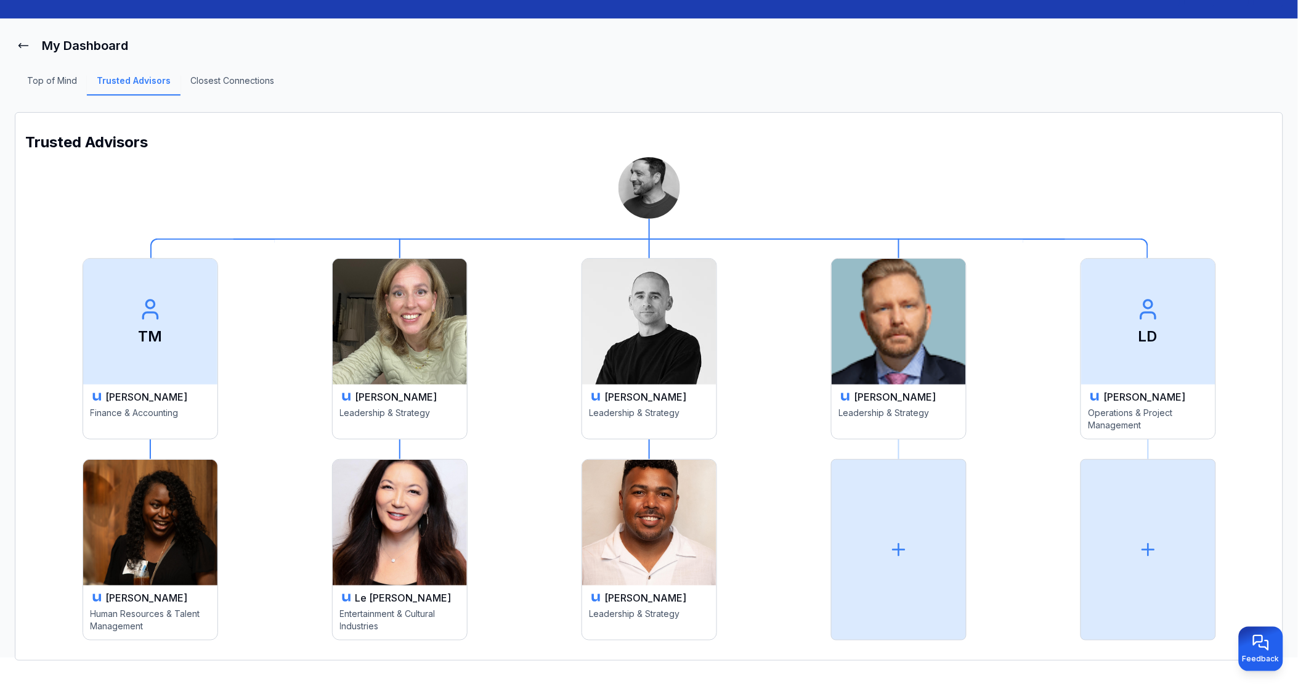
click at [161, 375] on span "TM" at bounding box center [150, 322] width 134 height 126
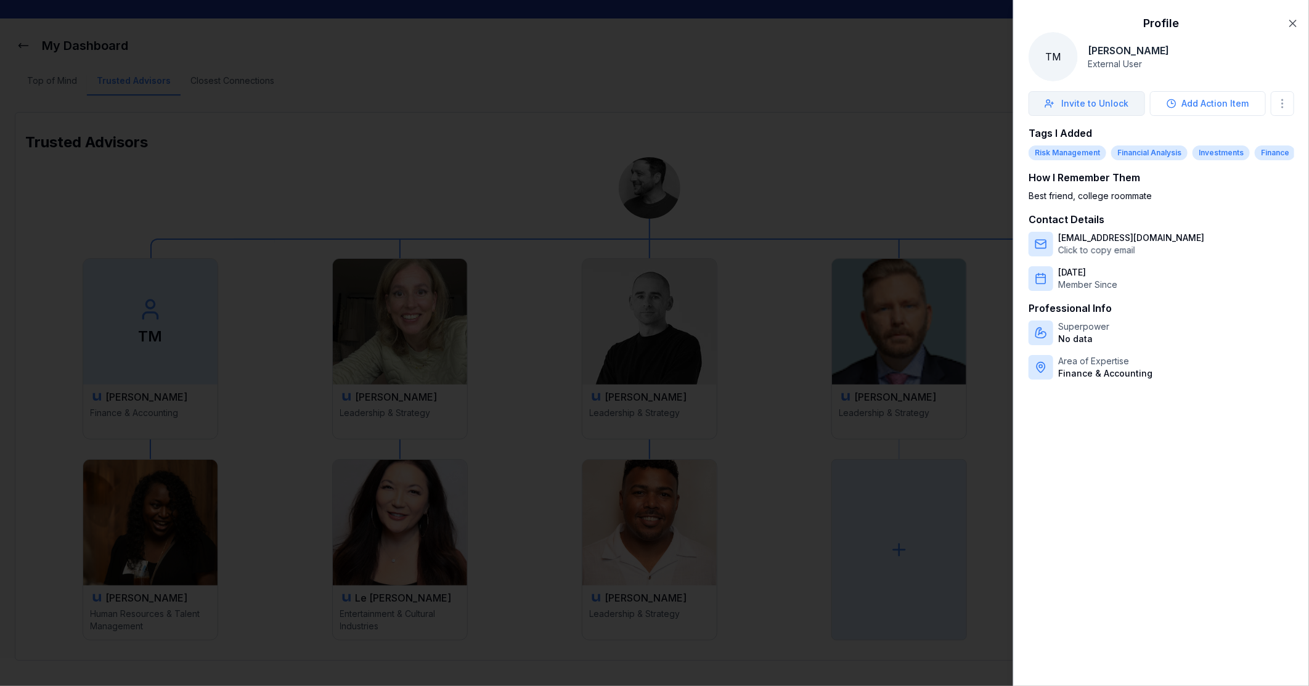
click at [1112, 104] on button "Invite to Unlock" at bounding box center [1086, 103] width 116 height 25
click at [1297, 22] on icon "button" at bounding box center [1292, 23] width 12 height 12
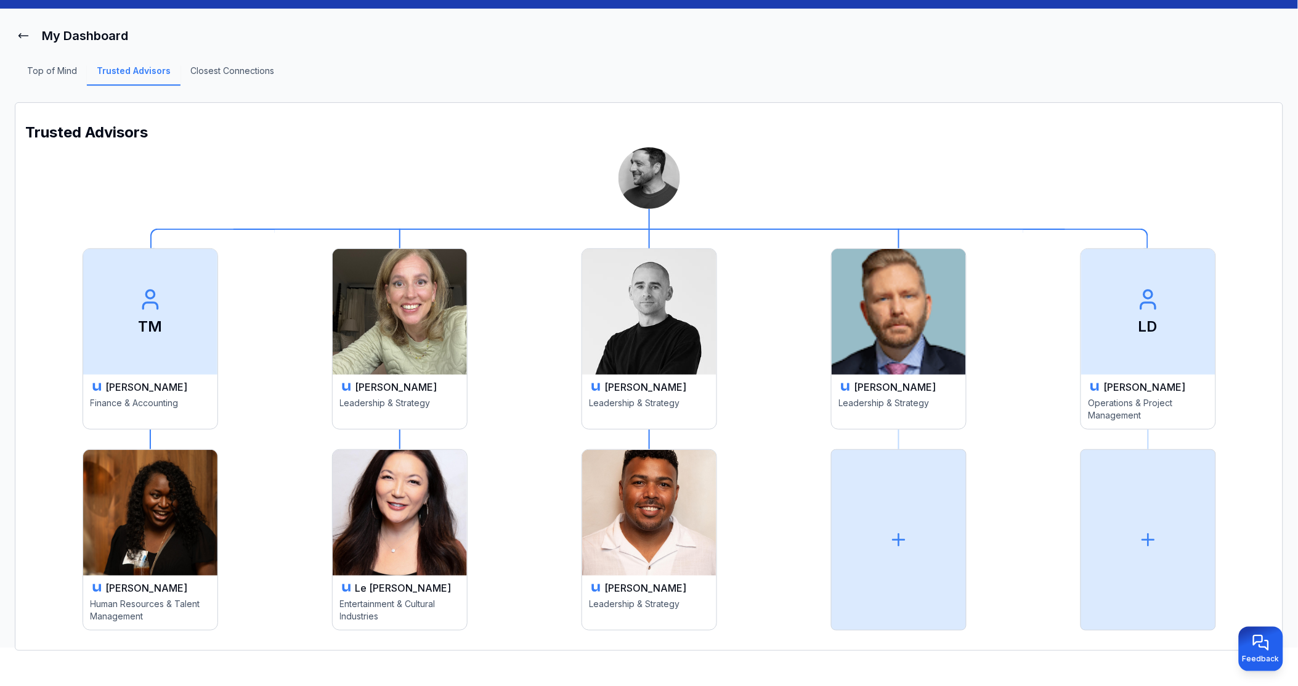
scroll to position [45, 0]
